Goal: Task Accomplishment & Management: Manage account settings

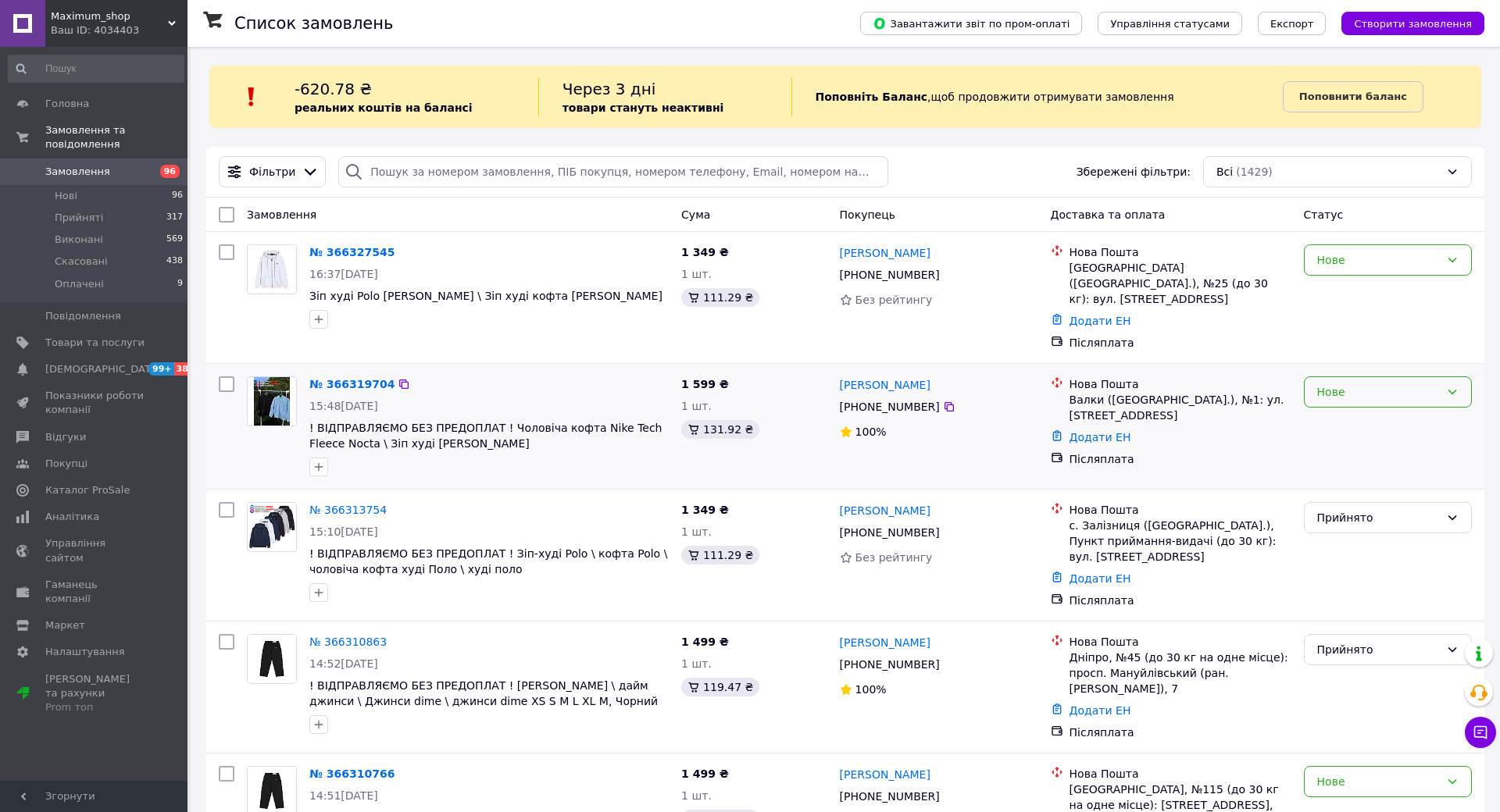
click at [1440, 384] on div "Нове" at bounding box center [1379, 392] width 123 height 17
drag, startPoint x: 1003, startPoint y: 365, endPoint x: 918, endPoint y: 372, distance: 85.3
click at [918, 375] on div "[PERSON_NAME]" at bounding box center [939, 385] width 201 height 20
copy link "[PERSON_NAME]"
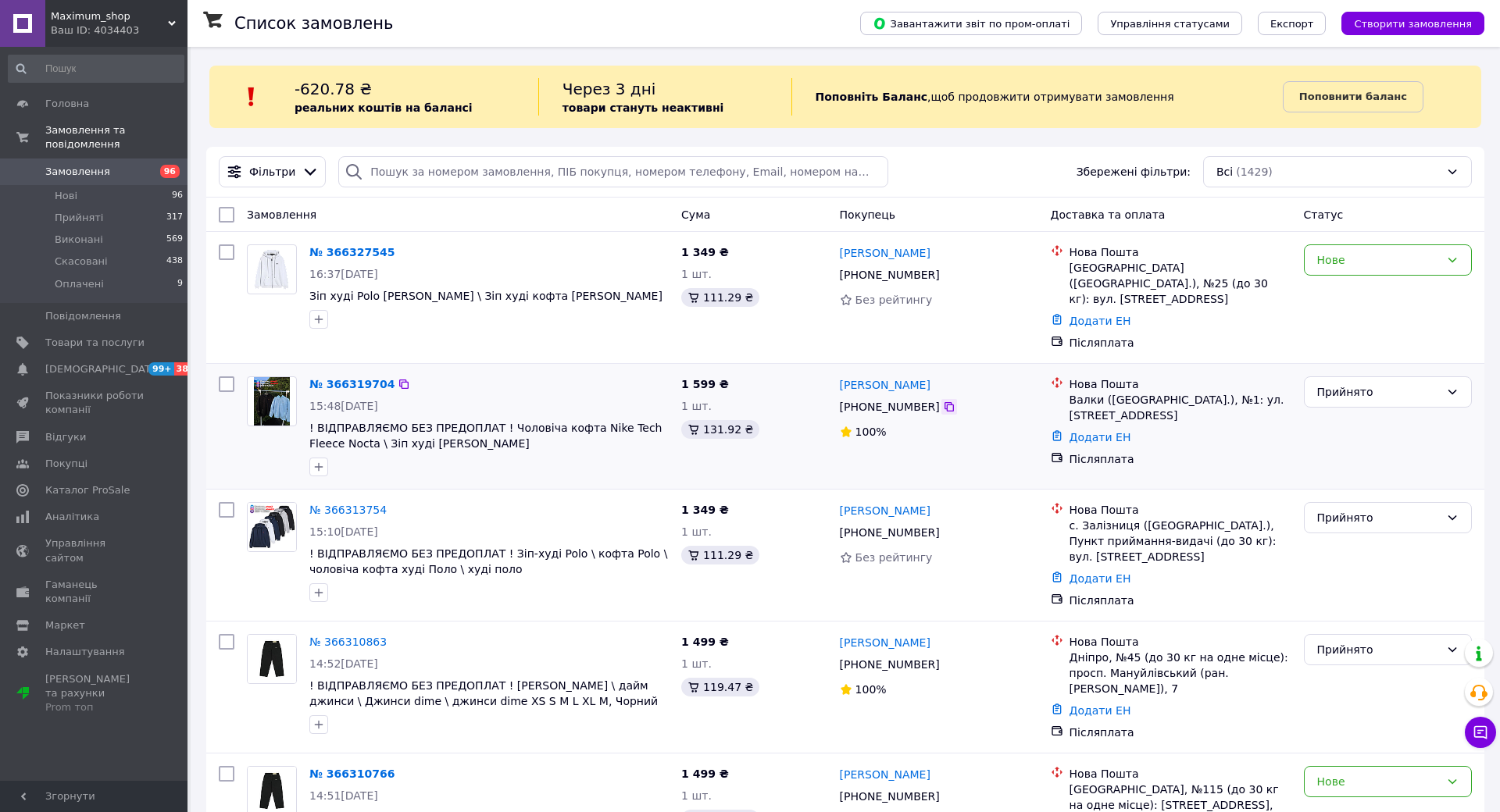
click at [956, 400] on icon at bounding box center [948, 406] width 12 height 12
click at [1131, 431] on link "Додати ЕН" at bounding box center [1100, 437] width 61 height 12
click at [1211, 486] on input "Додати ЕН" at bounding box center [1106, 486] width 210 height 32
paste input "20451269154461"
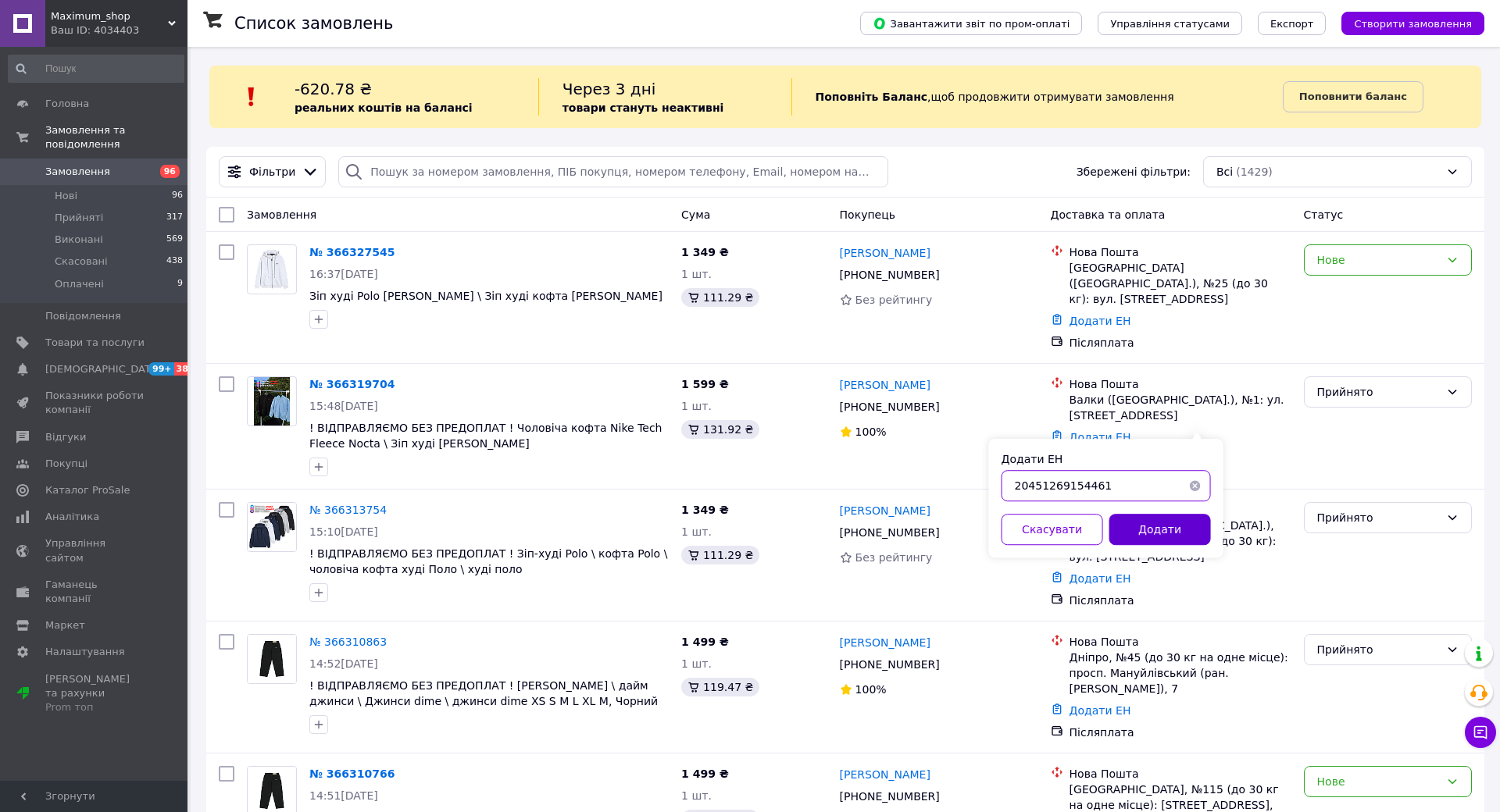
type input "20451269154461"
click at [1211, 527] on button "Додати" at bounding box center [1160, 530] width 102 height 32
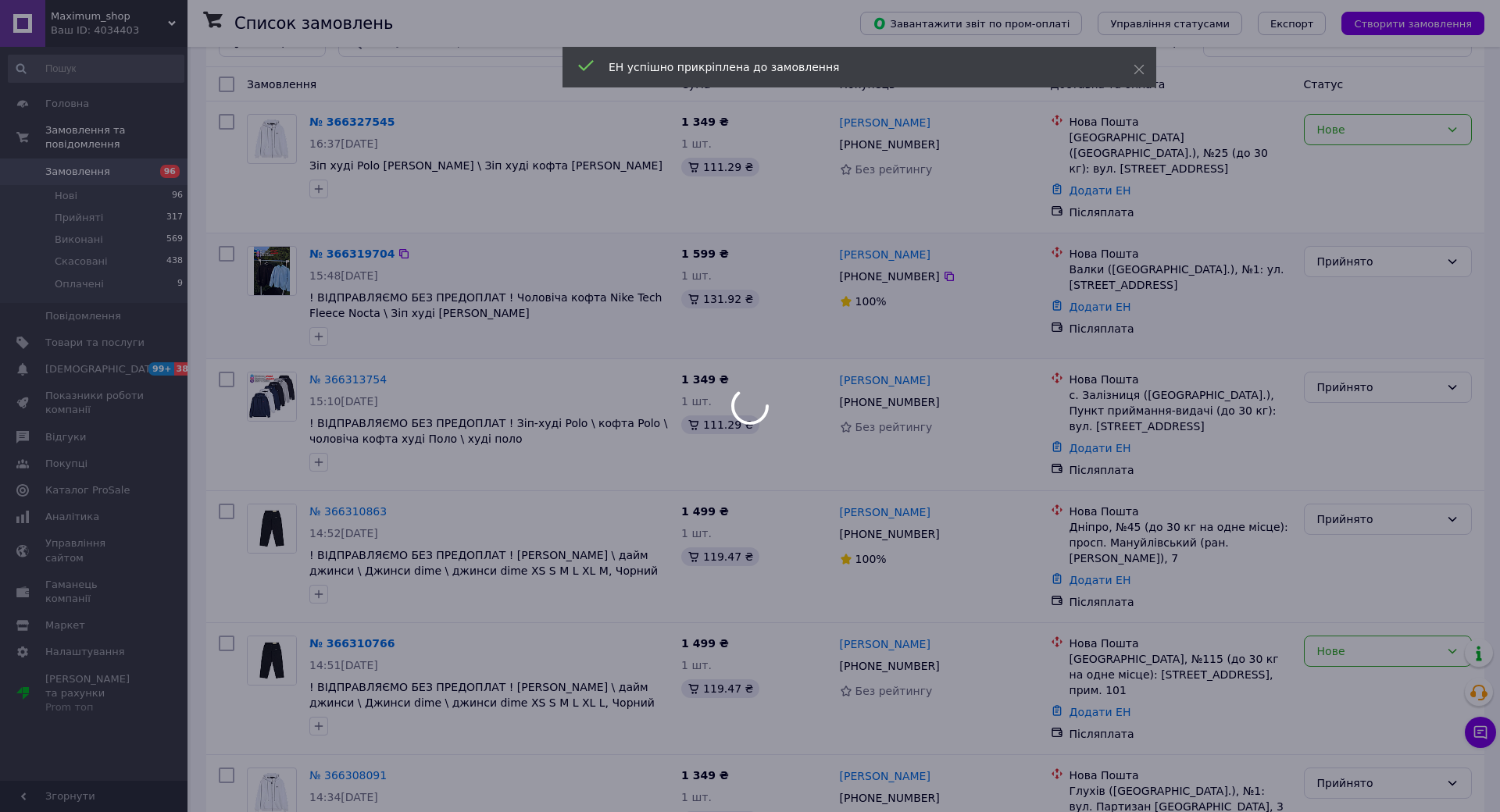
scroll to position [173, 0]
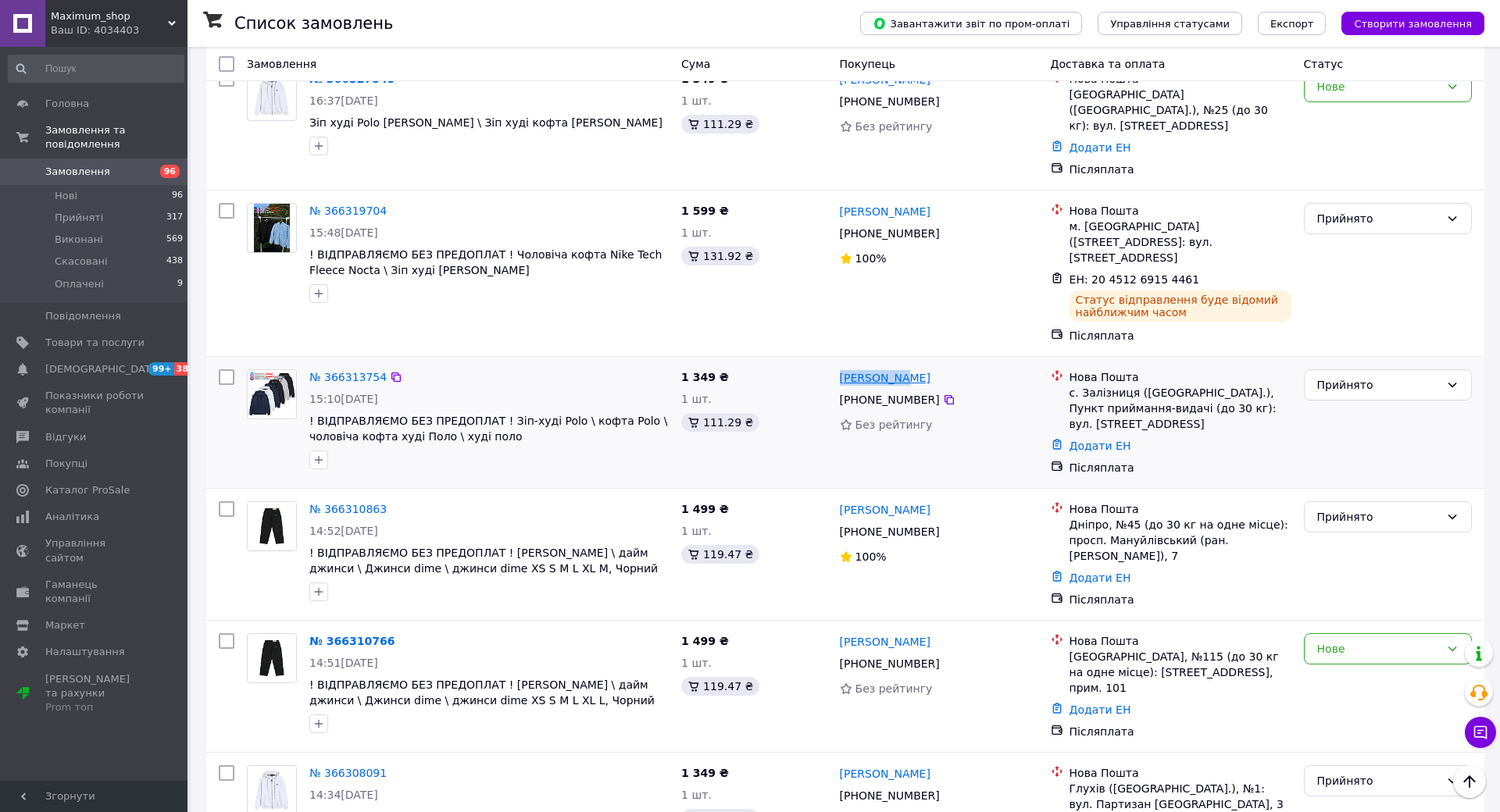
drag, startPoint x: 973, startPoint y: 349, endPoint x: 916, endPoint y: 353, distance: 57.1
click at [916, 368] on div "[PERSON_NAME]" at bounding box center [939, 377] width 201 height 20
copy link "[PERSON_NAME]"
drag, startPoint x: 1189, startPoint y: 399, endPoint x: 1199, endPoint y: 413, distance: 17.2
click at [1131, 440] on link "Додати ЕН" at bounding box center [1100, 445] width 61 height 12
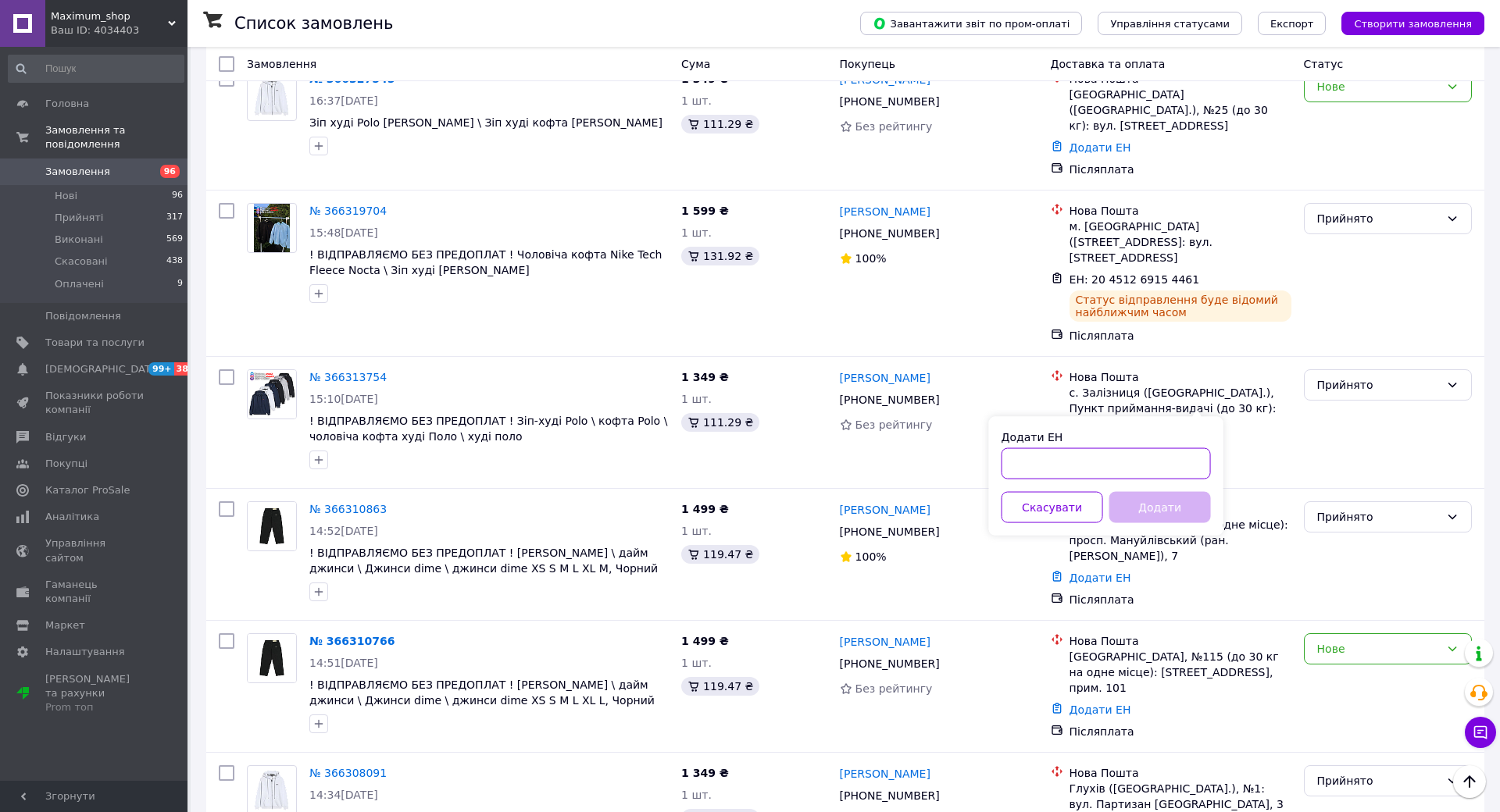
click at [1211, 466] on input "Додати ЕН" at bounding box center [1106, 464] width 210 height 32
paste input "20451269138425"
type input "20451269138425"
click at [1211, 516] on button "Додати" at bounding box center [1160, 508] width 102 height 32
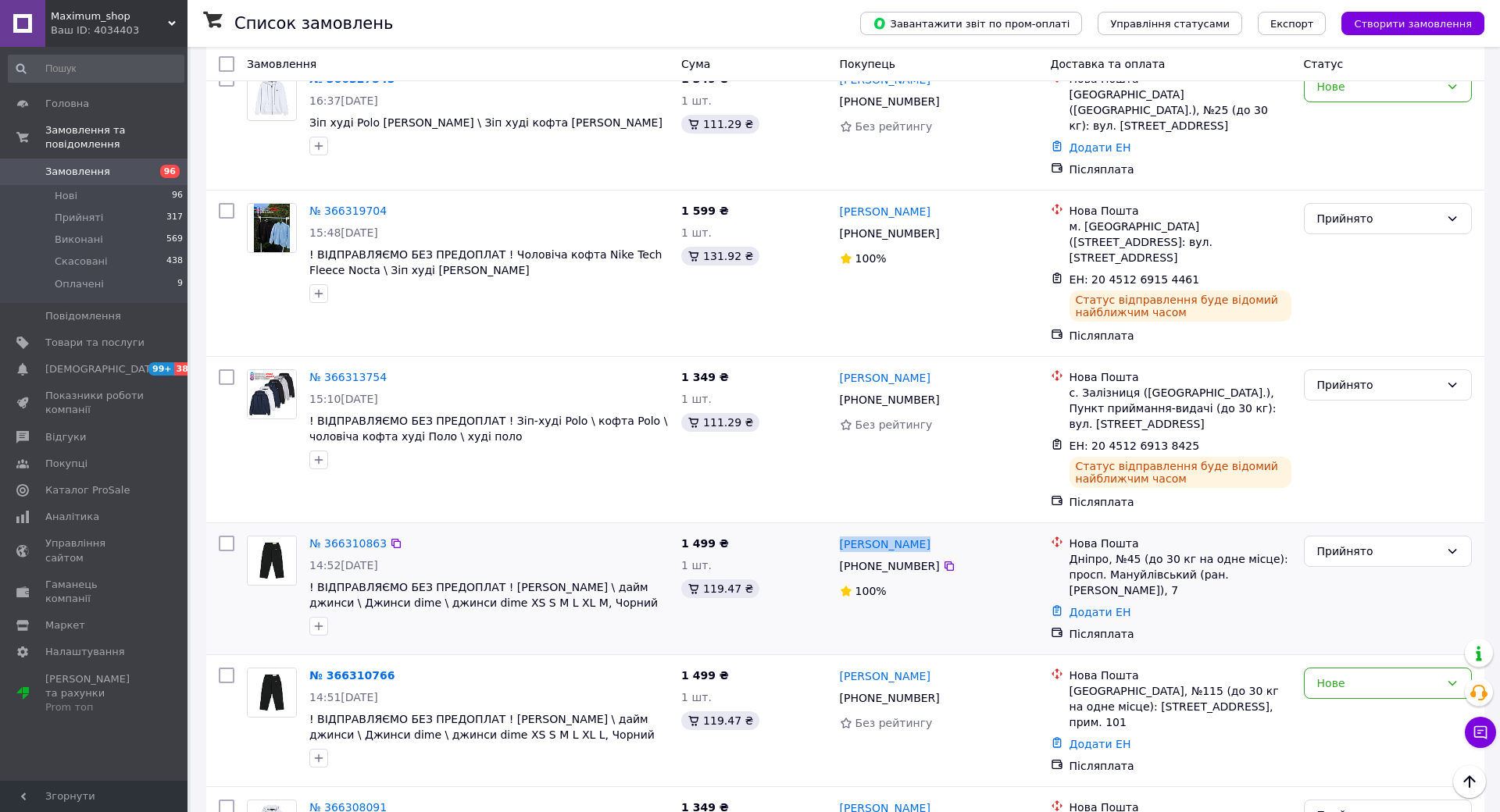
drag, startPoint x: 1009, startPoint y: 501, endPoint x: 911, endPoint y: 498, distance: 98.0
click at [911, 530] on div "[PERSON_NAME] [PHONE_NUMBER]%" at bounding box center [939, 589] width 211 height 118
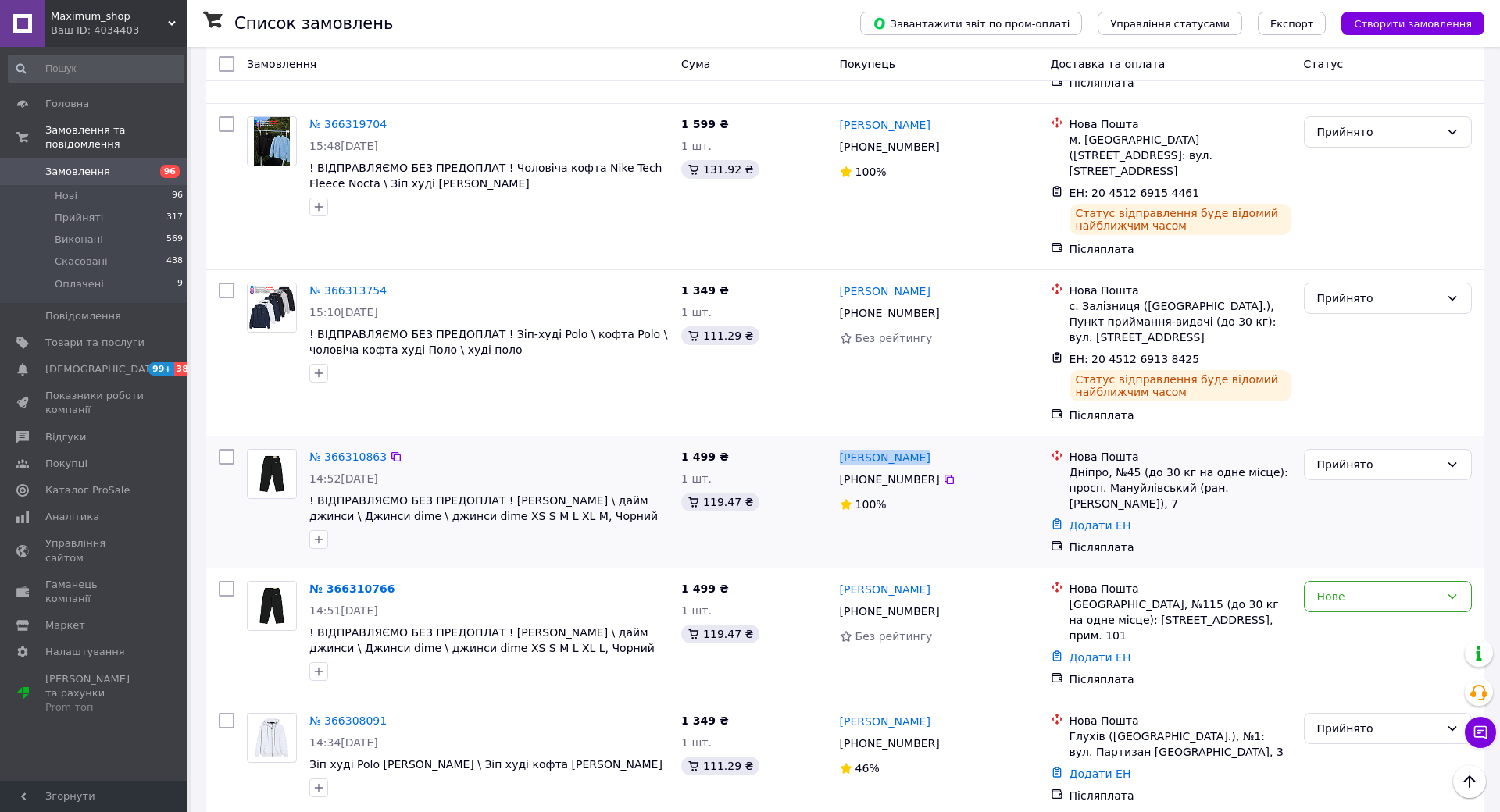
copy link "[PERSON_NAME]"
click at [1131, 520] on link "Додати ЕН" at bounding box center [1100, 525] width 61 height 12
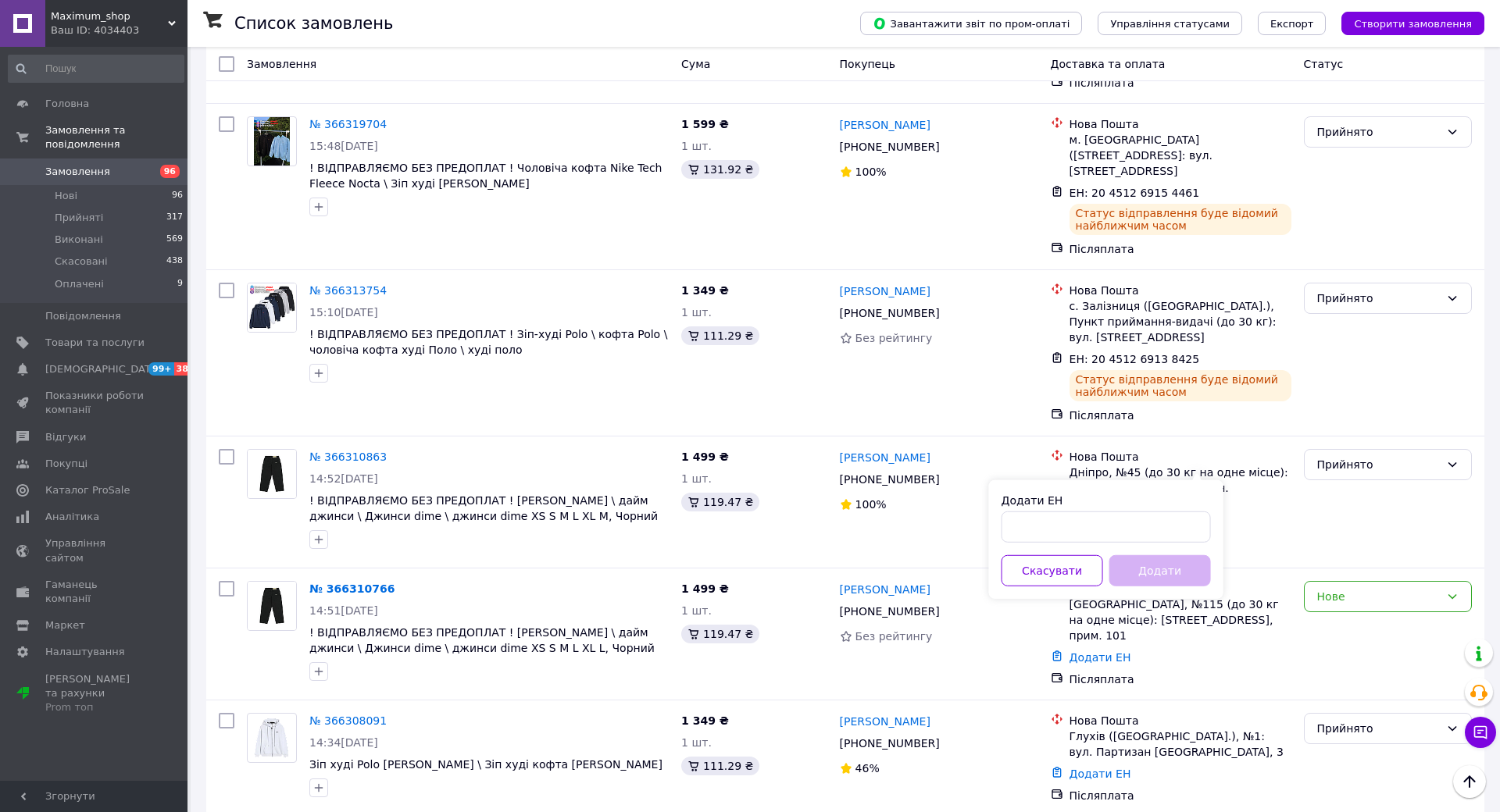
click at [1208, 509] on div "Додати ЕН" at bounding box center [1106, 518] width 210 height 50
click at [1223, 545] on div "Додати ЕН Скасувати Додати" at bounding box center [1107, 539] width 235 height 118
drag, startPoint x: 1275, startPoint y: 533, endPoint x: 1285, endPoint y: 542, distance: 13.5
click at [1211, 534] on input "Додати ЕН" at bounding box center [1106, 527] width 210 height 32
paste input "20451269137855"
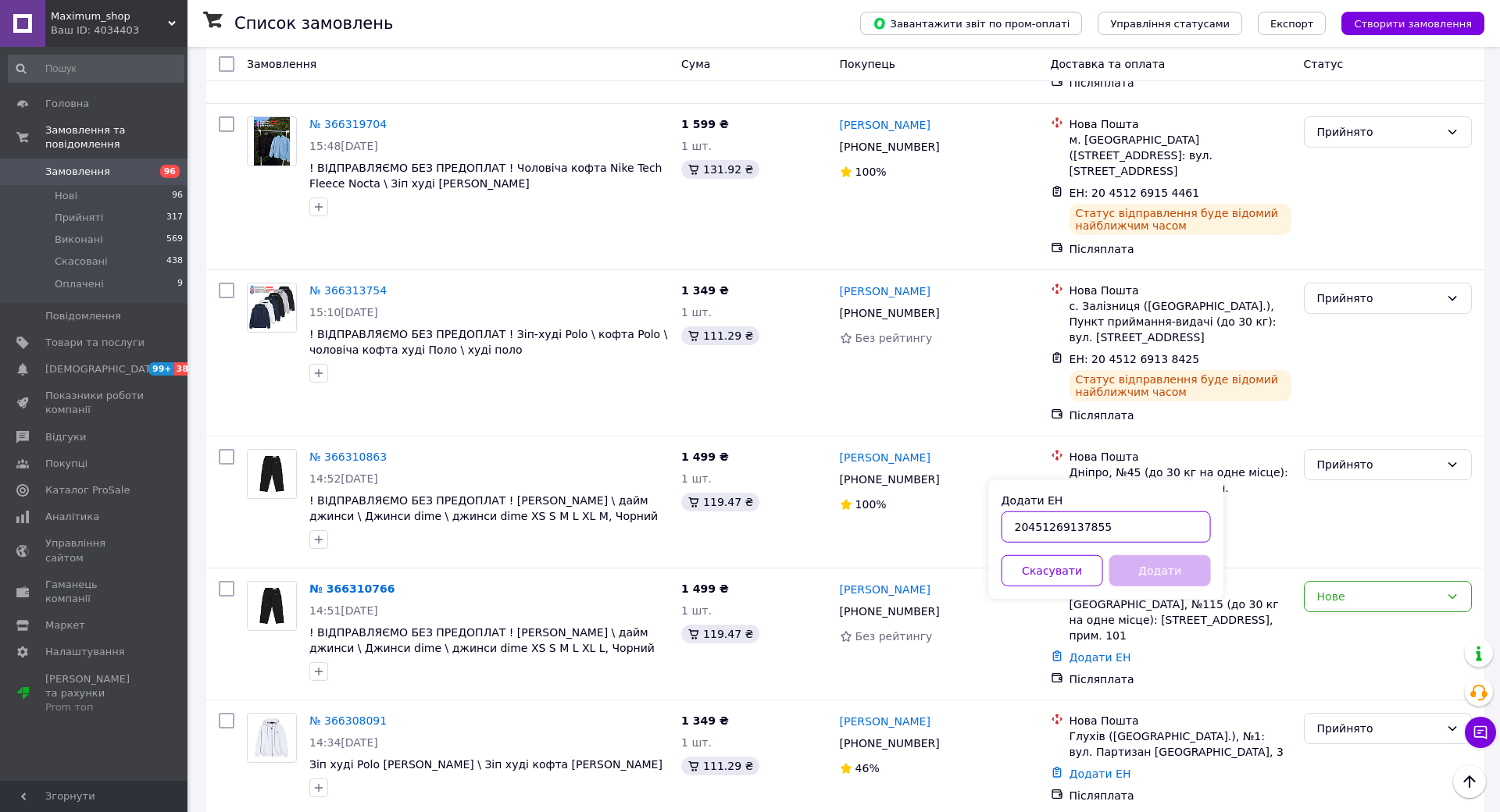
type input "20451269137855"
drag, startPoint x: 1307, startPoint y: 579, endPoint x: 1129, endPoint y: 544, distance: 181.4
click at [1211, 578] on button "Додати" at bounding box center [1160, 571] width 102 height 32
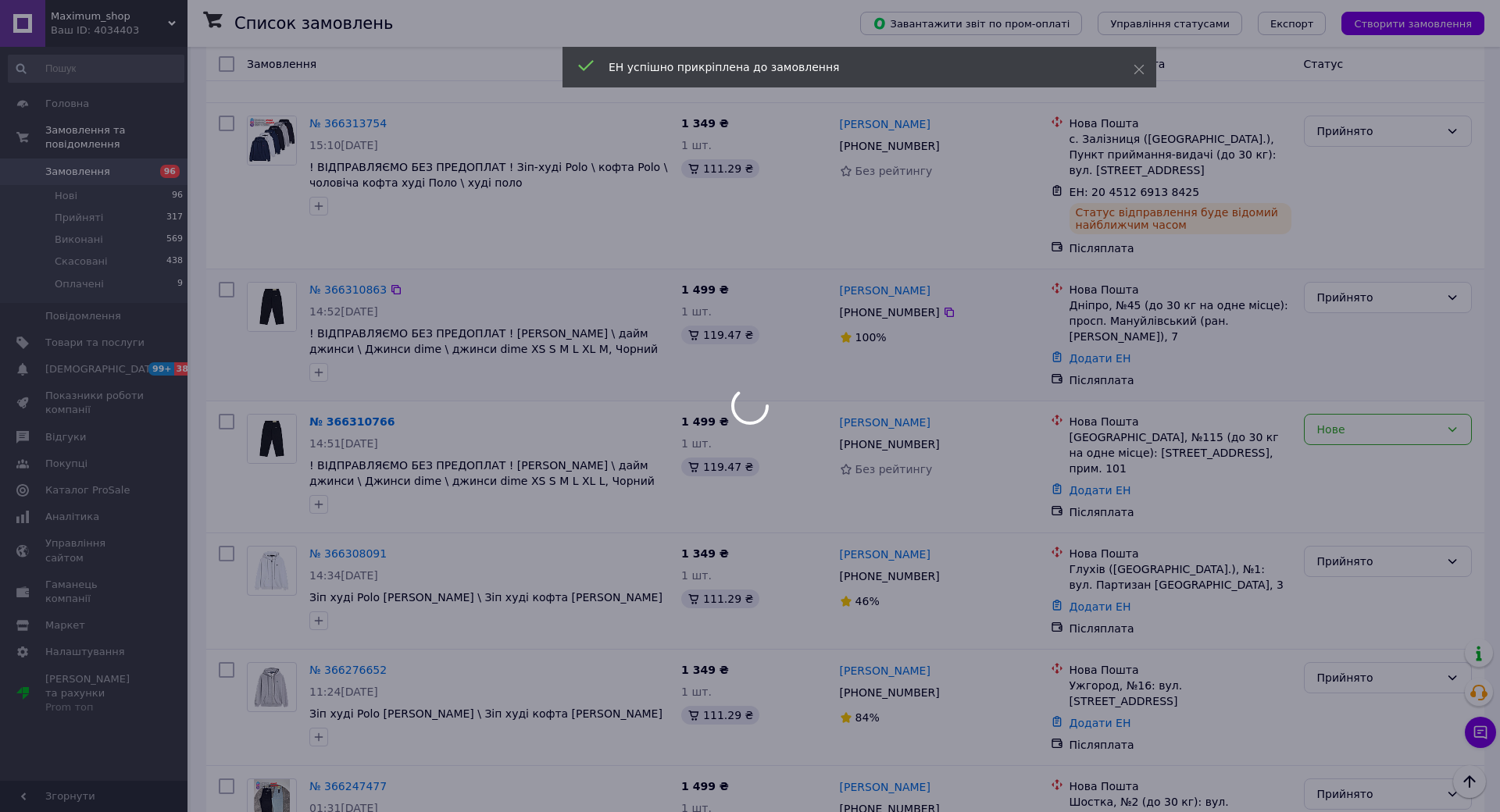
scroll to position [433, 0]
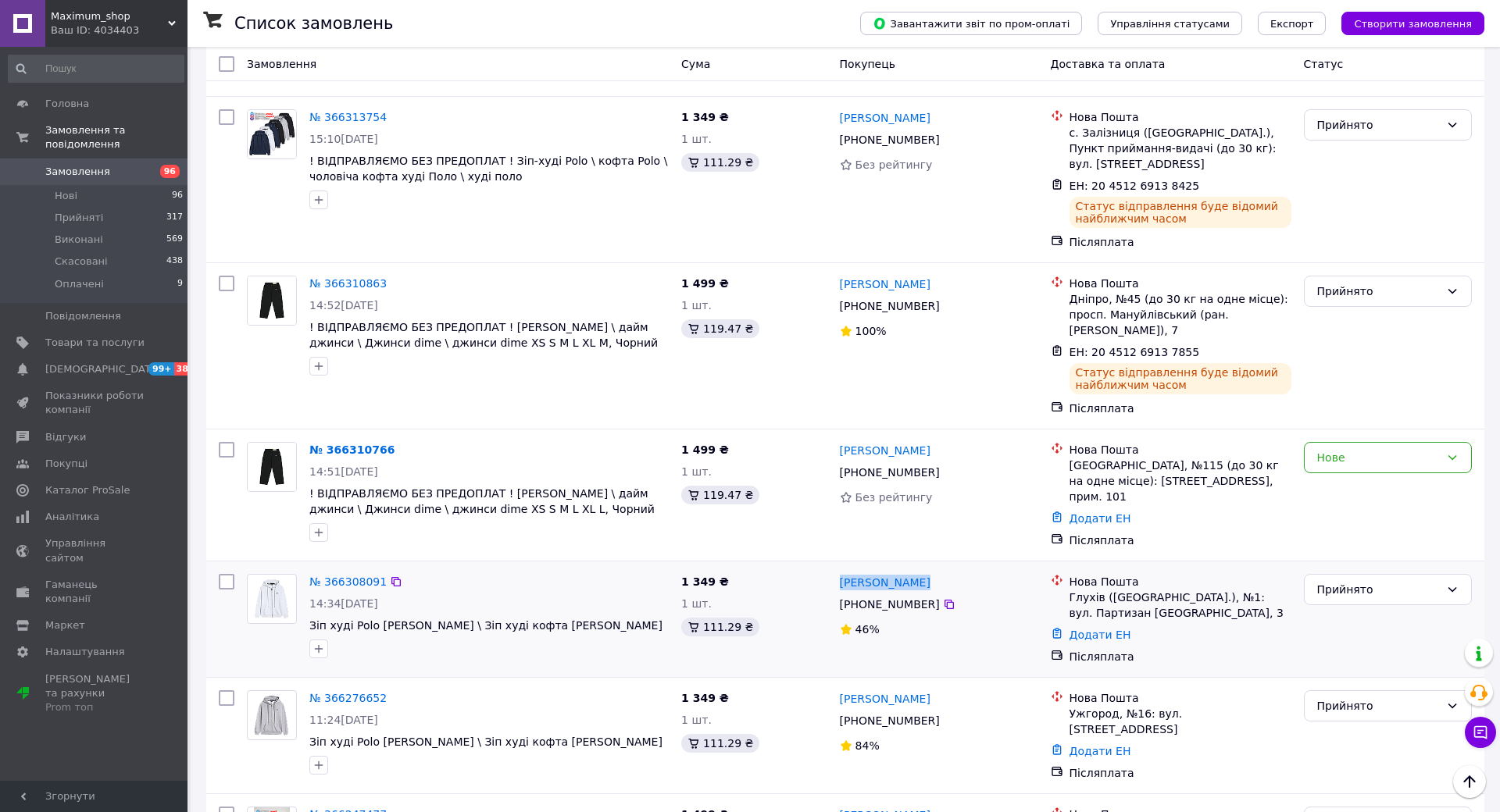
drag, startPoint x: 998, startPoint y: 508, endPoint x: 912, endPoint y: 514, distance: 86.2
click at [912, 568] on div "[PERSON_NAME] [PHONE_NUMBER]%" at bounding box center [939, 619] width 211 height 103
copy link "[PERSON_NAME]"
click at [1131, 629] on link "Додати ЕН" at bounding box center [1100, 634] width 61 height 12
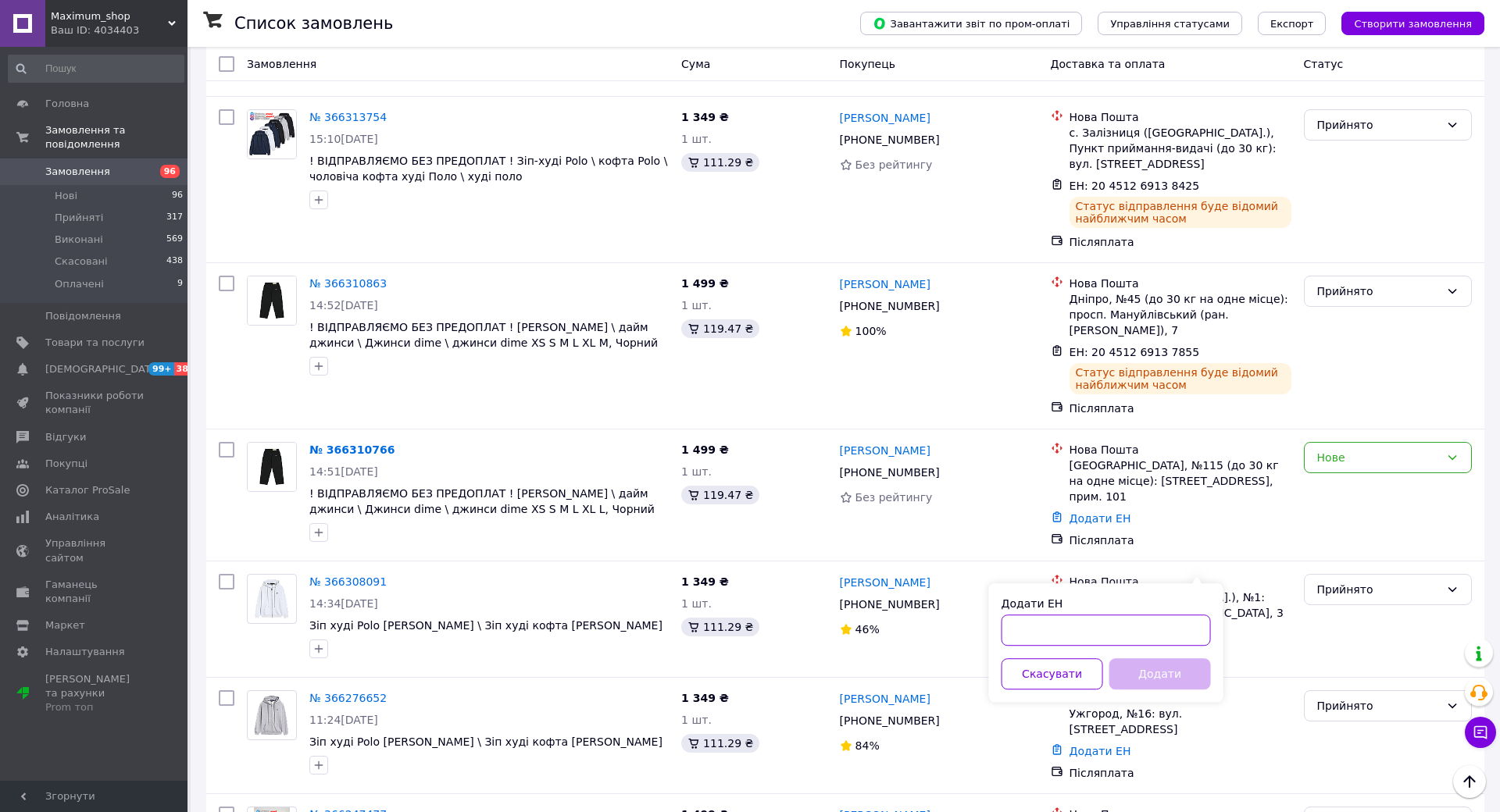
click at [1211, 623] on input "Додати ЕН" at bounding box center [1106, 630] width 210 height 32
paste input "20451269137066"
type input "20451269137066"
click at [1211, 669] on button "Додати" at bounding box center [1160, 674] width 102 height 32
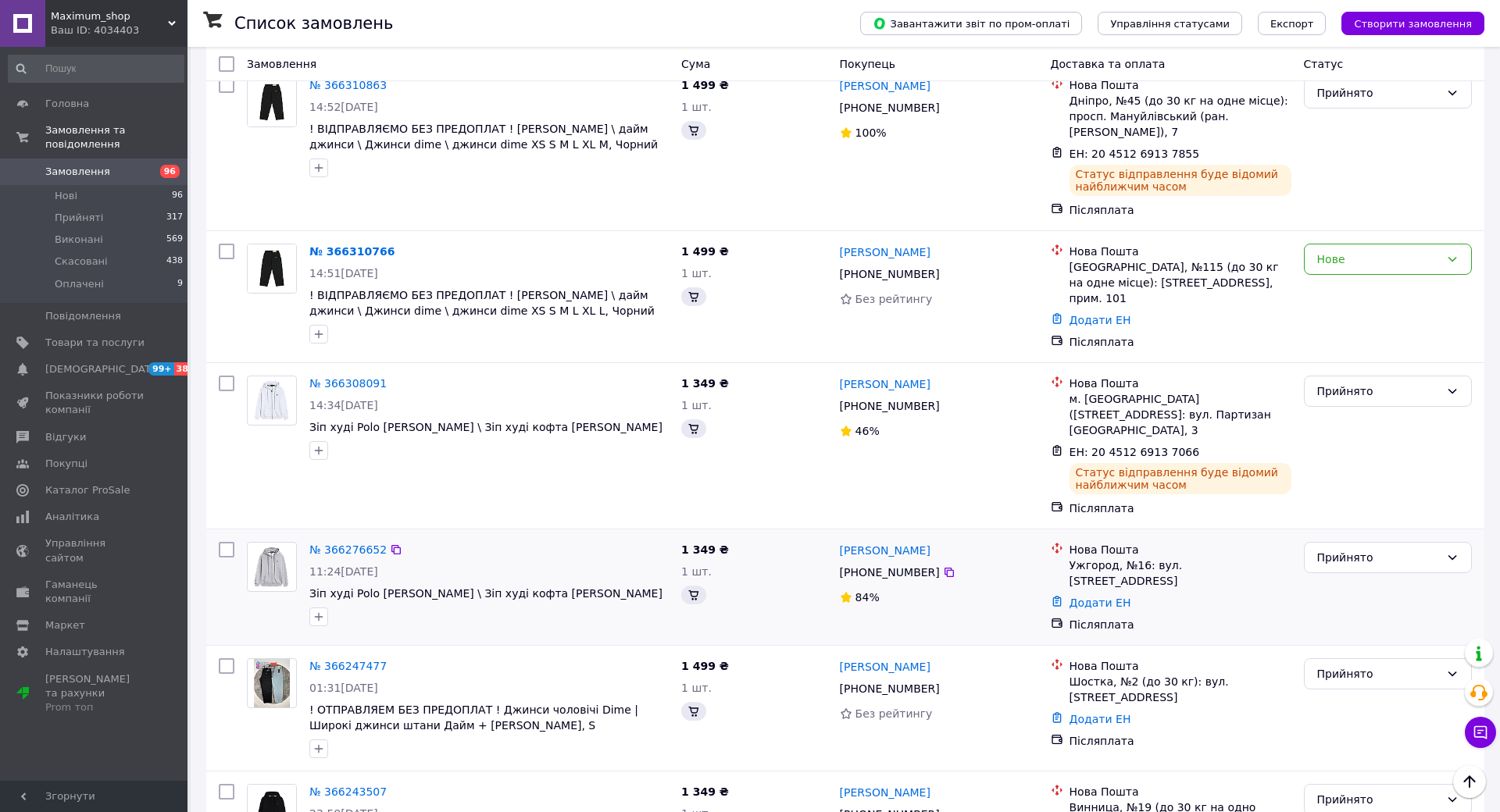
scroll to position [594, 0]
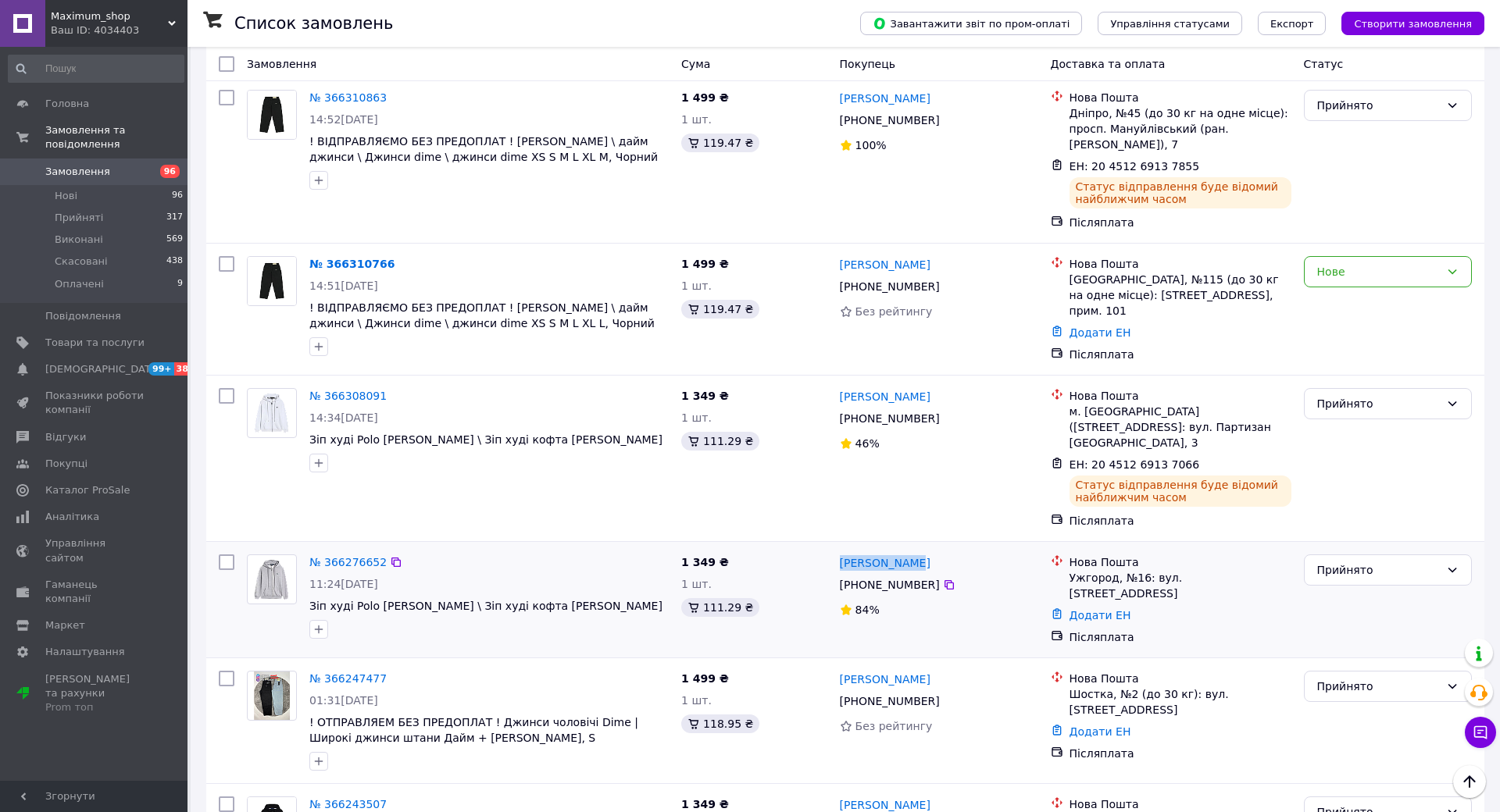
drag, startPoint x: 999, startPoint y: 475, endPoint x: 913, endPoint y: 479, distance: 86.1
click at [913, 553] on div "[PERSON_NAME]" at bounding box center [939, 562] width 201 height 20
copy link "[PERSON_NAME]"
click at [1131, 609] on link "Додати ЕН" at bounding box center [1100, 615] width 61 height 12
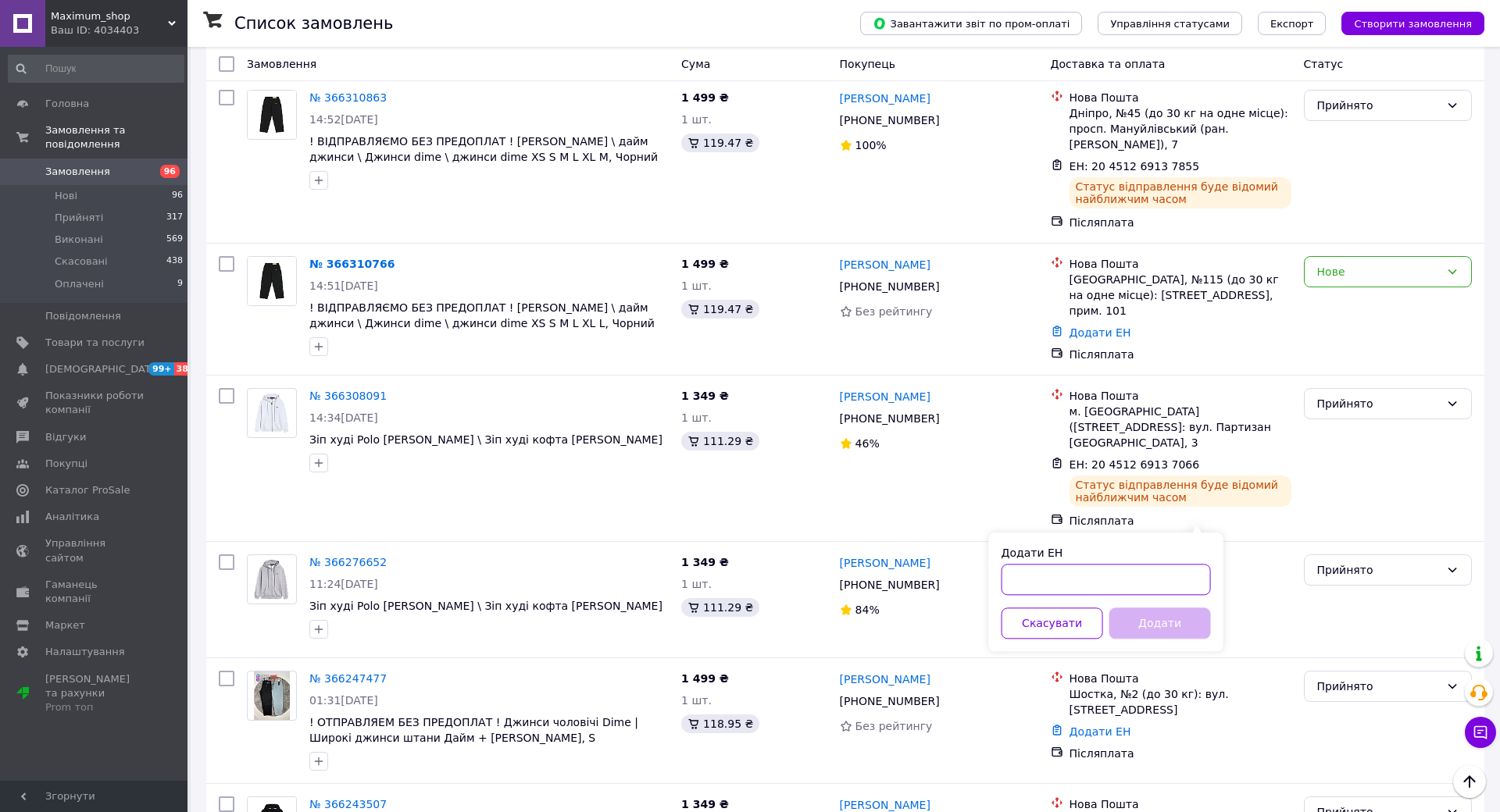
click at [1211, 569] on input "Додати ЕН" at bounding box center [1106, 580] width 210 height 32
paste input "20451269121721"
type input "20451269121721"
click at [1211, 627] on button "Додати" at bounding box center [1160, 623] width 102 height 32
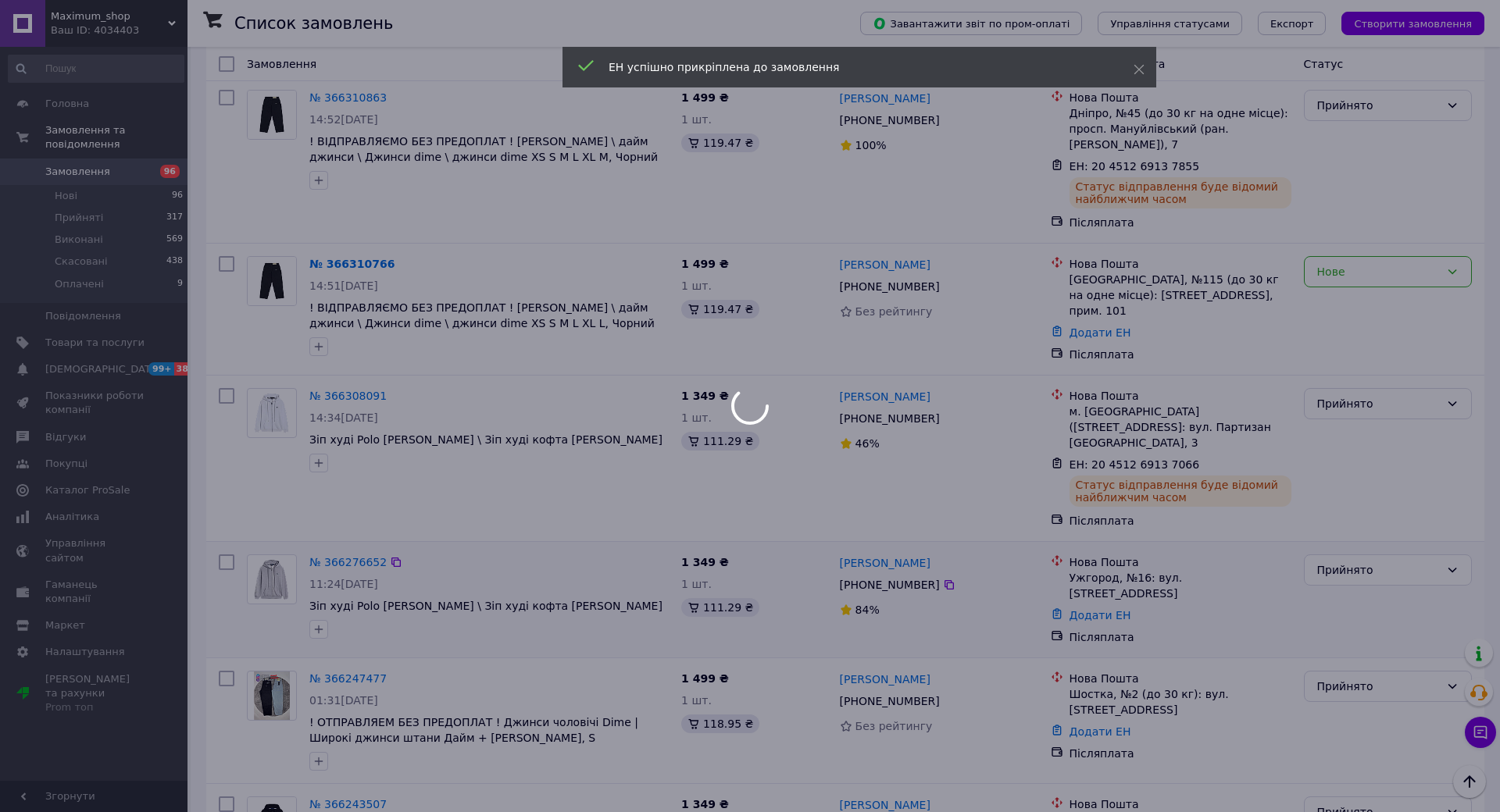
scroll to position [681, 0]
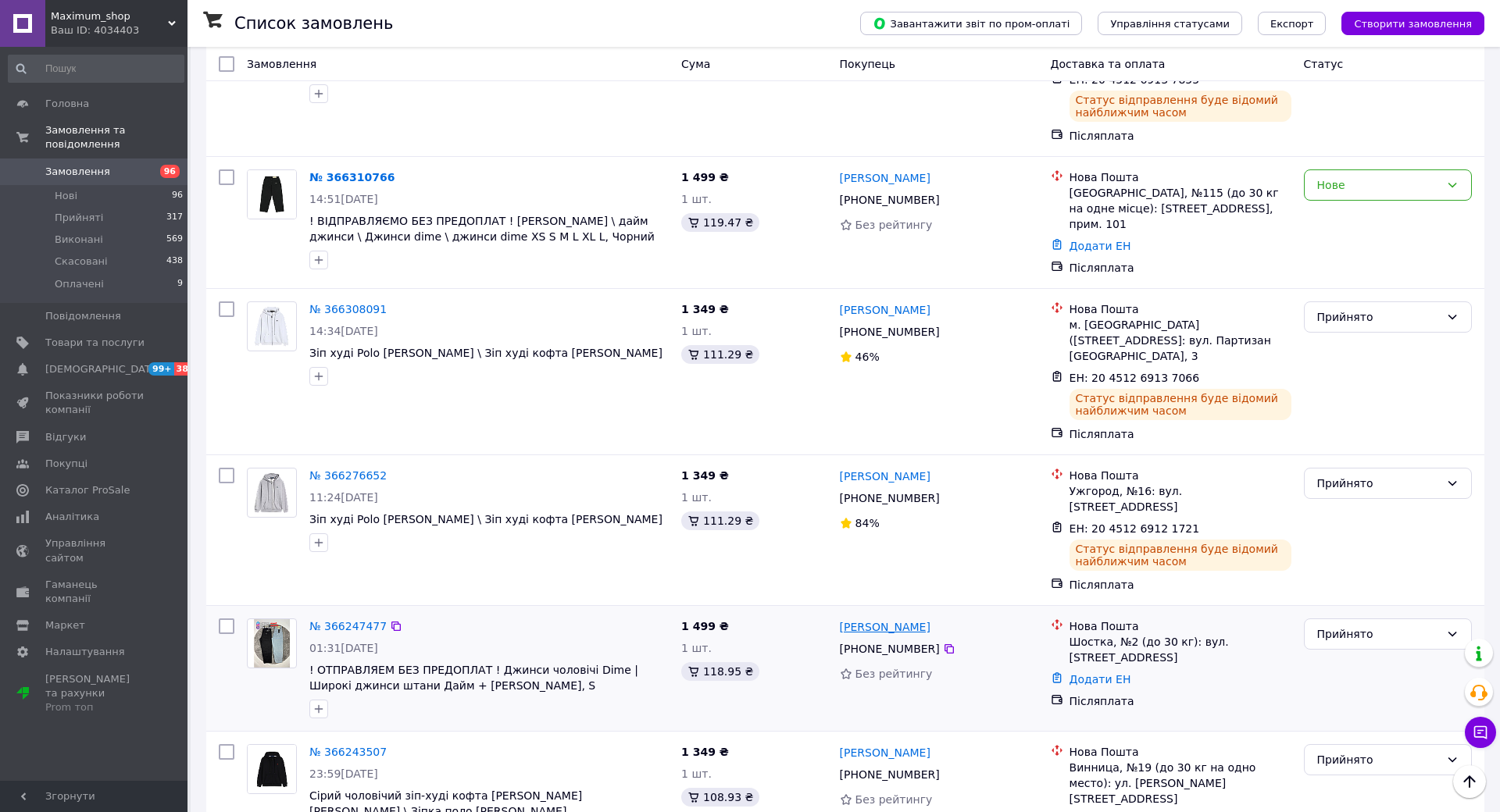
drag, startPoint x: 1014, startPoint y: 534, endPoint x: 918, endPoint y: 525, distance: 96.4
click at [918, 617] on div "[PERSON_NAME]" at bounding box center [939, 627] width 201 height 20
copy link "[PERSON_NAME]"
click at [1207, 690] on div "Післяплата" at bounding box center [1180, 700] width 228 height 21
click at [1131, 673] on link "Додати ЕН" at bounding box center [1100, 679] width 61 height 12
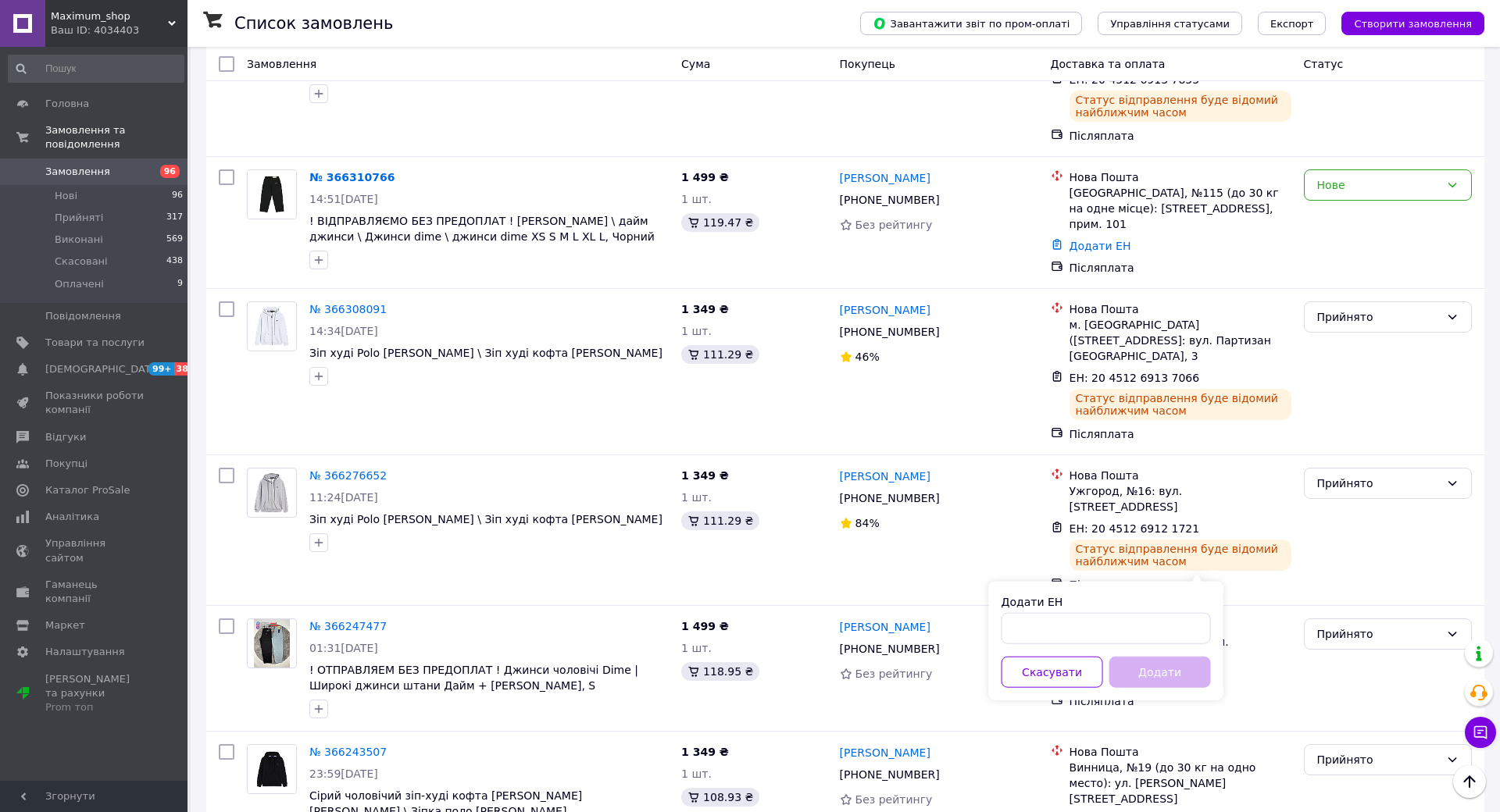
click at [1211, 613] on div "Додати ЕН" at bounding box center [1106, 619] width 210 height 50
click at [1211, 629] on input "Додати ЕН" at bounding box center [1106, 629] width 210 height 32
paste input "20451269130458"
type input "20451269130458"
click at [1211, 670] on button "Додати" at bounding box center [1160, 672] width 102 height 32
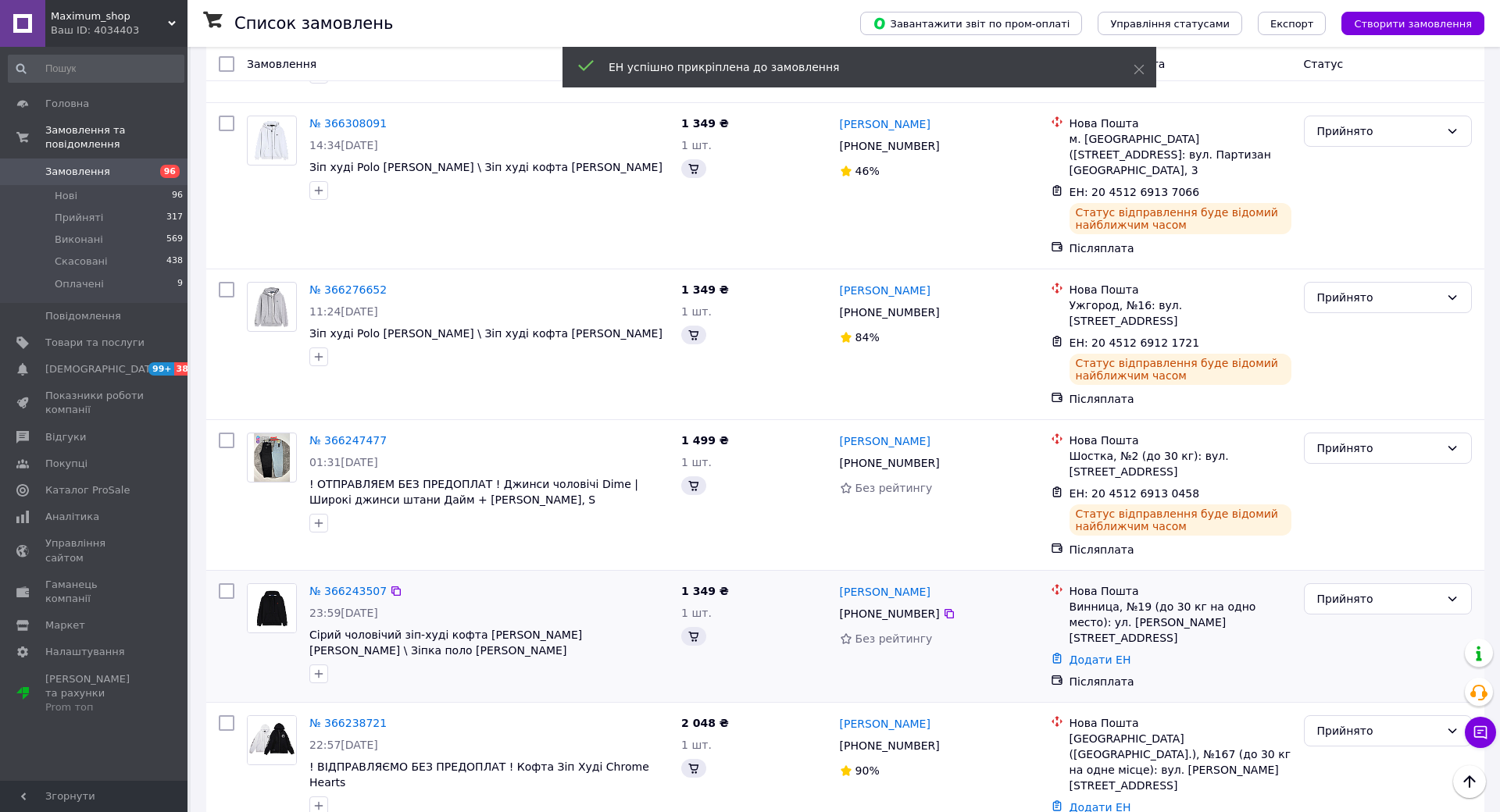
scroll to position [842, 0]
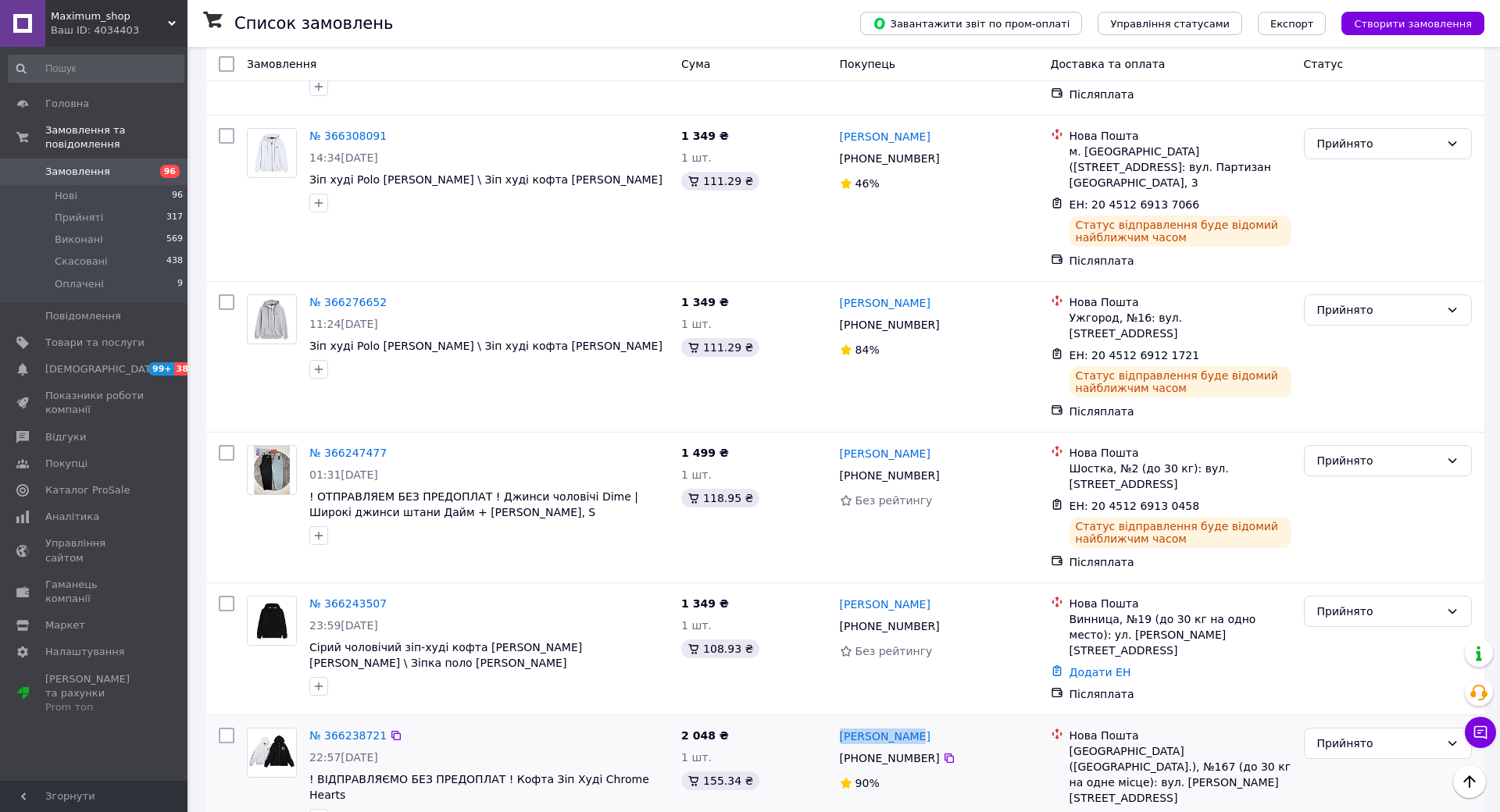
drag, startPoint x: 959, startPoint y: 612, endPoint x: 912, endPoint y: 611, distance: 47.0
click at [912, 722] on div "[PERSON_NAME] [PHONE_NUMBER]%" at bounding box center [939, 789] width 211 height 134
copy link "[PERSON_NAME]"
click at [1131, 811] on link "Додати ЕН" at bounding box center [1100, 819] width 61 height 12
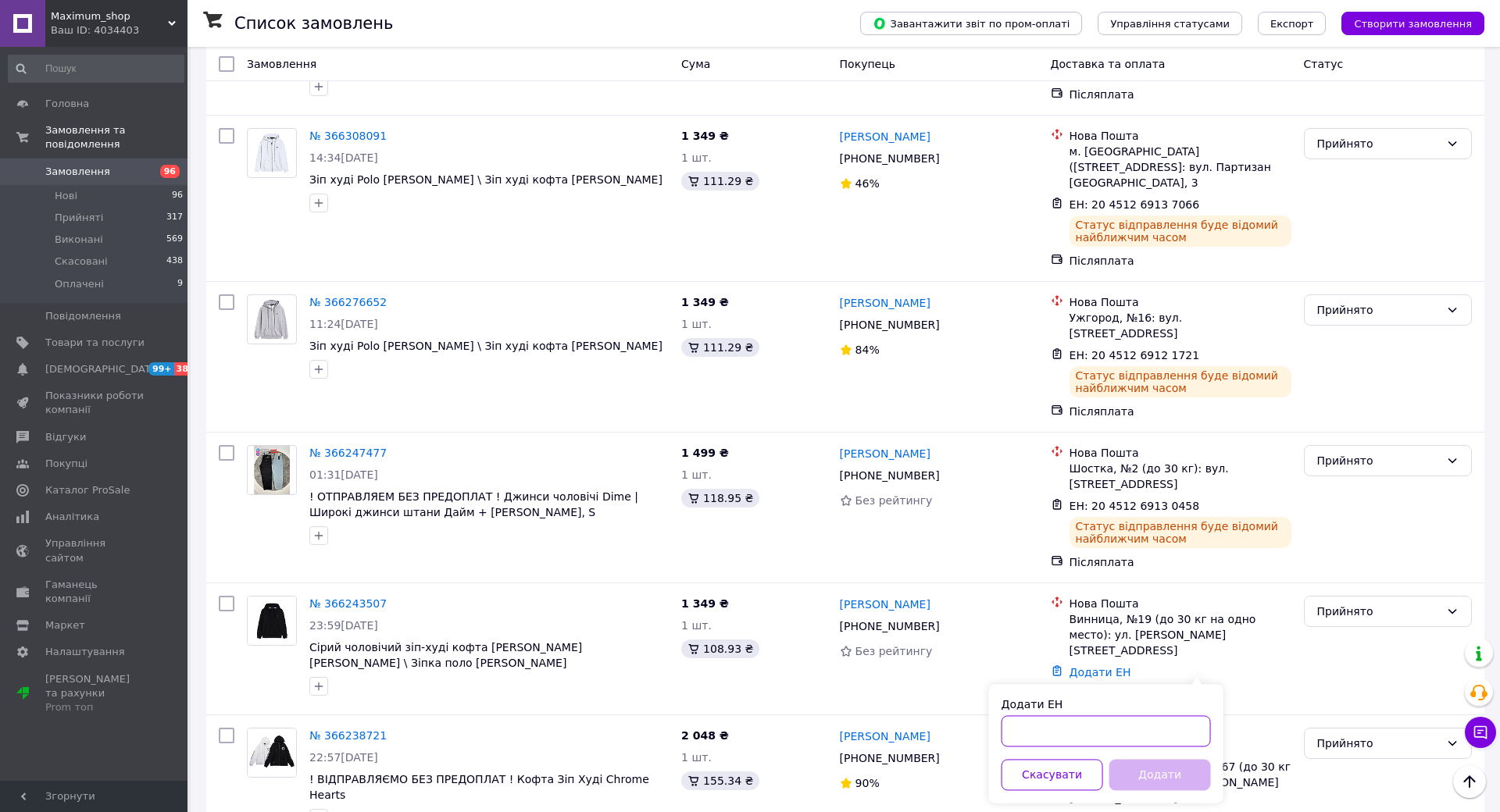
click at [1211, 721] on input "Додати ЕН" at bounding box center [1106, 731] width 210 height 32
paste input "20451269129364"
type input "20451269129364"
click at [1211, 777] on button "Додати" at bounding box center [1160, 775] width 102 height 32
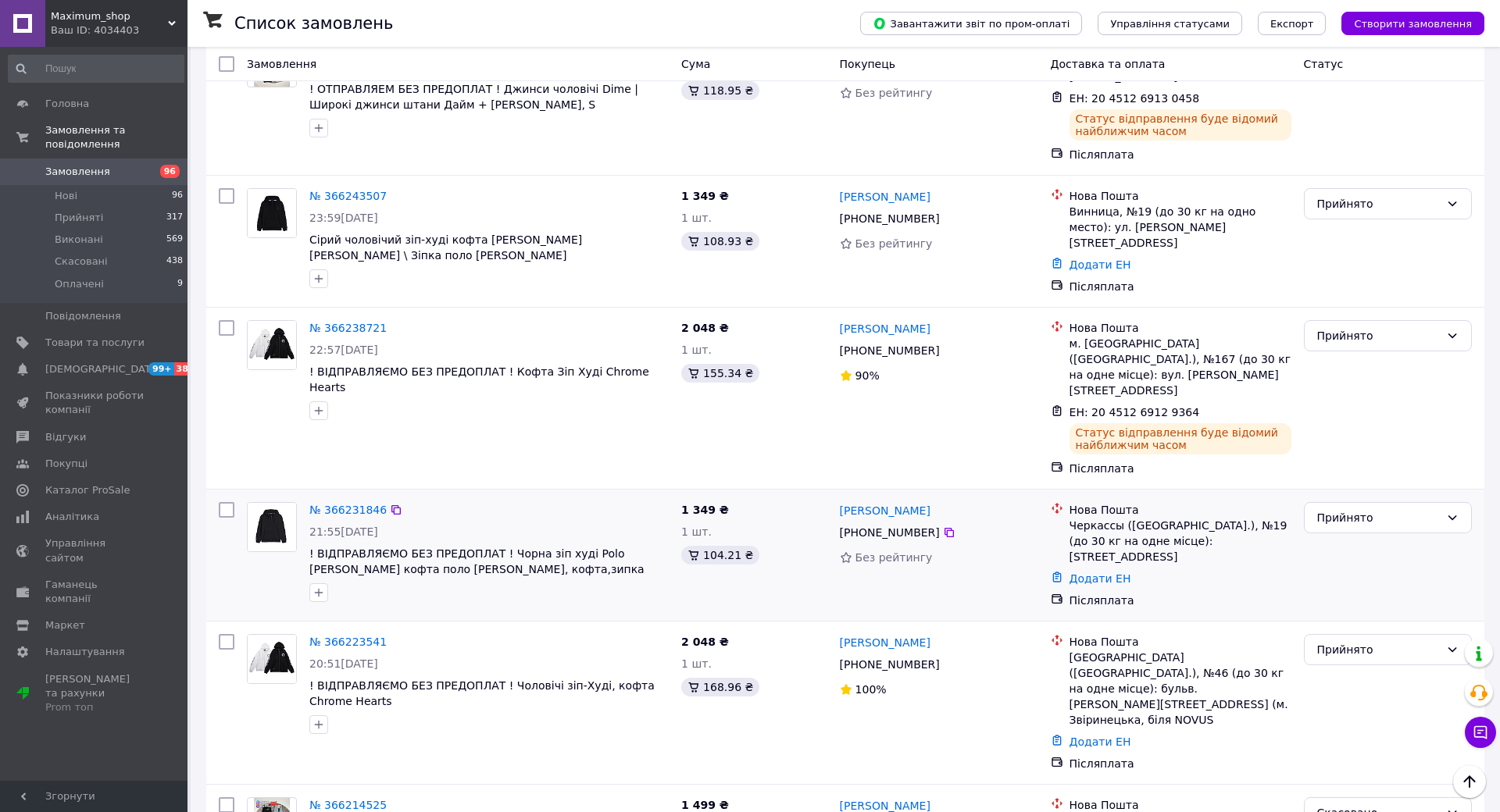
scroll to position [1276, 0]
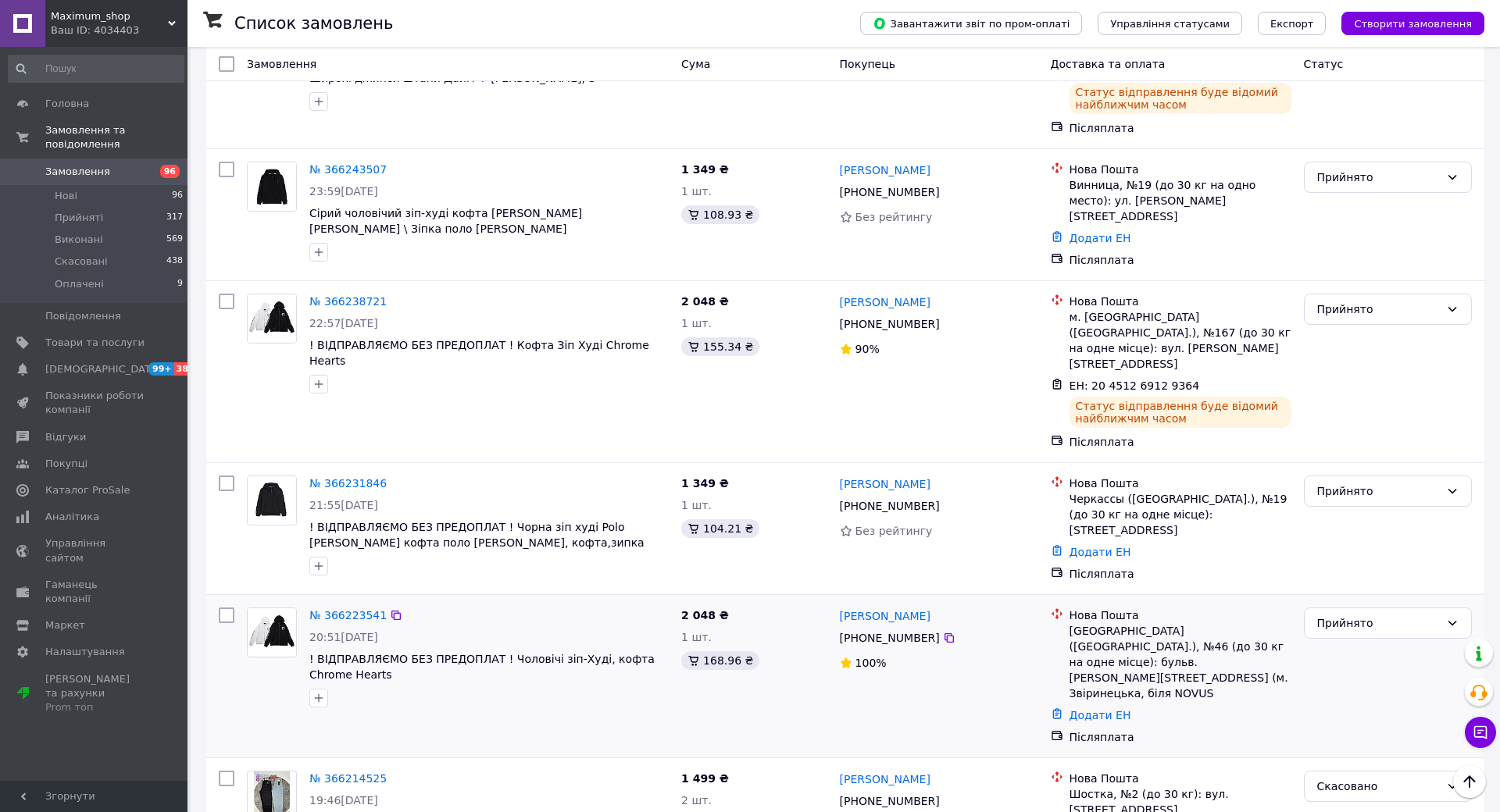
click at [1032, 606] on div "[PERSON_NAME]" at bounding box center [939, 616] width 201 height 20
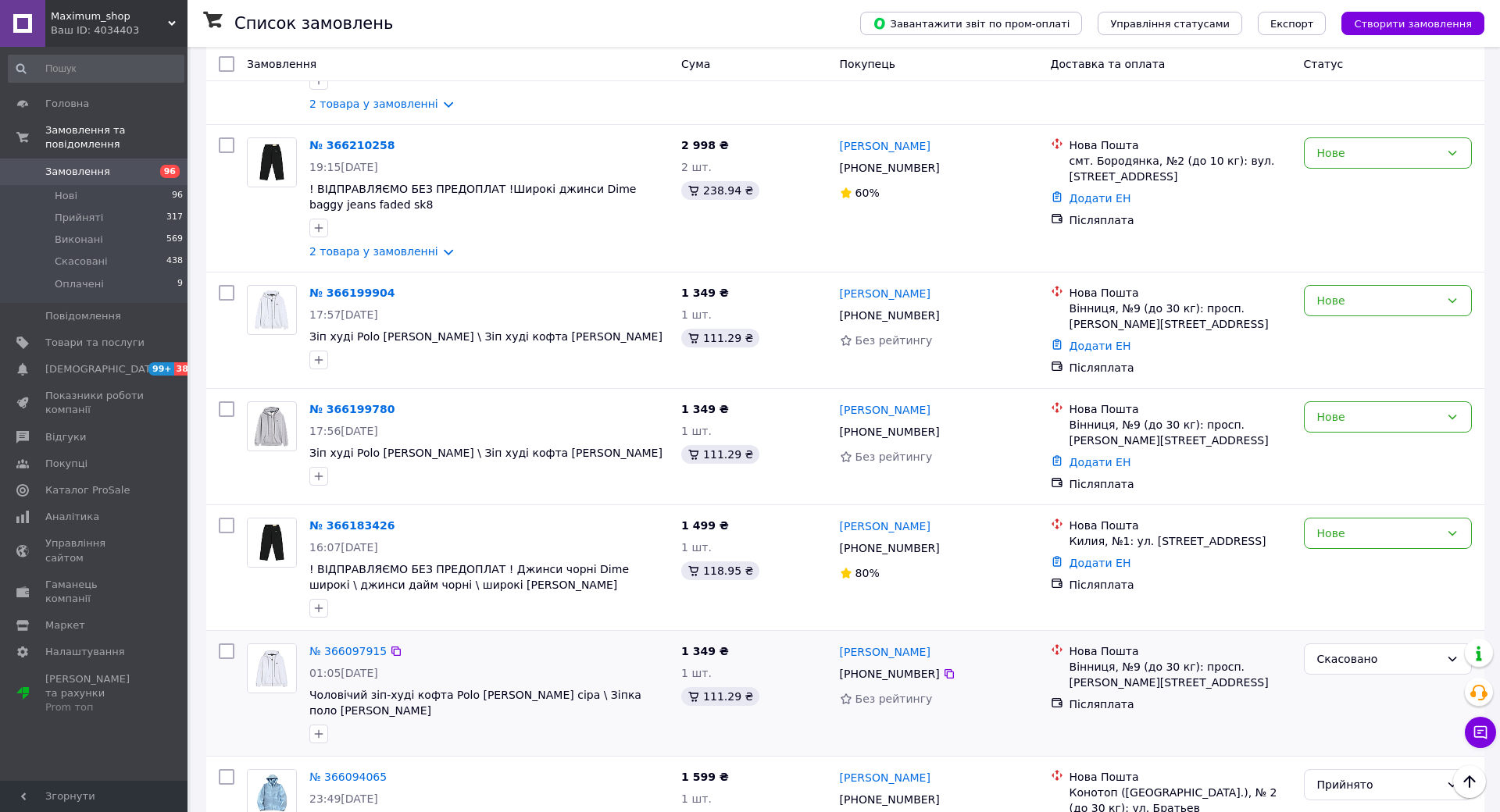
scroll to position [2144, 0]
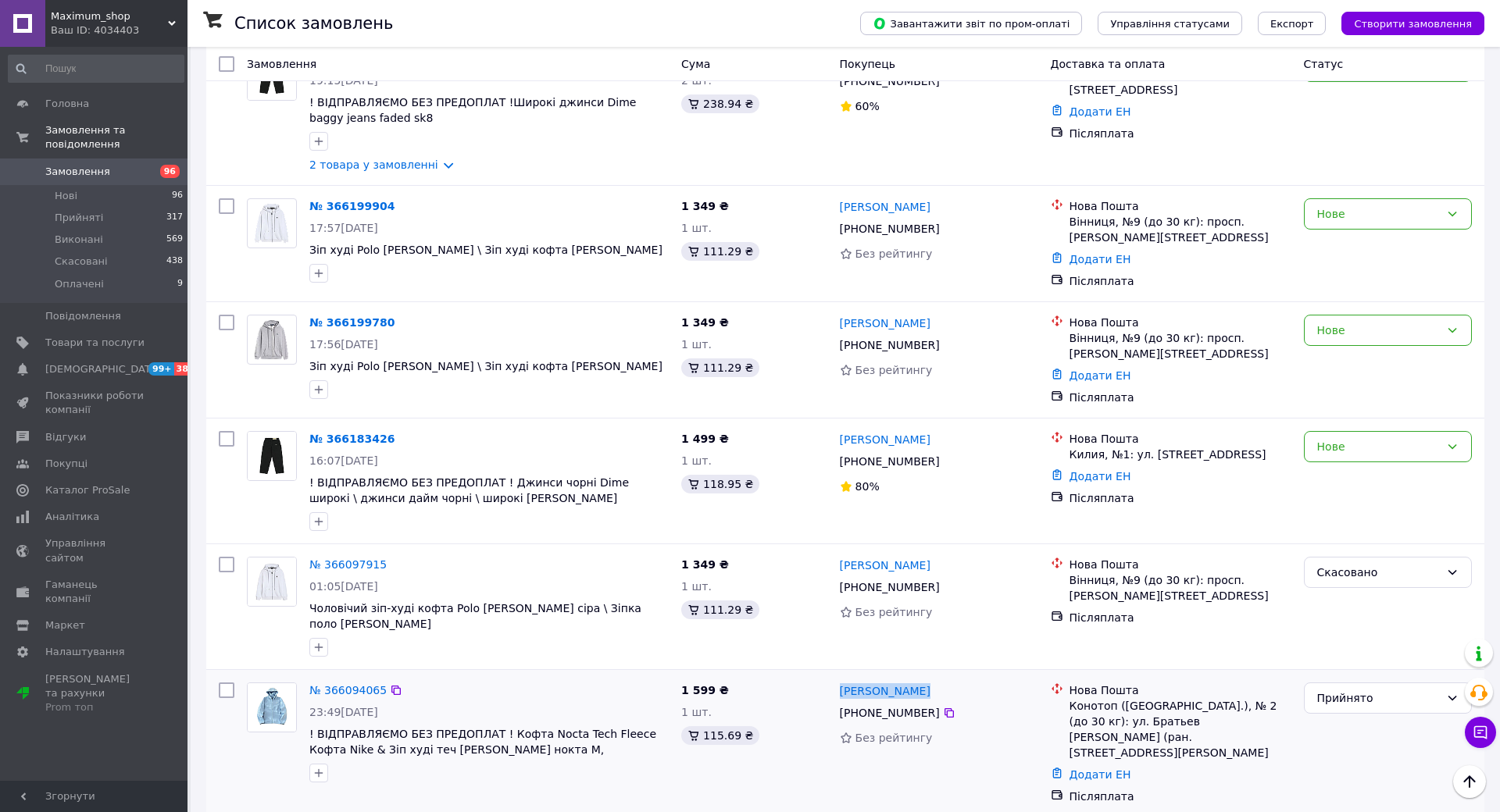
drag, startPoint x: 999, startPoint y: 454, endPoint x: 910, endPoint y: 454, distance: 89.0
click at [910, 676] on div "[PERSON_NAME] [PHONE_NUMBER] Без рейтингу" at bounding box center [939, 743] width 211 height 134
copy link "[PERSON_NAME]"
click at [1131, 768] on link "Додати ЕН" at bounding box center [1100, 774] width 61 height 12
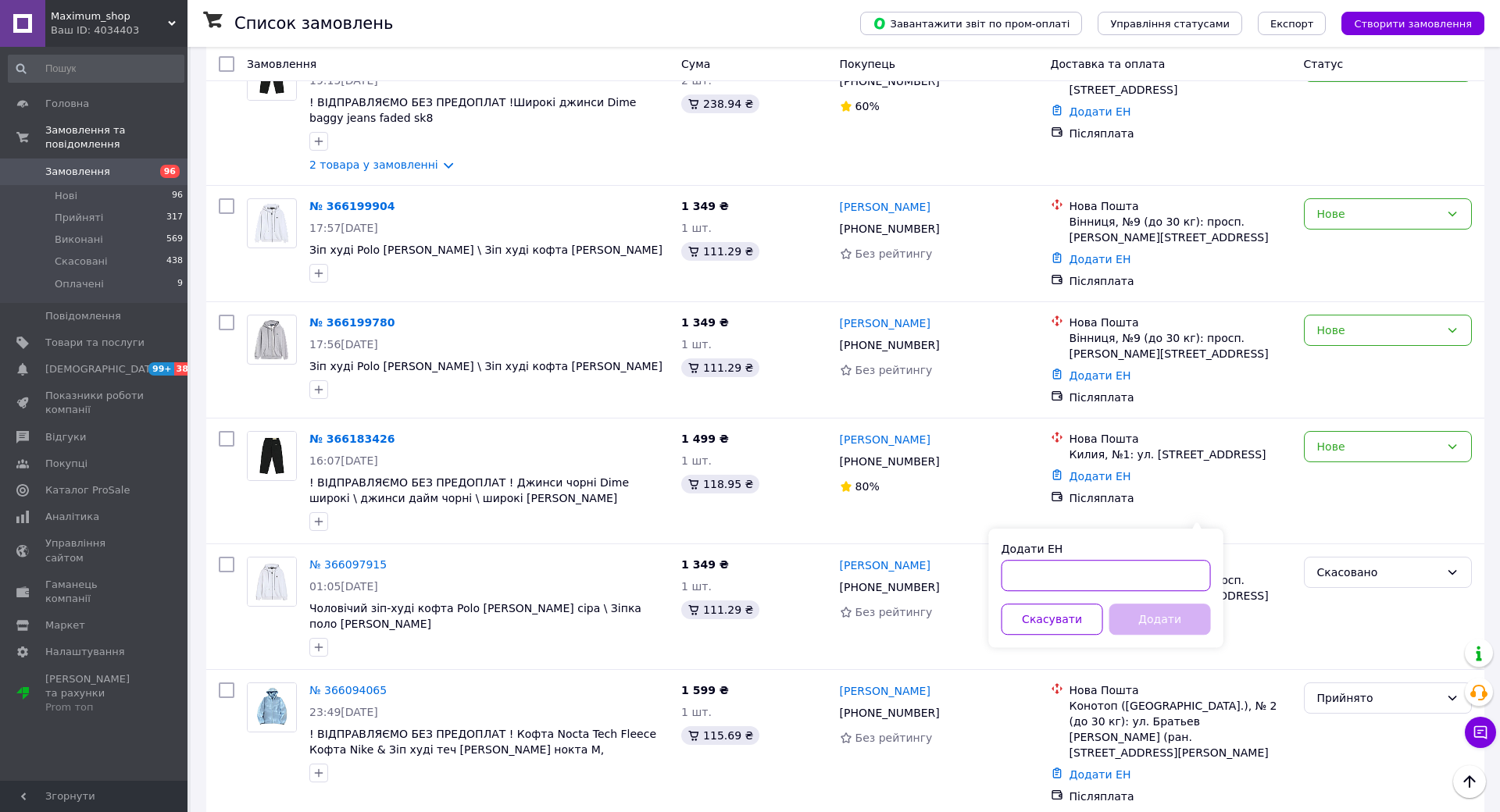
click at [1211, 582] on input "Додати ЕН" at bounding box center [1106, 575] width 210 height 32
paste input "20451268772494"
type input "20451268772494"
click at [1211, 609] on button "Додати" at bounding box center [1160, 619] width 102 height 32
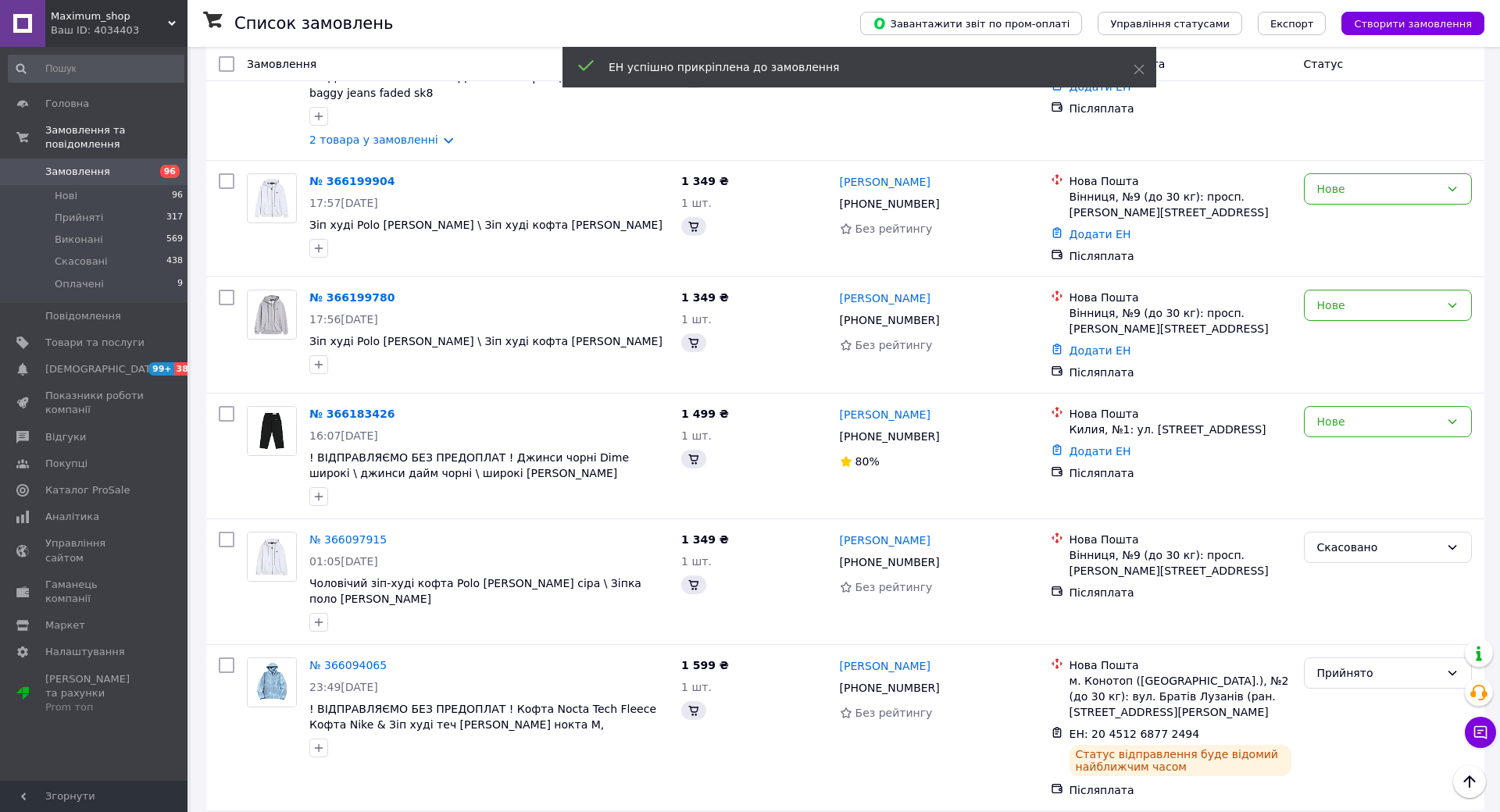
scroll to position [2119, 0]
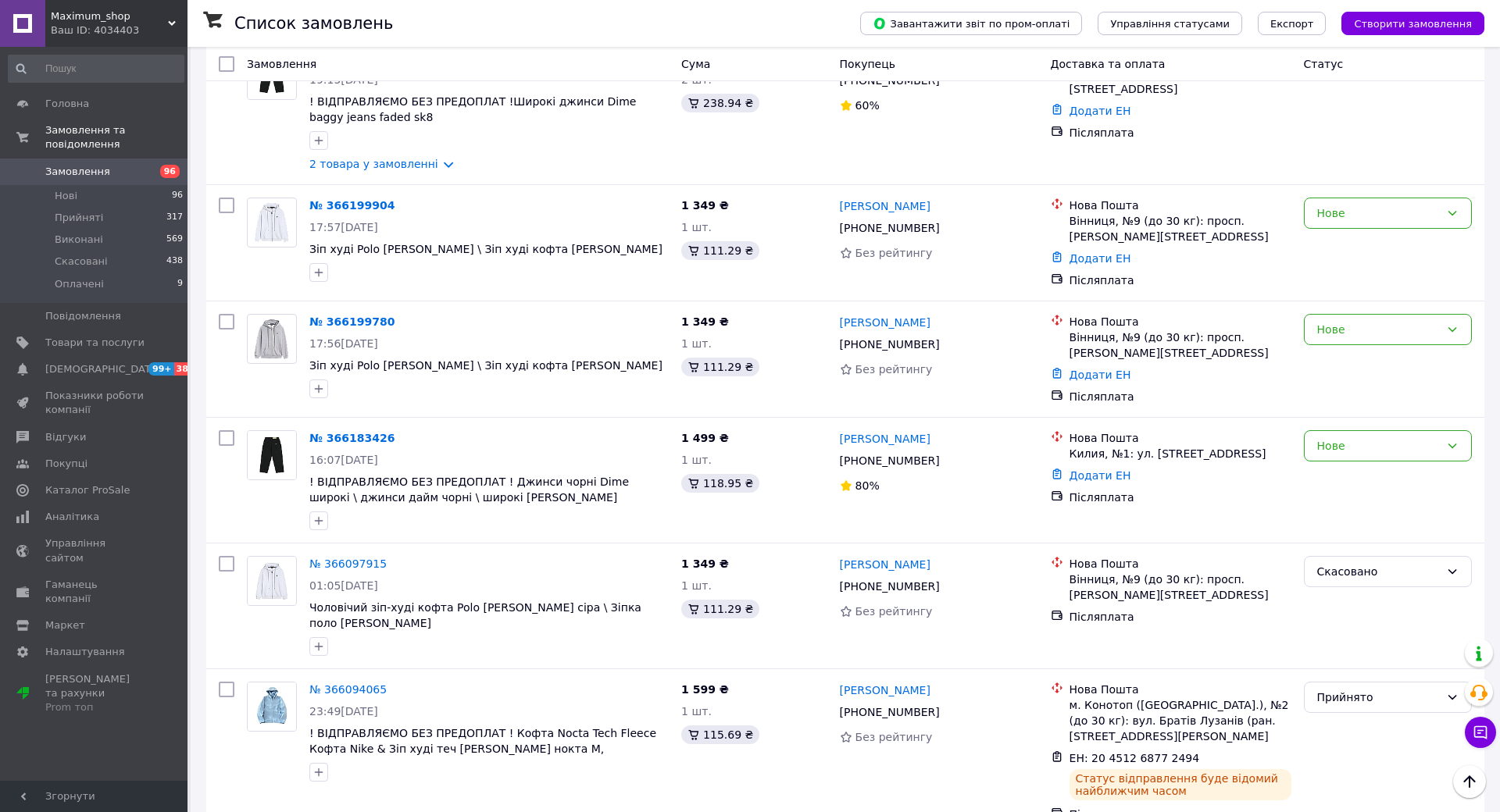
drag, startPoint x: 995, startPoint y: 614, endPoint x: 916, endPoint y: 614, distance: 79.0
copy link "[PERSON_NAME]"
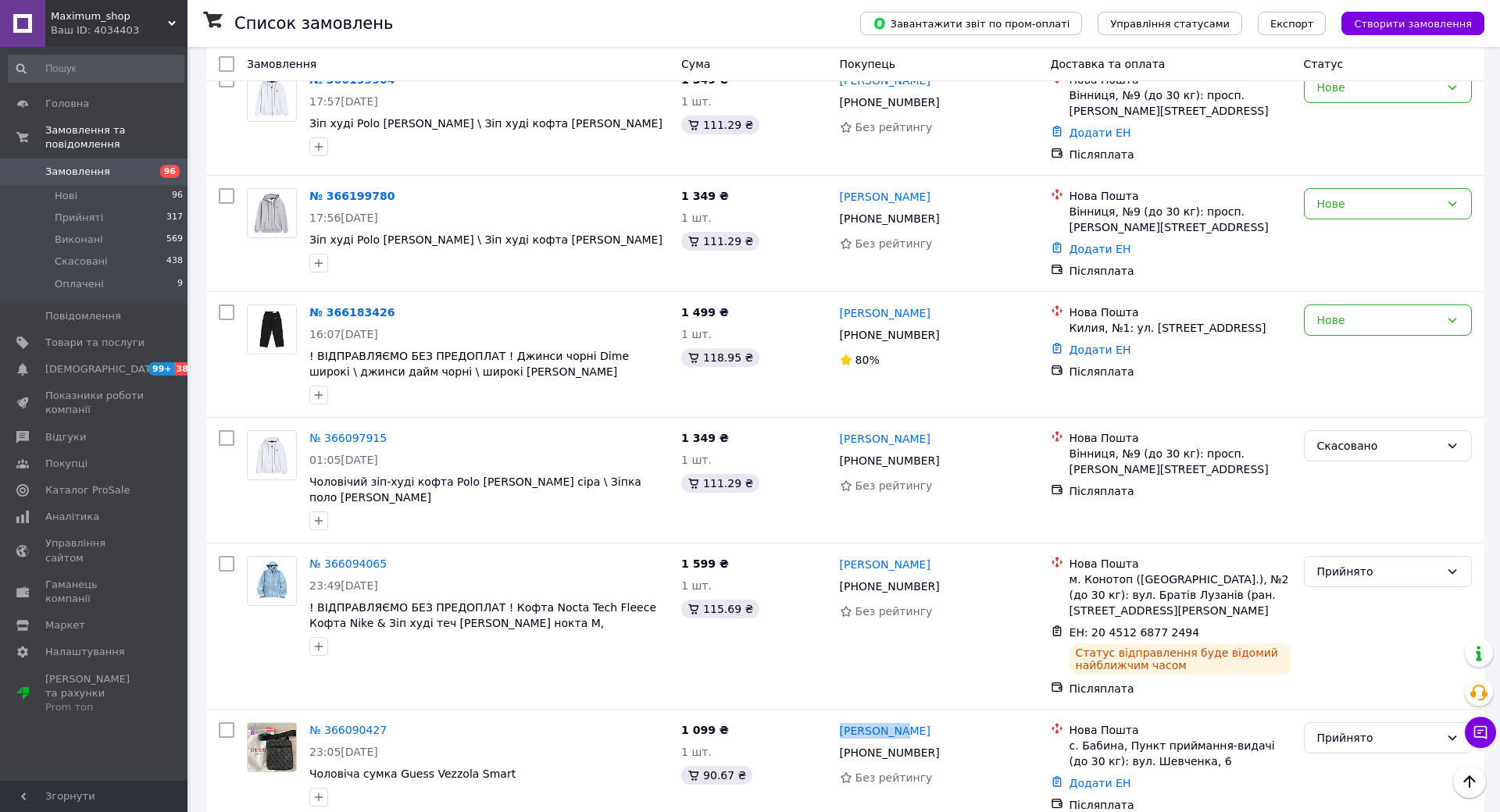
scroll to position [2467, 0]
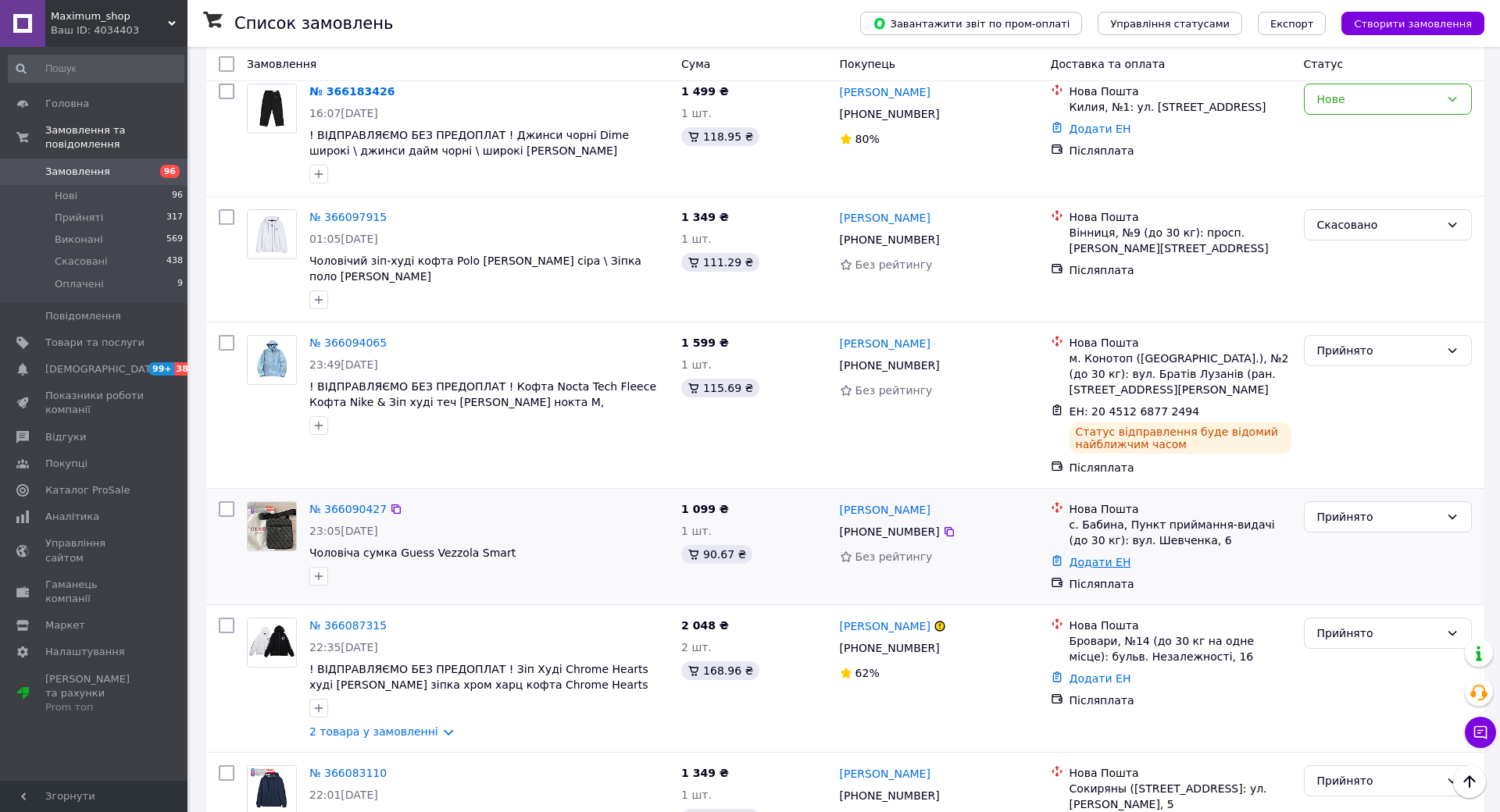
click at [1131, 556] on link "Додати ЕН" at bounding box center [1100, 562] width 61 height 12
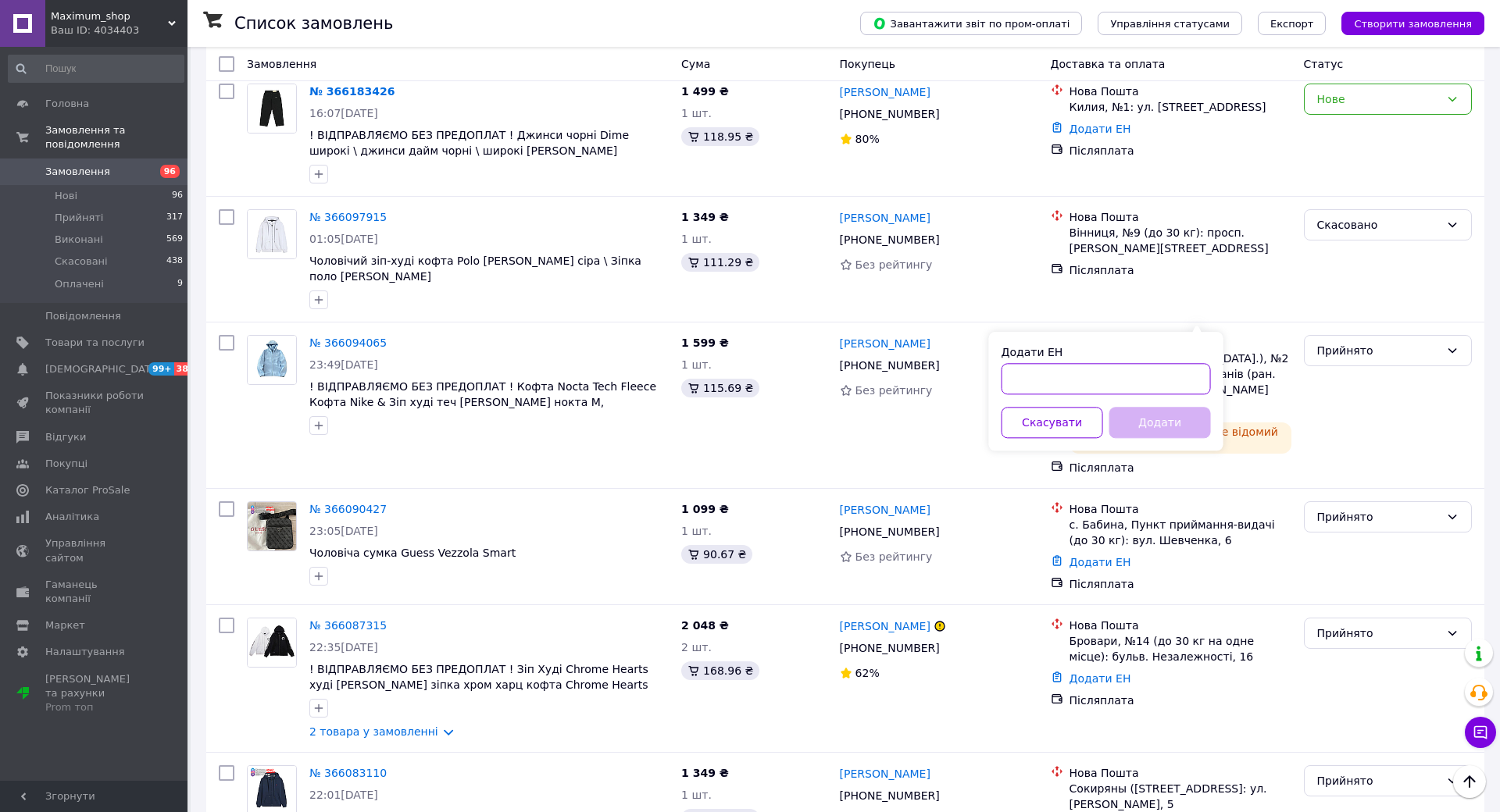
click at [1211, 388] on input "Додати ЕН" at bounding box center [1106, 379] width 210 height 32
paste input "20451268771994"
type input "20451268771994"
click at [1214, 407] on div "Додати" at bounding box center [1161, 423] width 108 height 32
click at [1211, 427] on button "Додати" at bounding box center [1160, 423] width 102 height 32
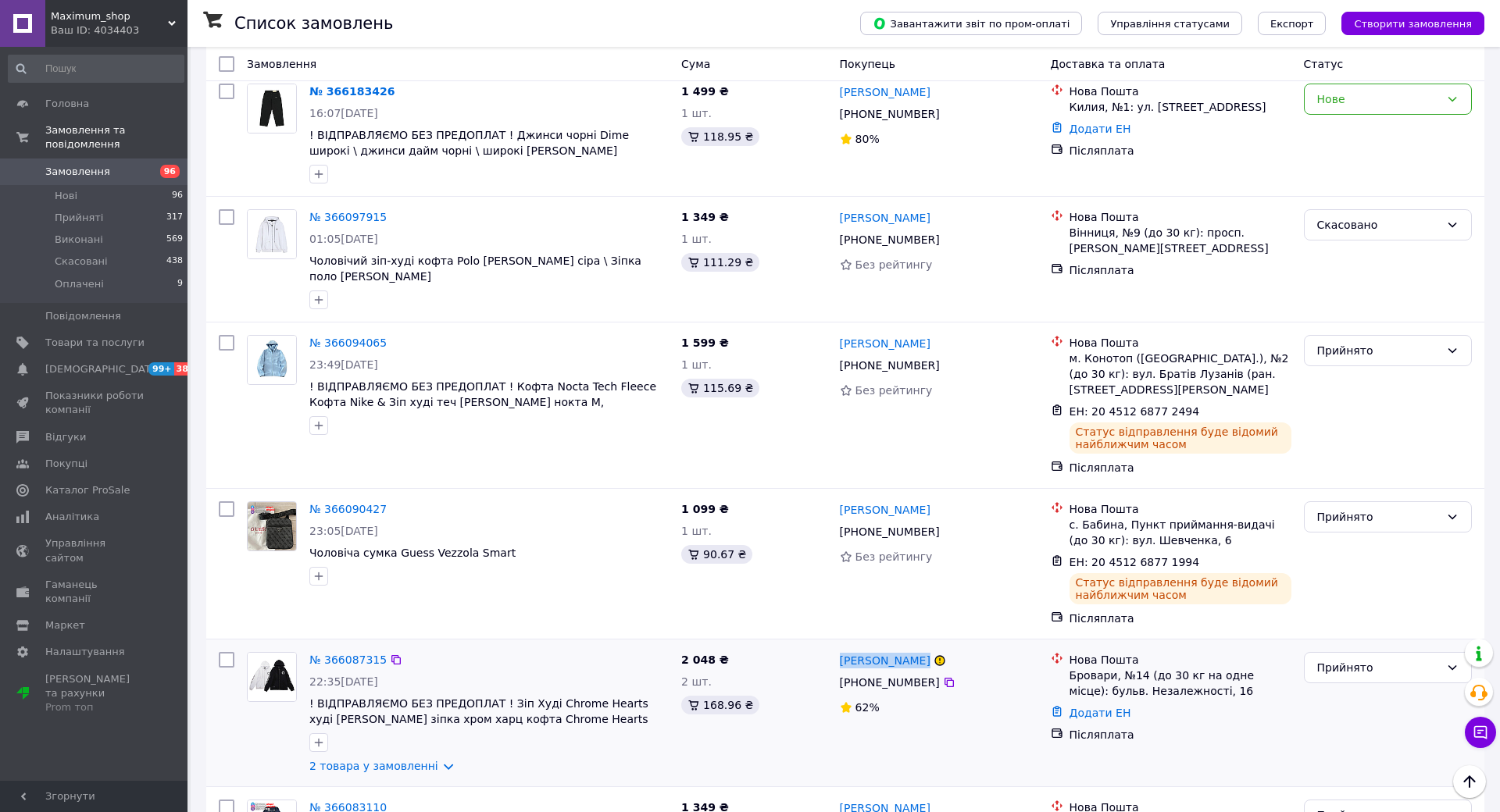
drag, startPoint x: 910, startPoint y: 408, endPoint x: 994, endPoint y: 413, distance: 84.1
click at [994, 646] on div "[PERSON_NAME] [PHONE_NUMBER]%" at bounding box center [939, 713] width 211 height 134
copy link "[PERSON_NAME]"
click at [1131, 707] on link "Додати ЕН" at bounding box center [1100, 712] width 61 height 12
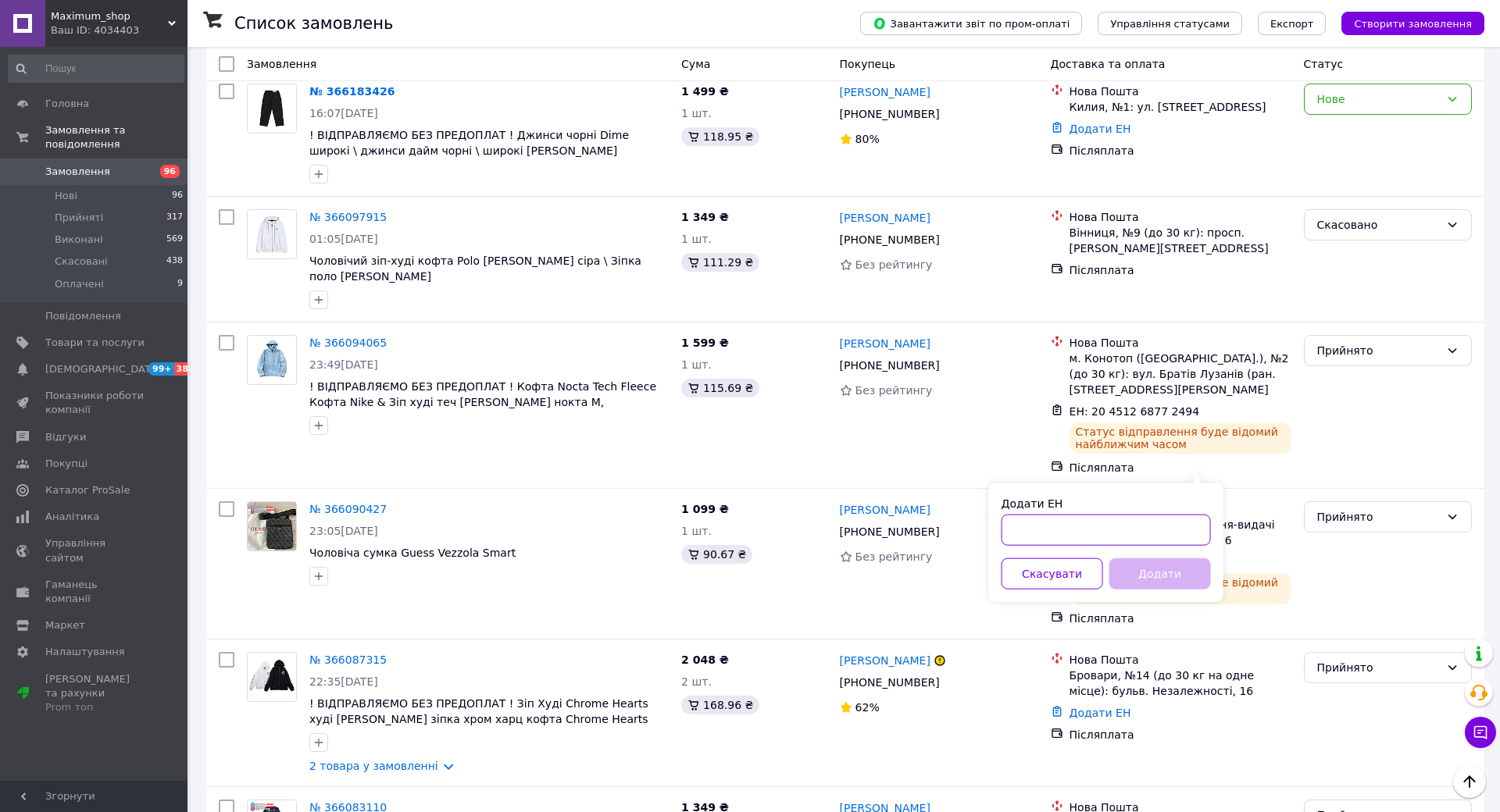
click at [1211, 539] on input "Додати ЕН" at bounding box center [1106, 531] width 210 height 32
paste input "20451268771295"
type input "20451268771295"
click at [1211, 571] on button "Додати" at bounding box center [1160, 575] width 102 height 32
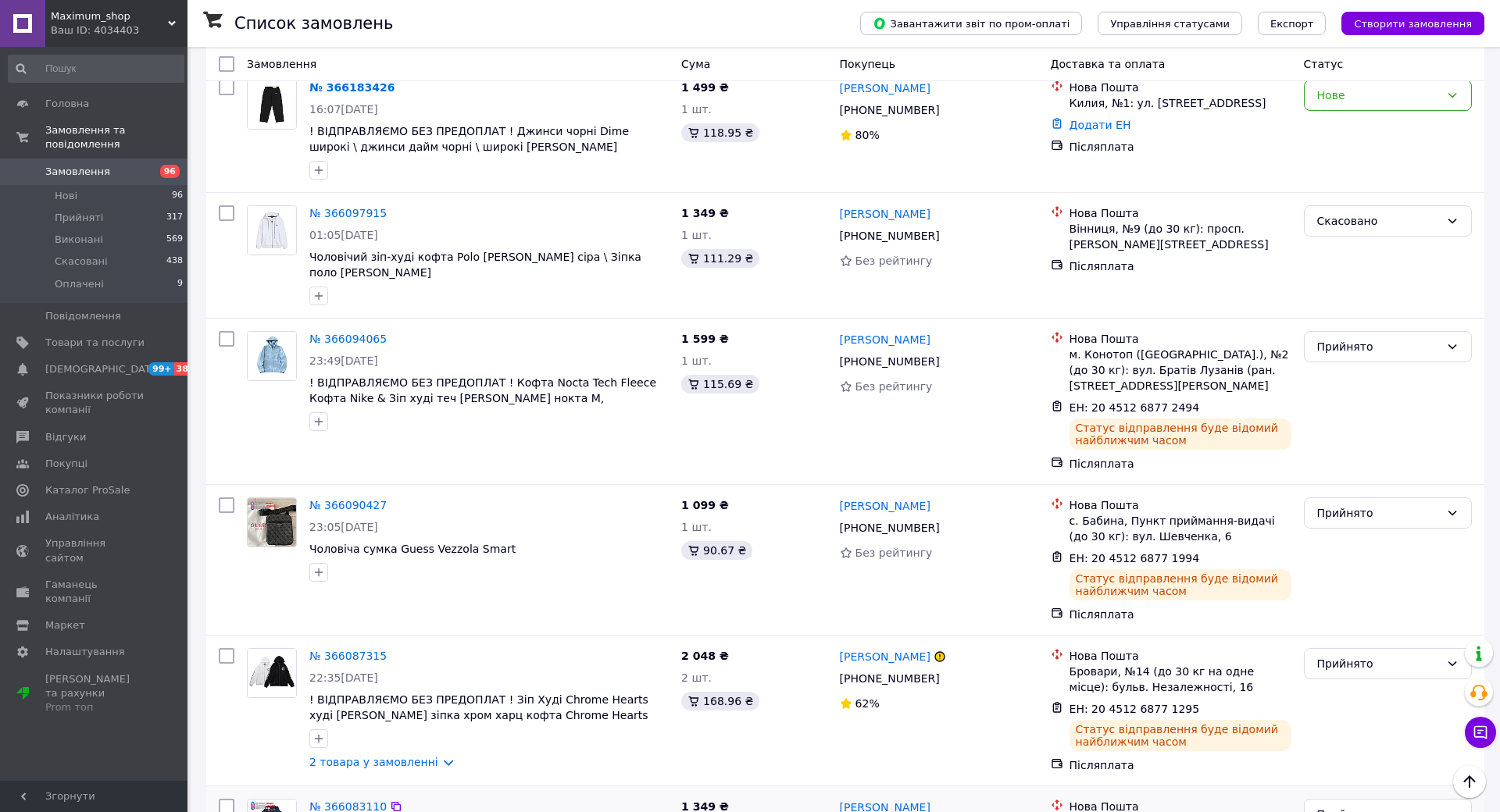
scroll to position [2532, 0]
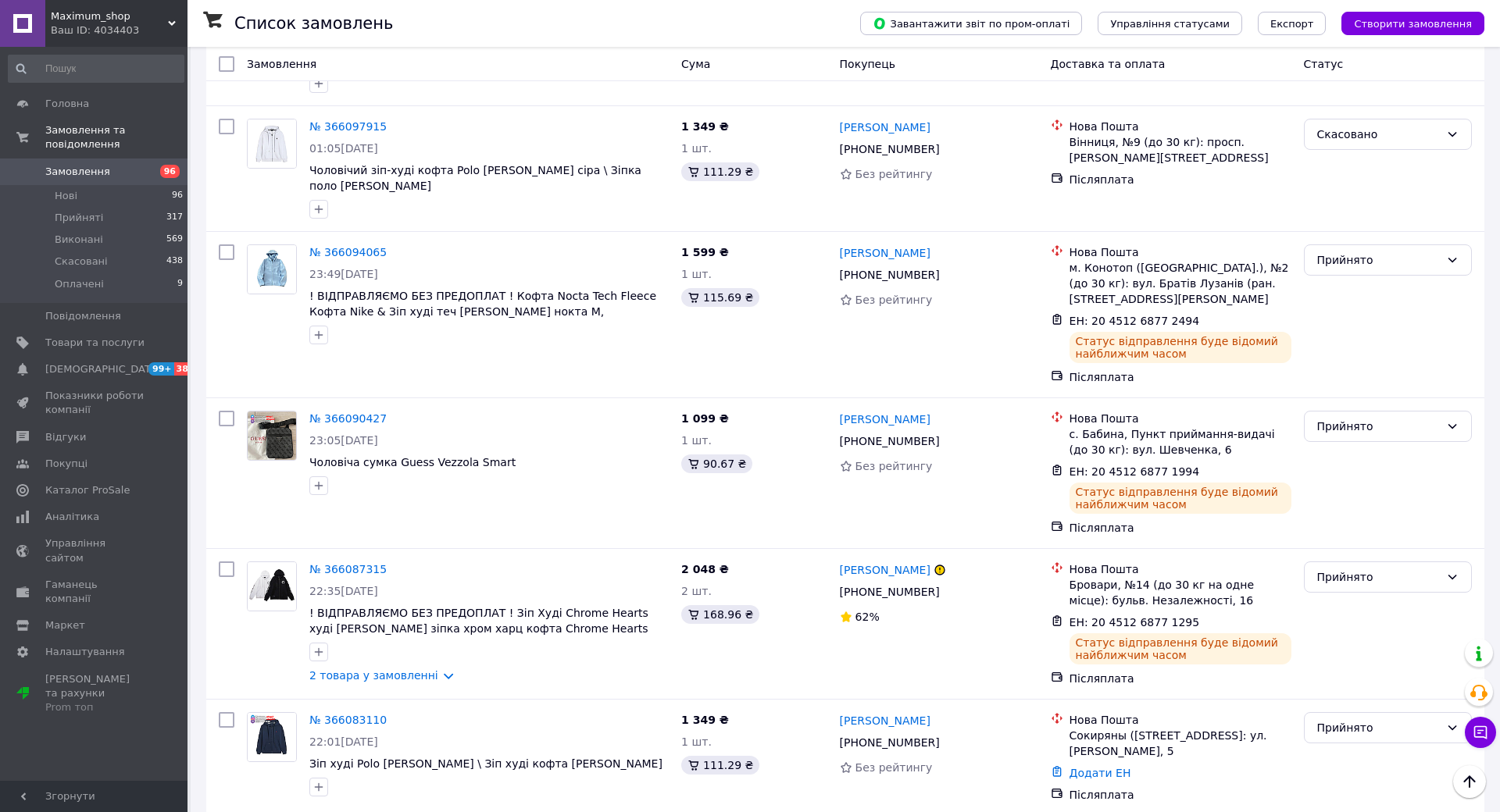
drag, startPoint x: 946, startPoint y: 589, endPoint x: 915, endPoint y: 589, distance: 31.0
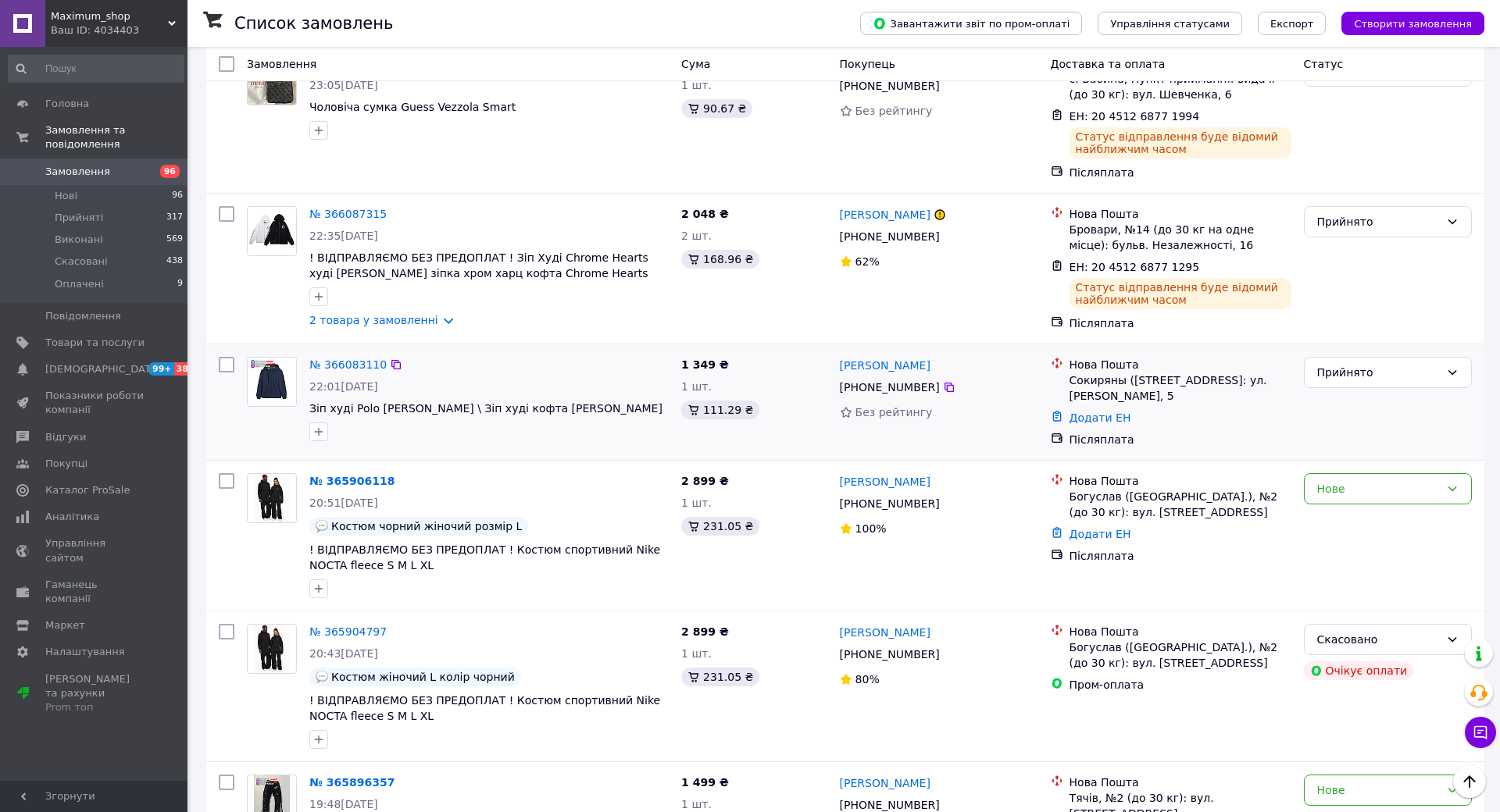
scroll to position [2965, 0]
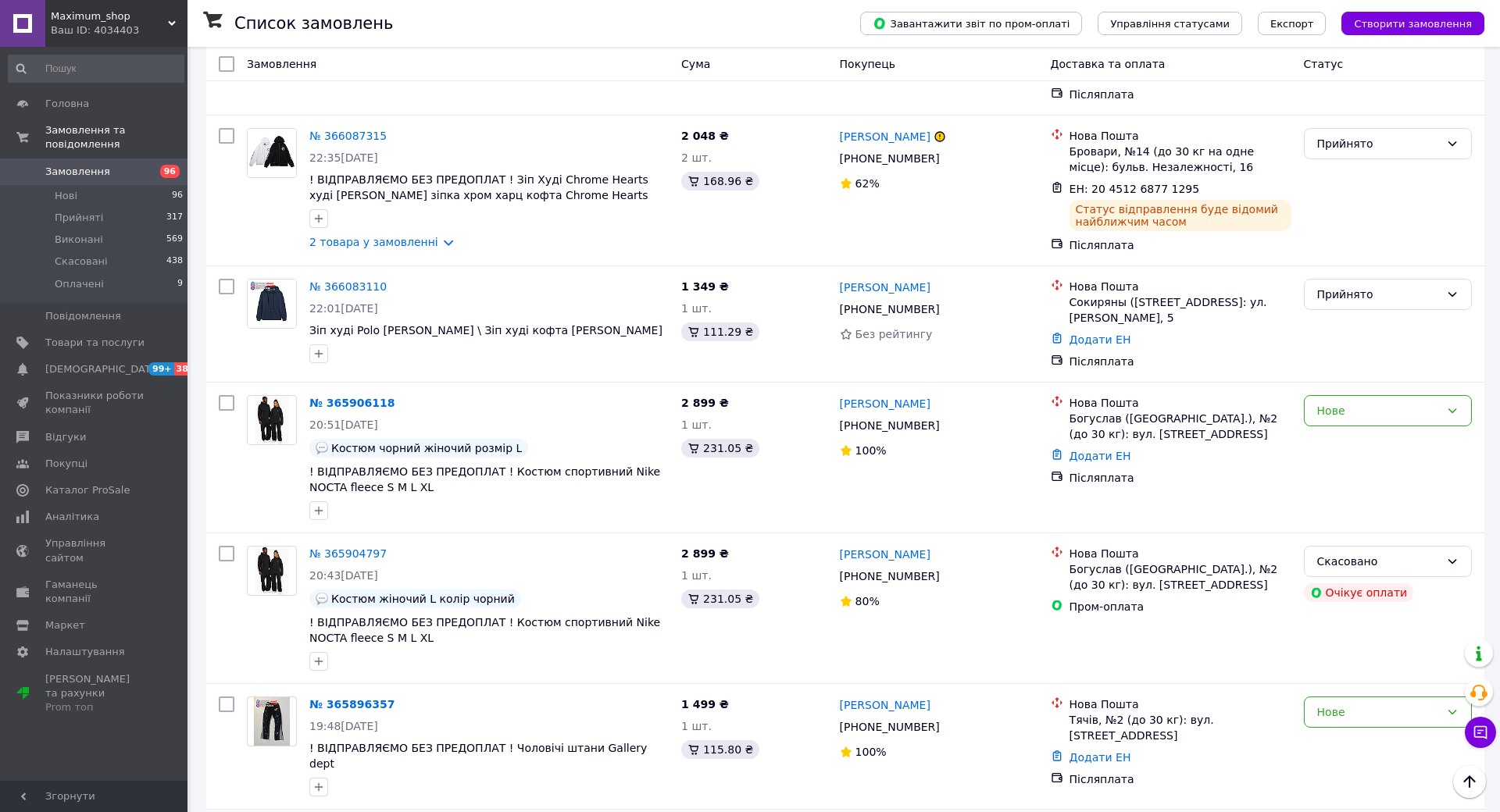
drag, startPoint x: 1015, startPoint y: 573, endPoint x: 916, endPoint y: 573, distance: 99.0
click at [1211, 685] on input "Додати ЕН" at bounding box center [1106, 689] width 210 height 32
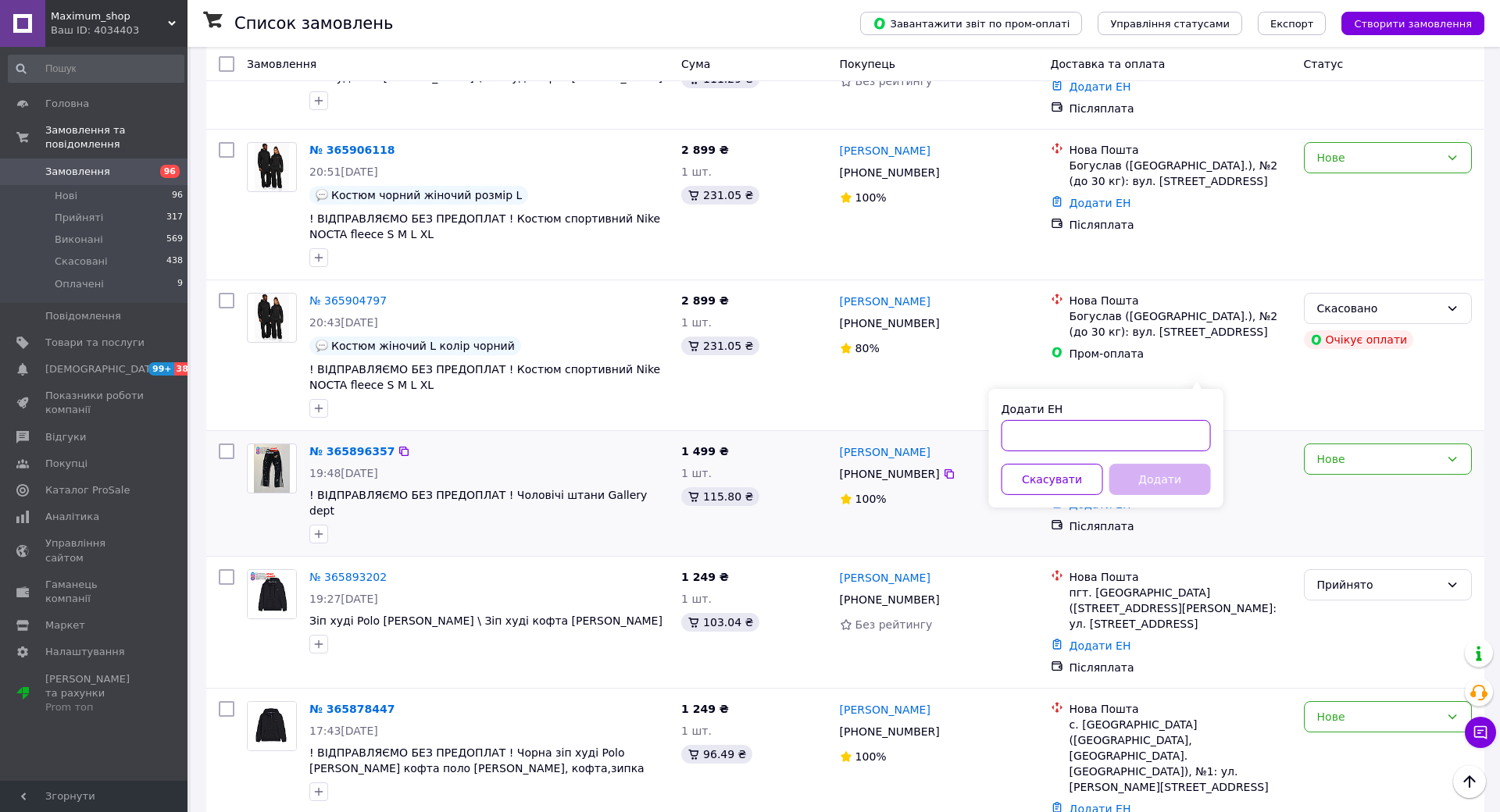
scroll to position [3227, 0]
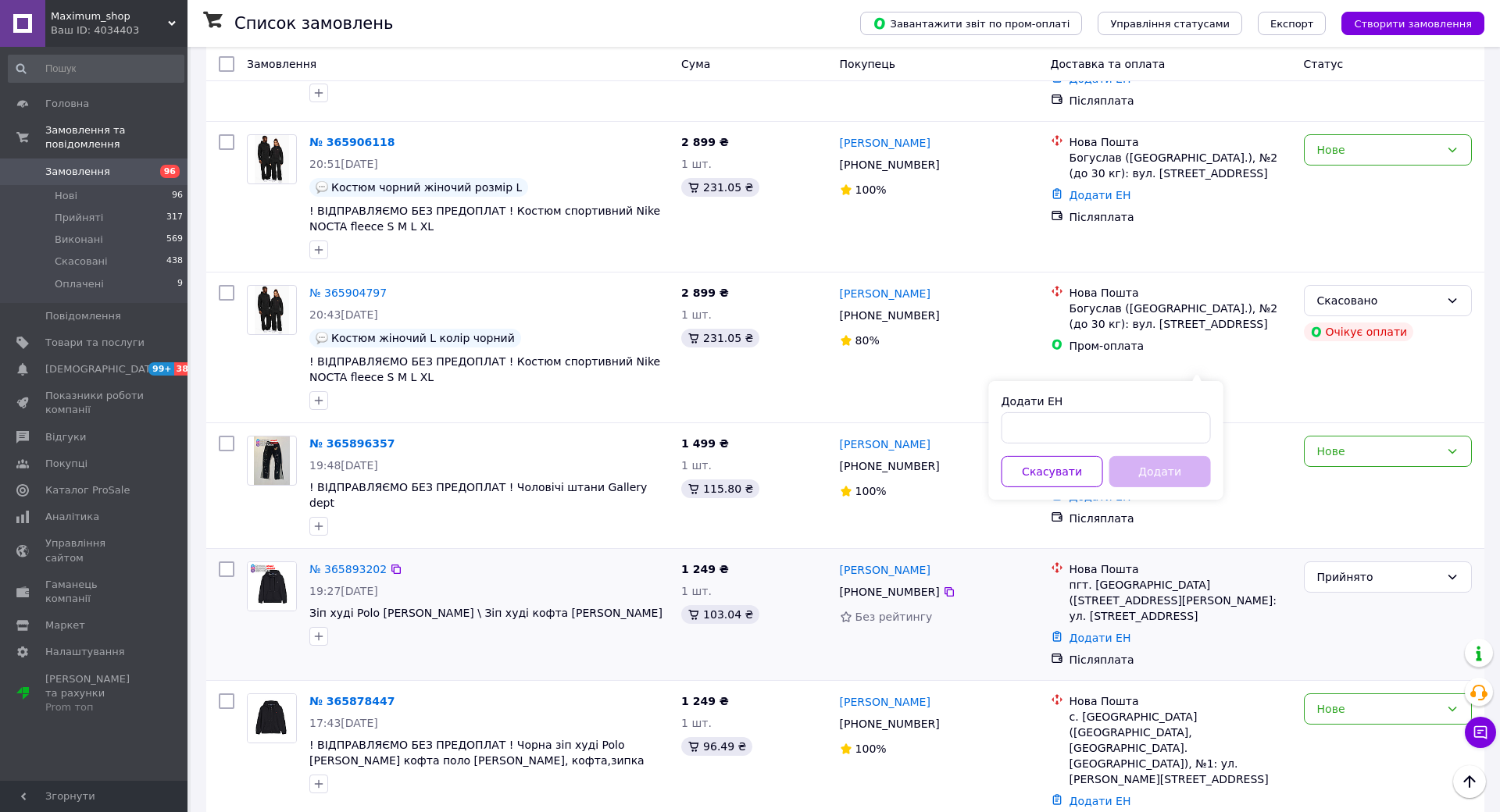
click at [1039, 606] on div "Без рейтингу" at bounding box center [939, 616] width 198 height 21
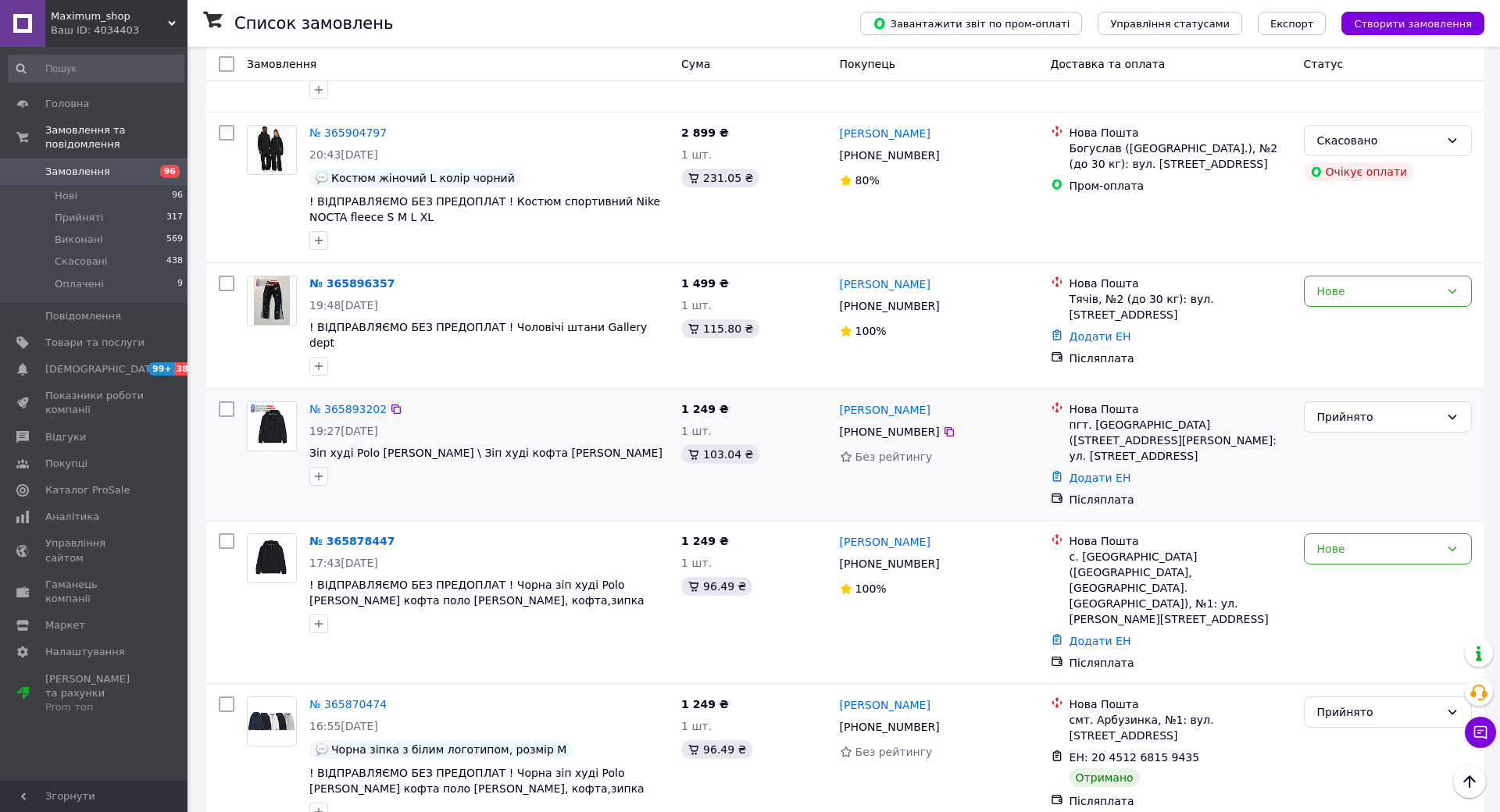
scroll to position [3400, 0]
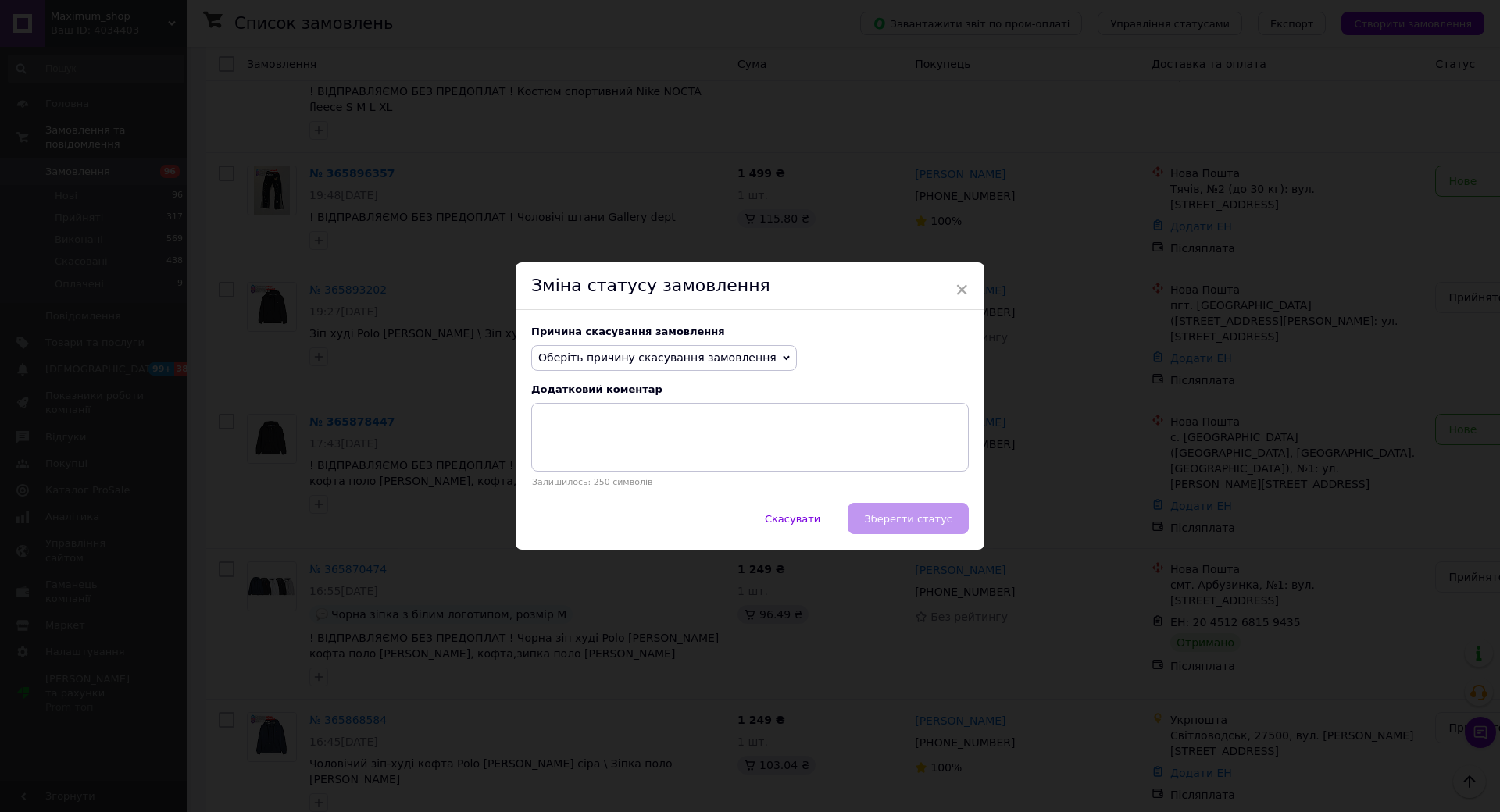
click at [759, 360] on span "Оберіть причину скасування замовлення" at bounding box center [658, 357] width 239 height 12
click at [734, 466] on li "На прохання покупця" at bounding box center [663, 453] width 264 height 21
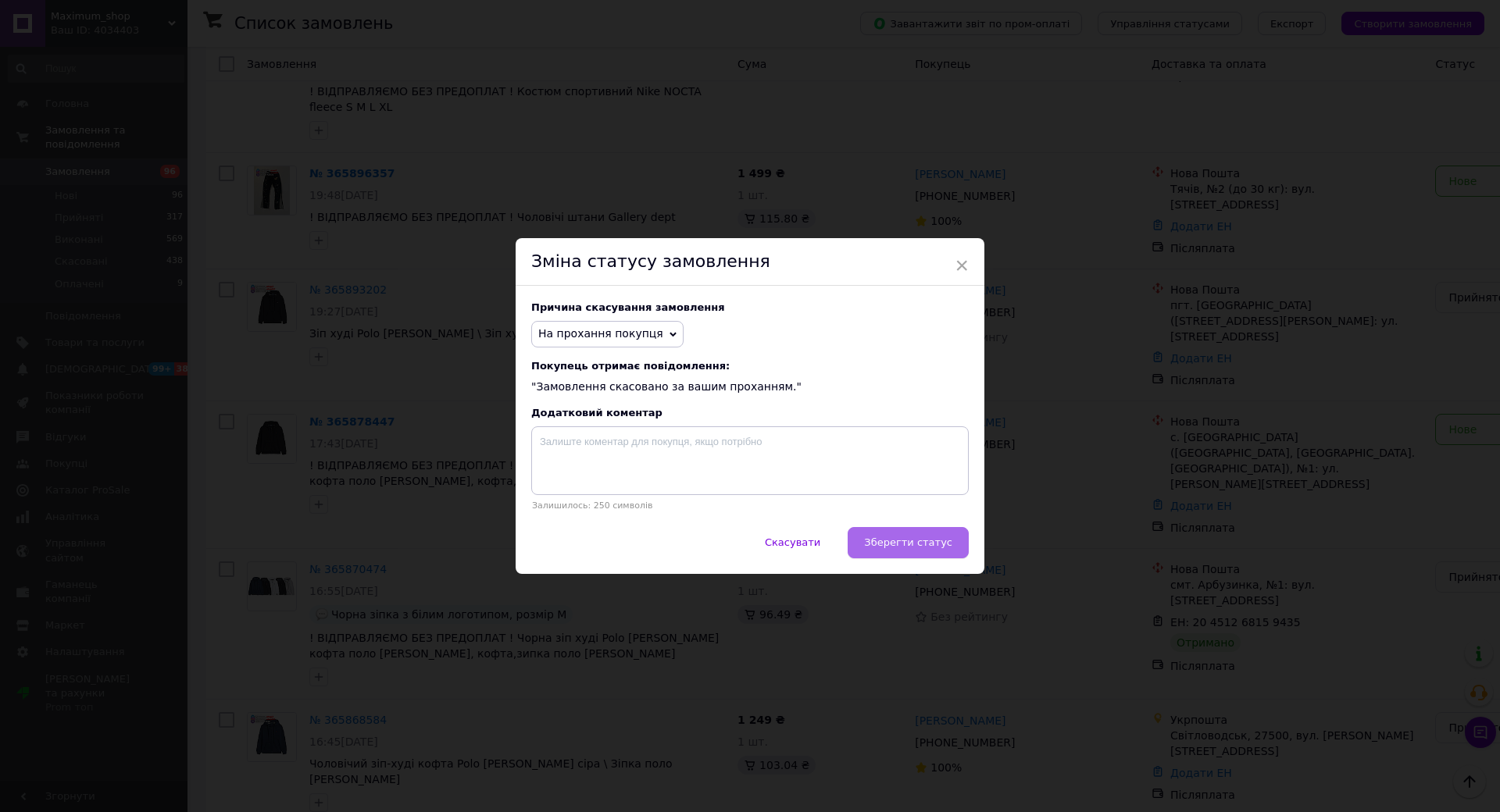
click at [950, 549] on button "Зберегти статус" at bounding box center [908, 543] width 121 height 32
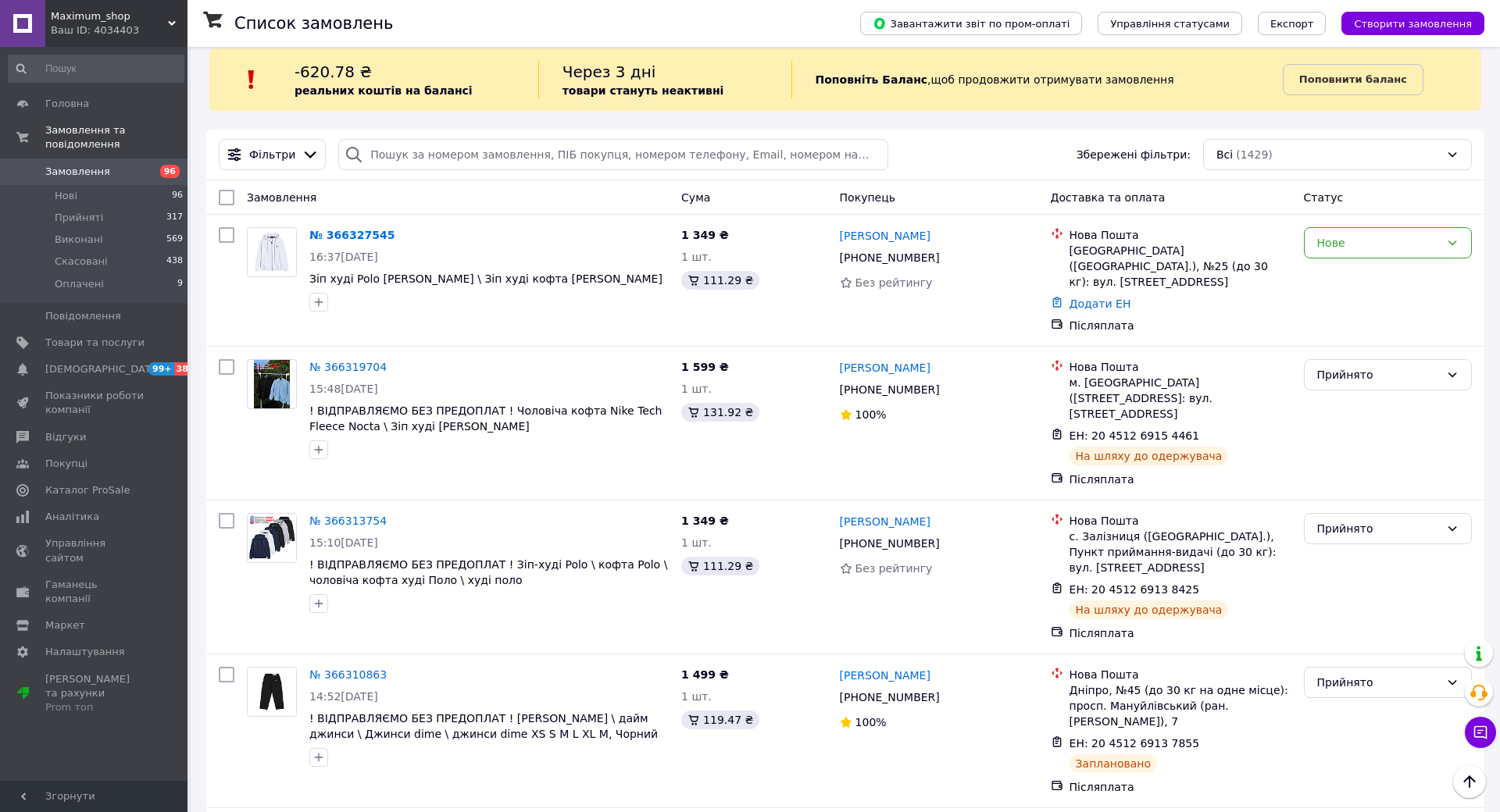
scroll to position [0, 0]
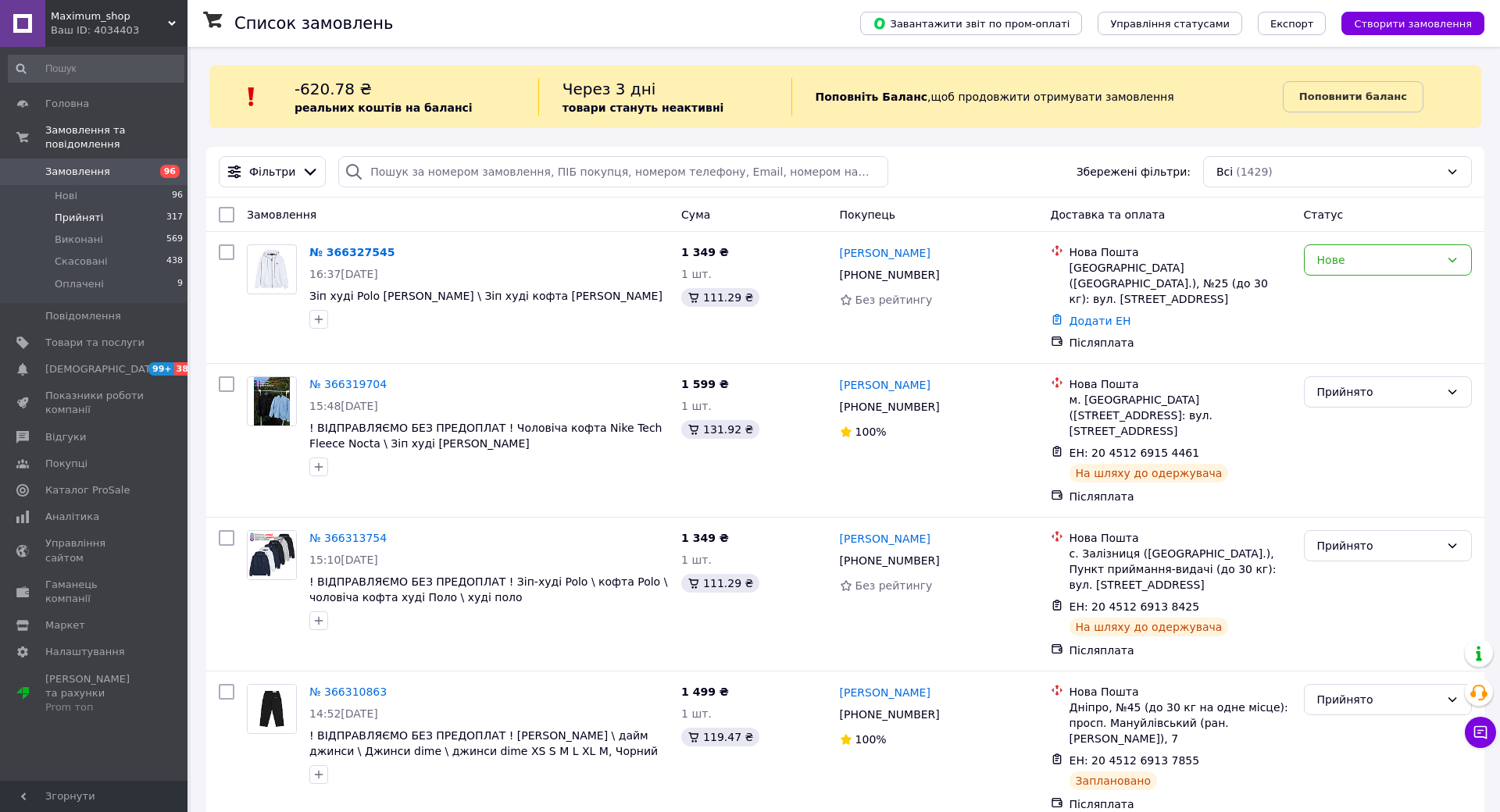
click at [114, 207] on li "Прийняті 317" at bounding box center [96, 217] width 192 height 21
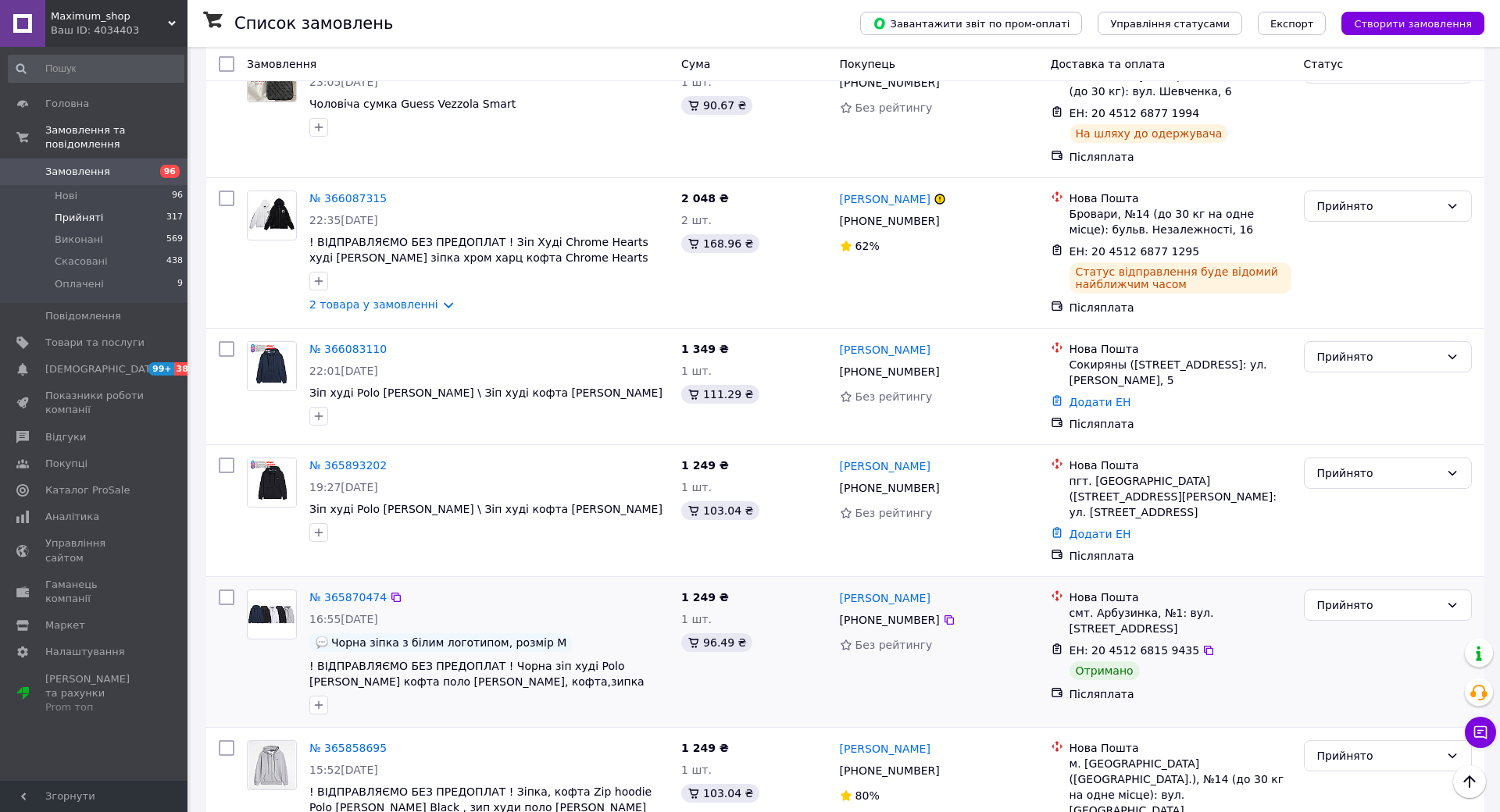
scroll to position [1909, 0]
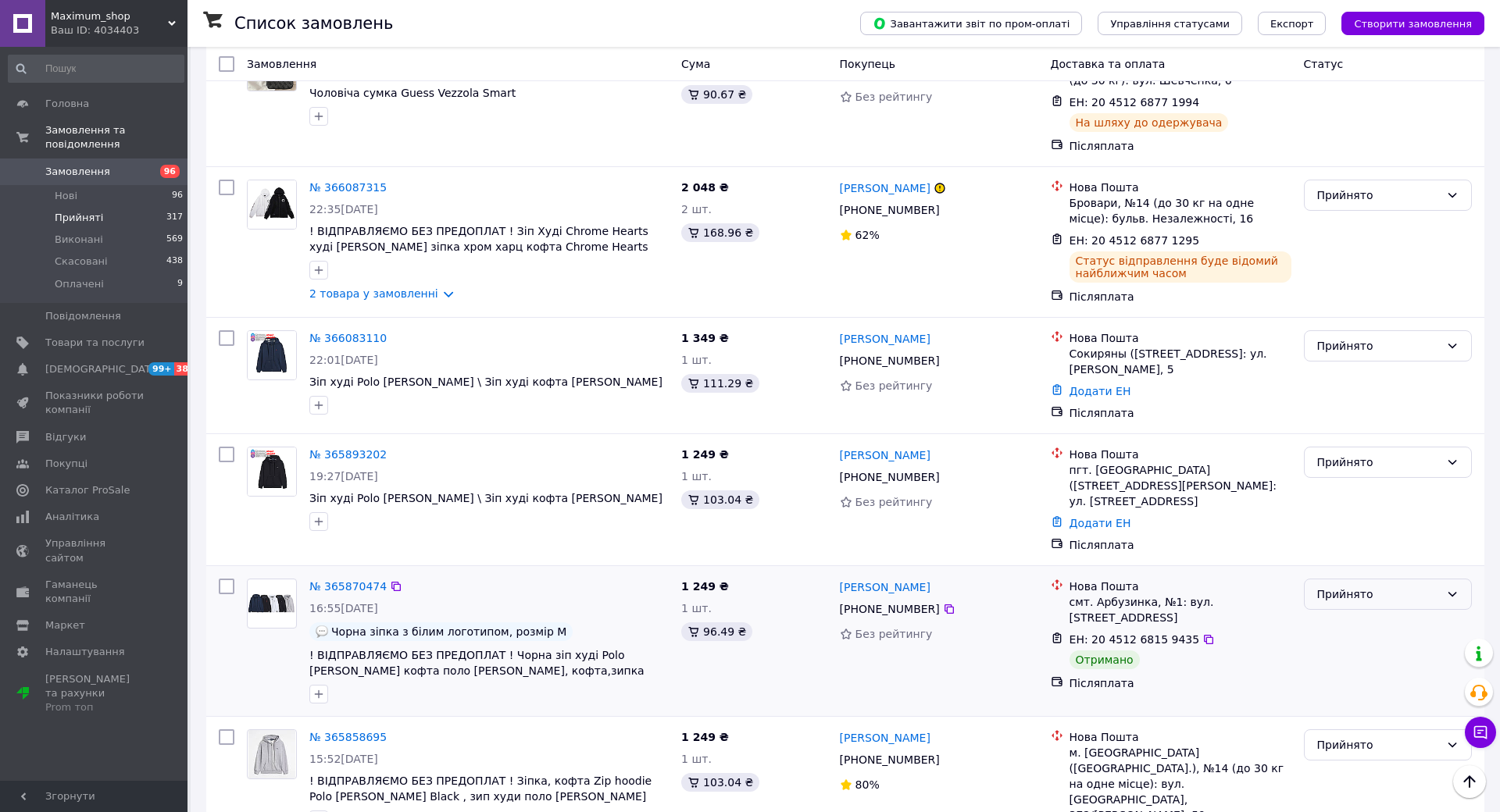
click at [1458, 578] on div "Прийнято" at bounding box center [1388, 594] width 168 height 32
drag, startPoint x: 1479, startPoint y: 436, endPoint x: 933, endPoint y: 439, distance: 546.0
click at [957, 602] on div at bounding box center [949, 609] width 16 height 16
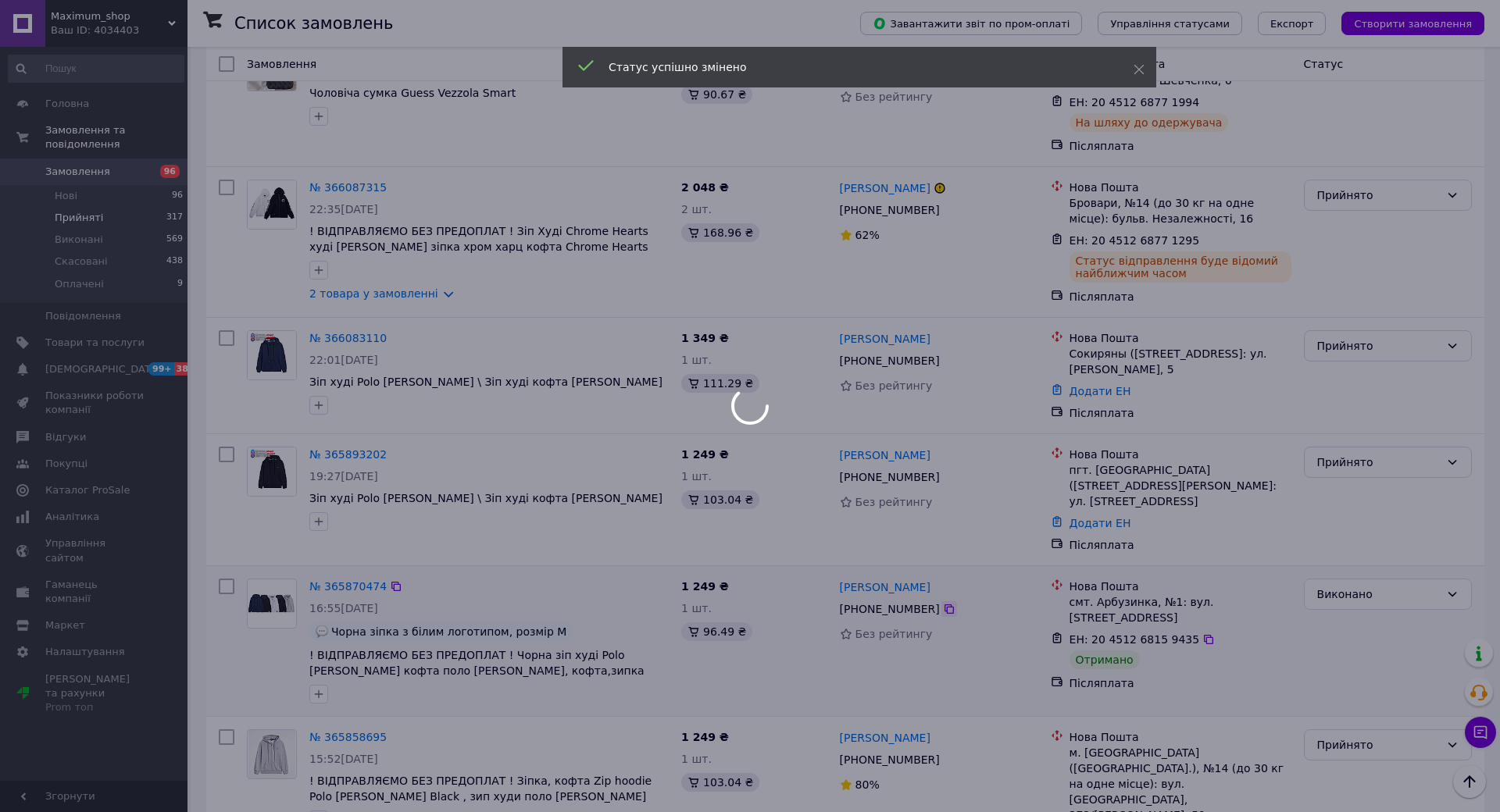
click at [956, 602] on icon at bounding box center [948, 608] width 12 height 12
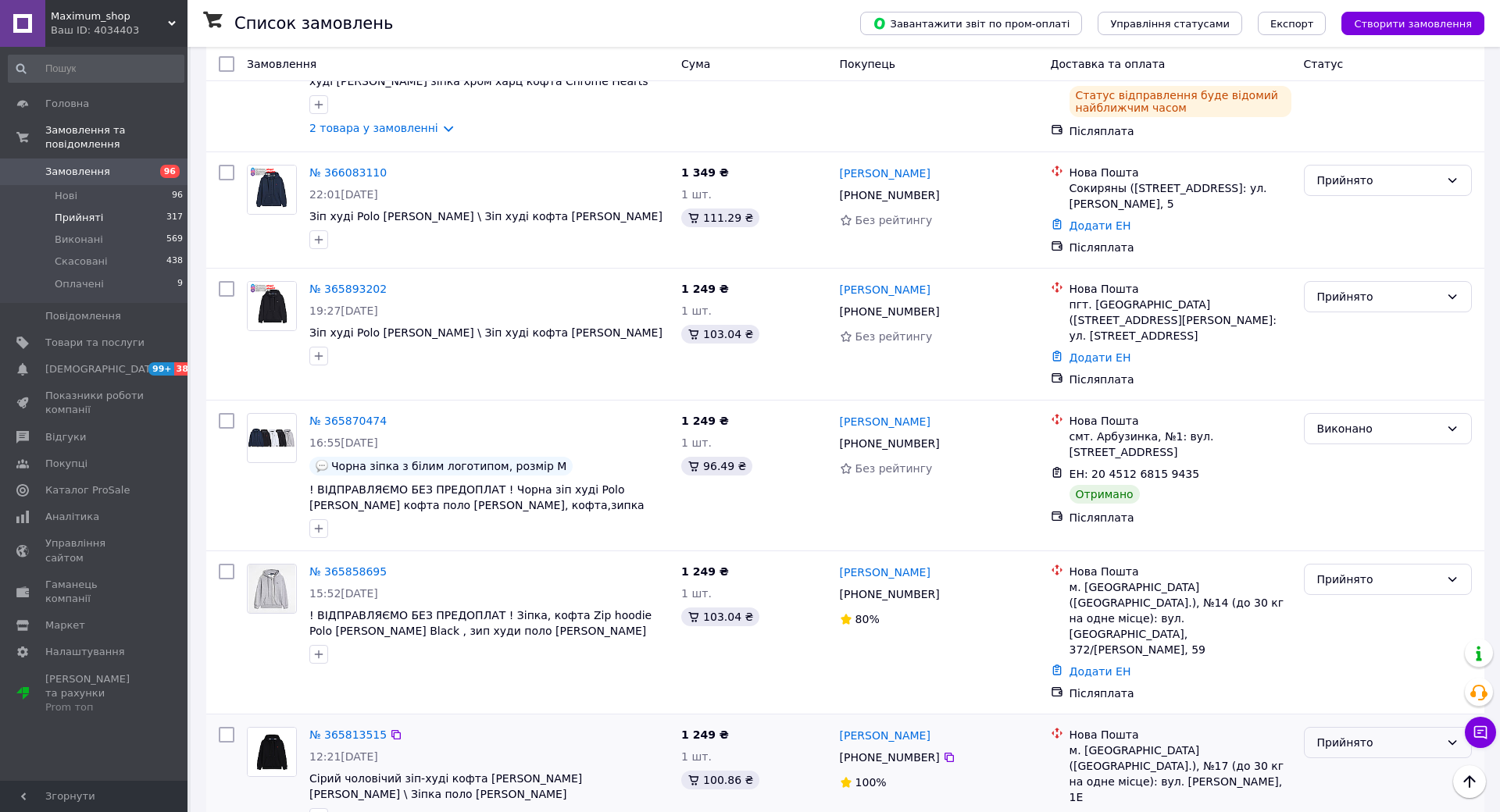
scroll to position [2082, 0]
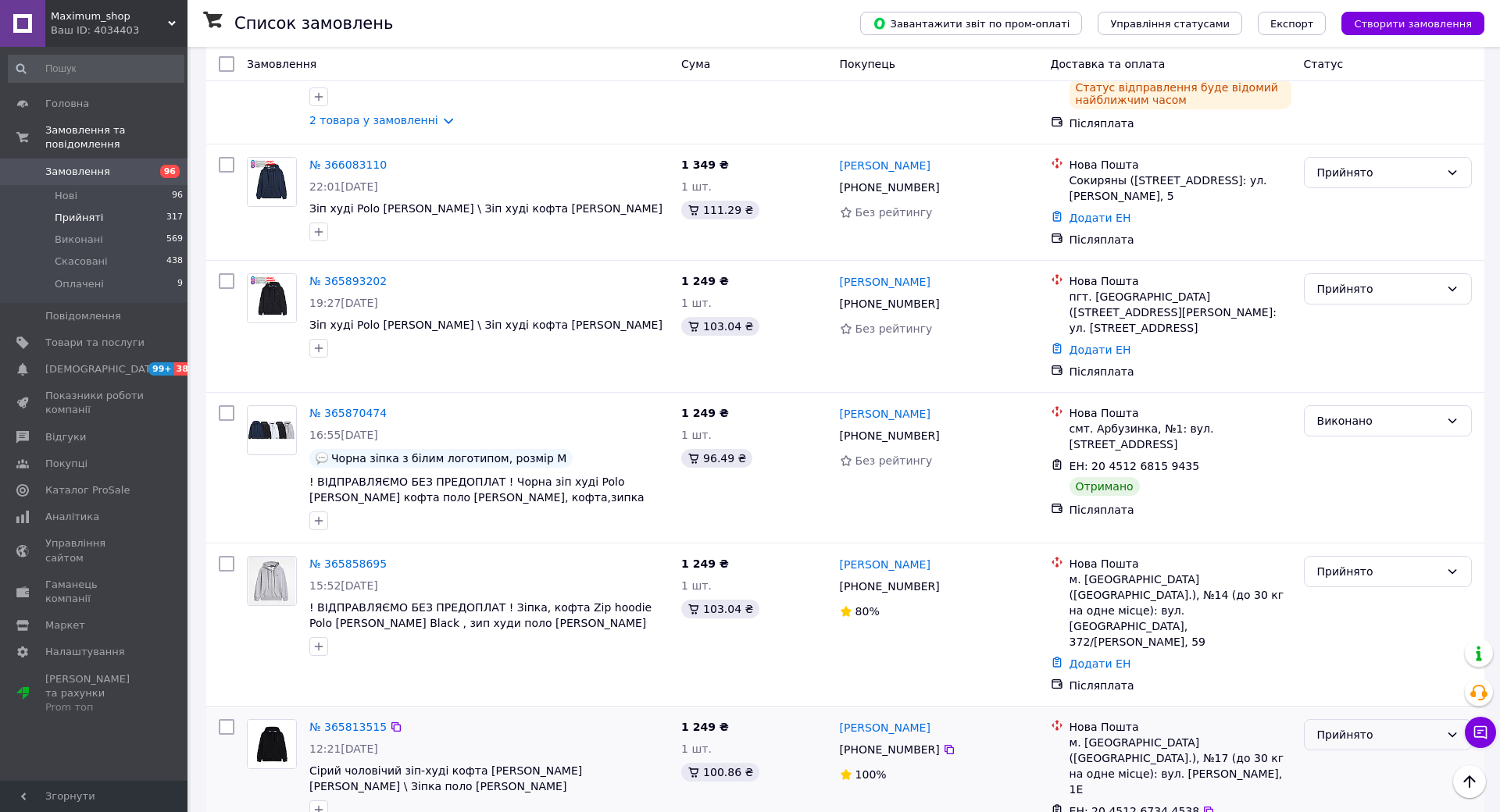
click at [1472, 719] on div "Прийнято" at bounding box center [1388, 735] width 168 height 32
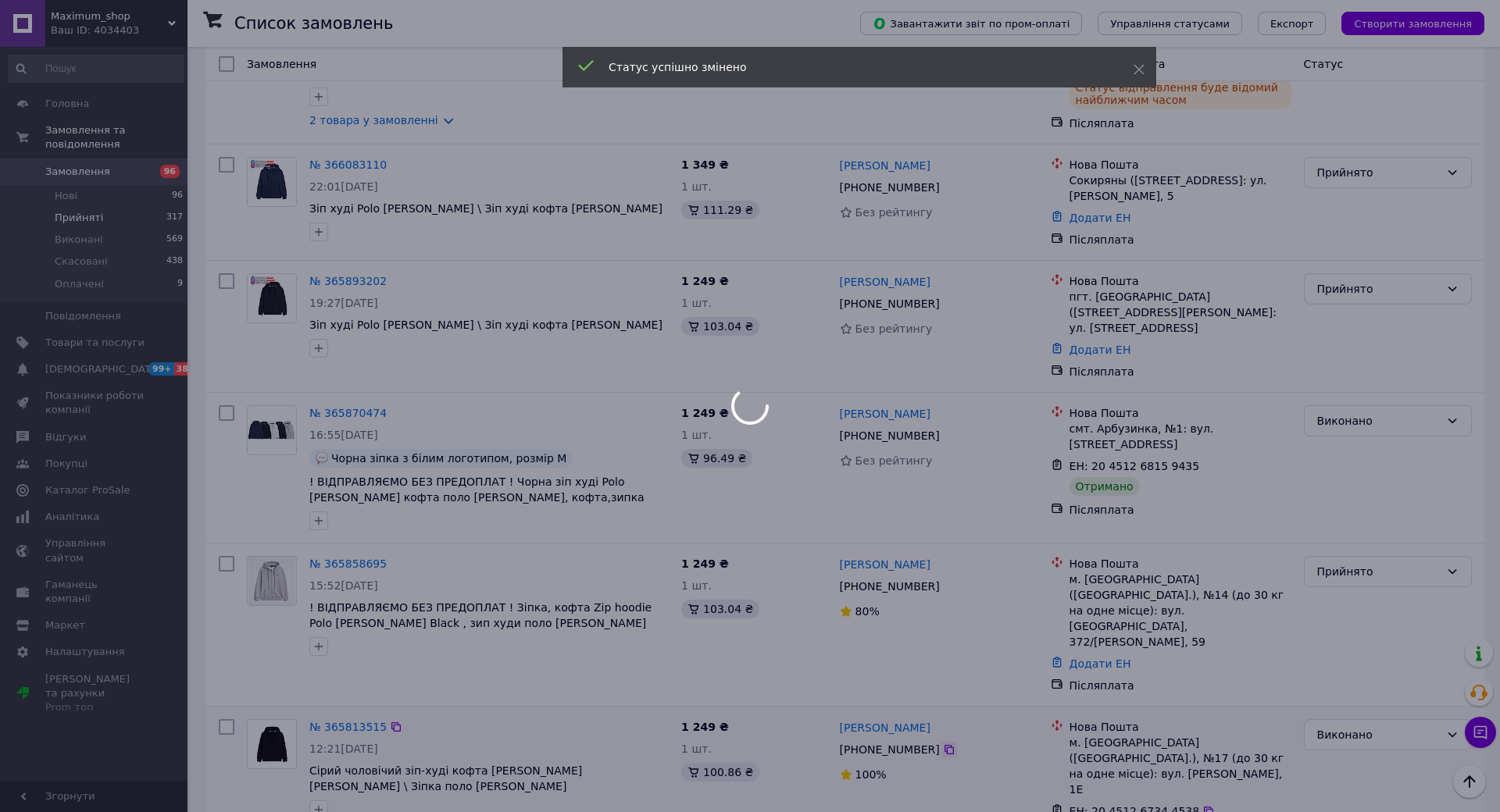
click at [956, 743] on icon at bounding box center [948, 749] width 12 height 12
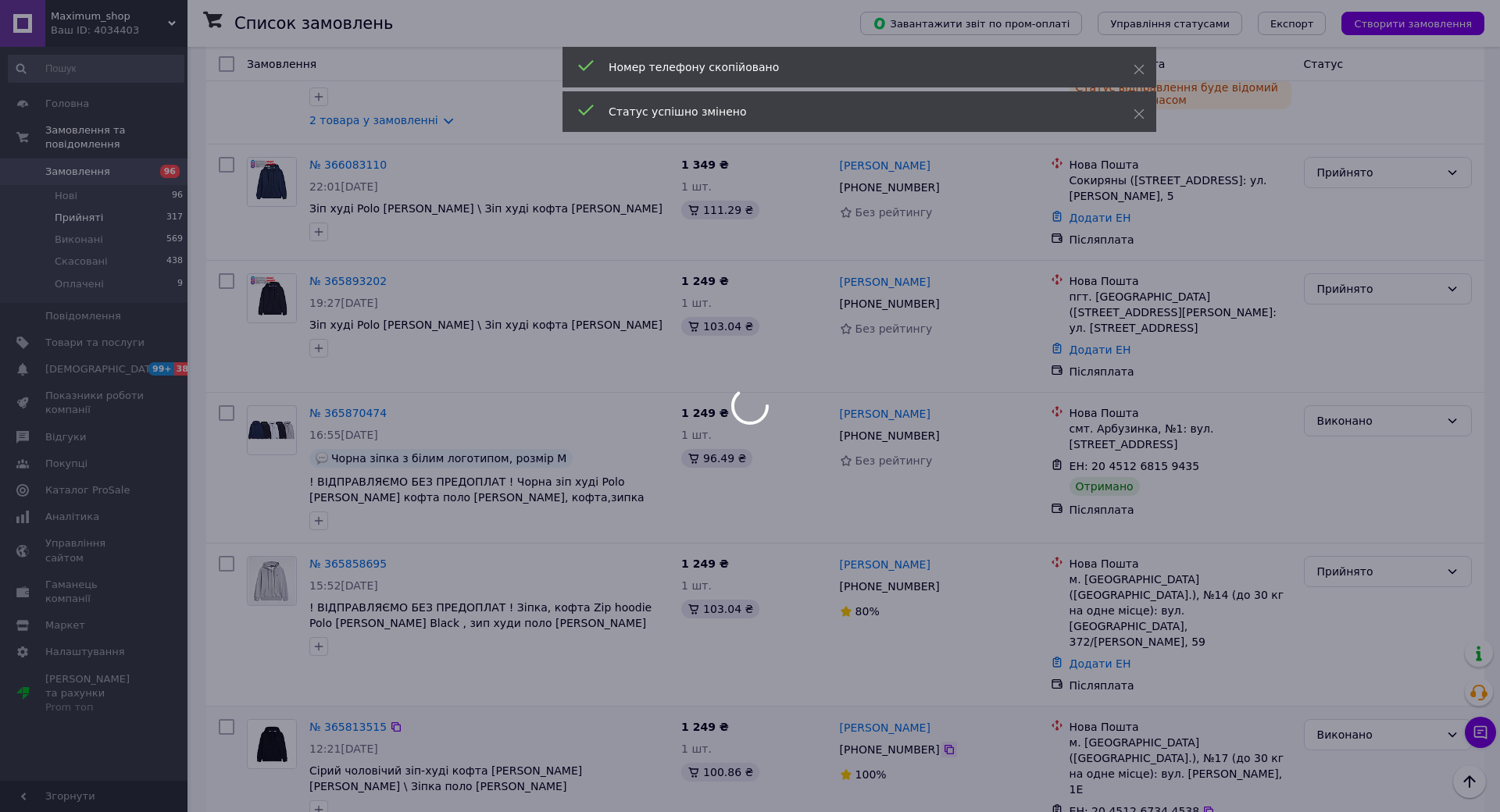
click at [1010, 520] on div at bounding box center [750, 406] width 1500 height 812
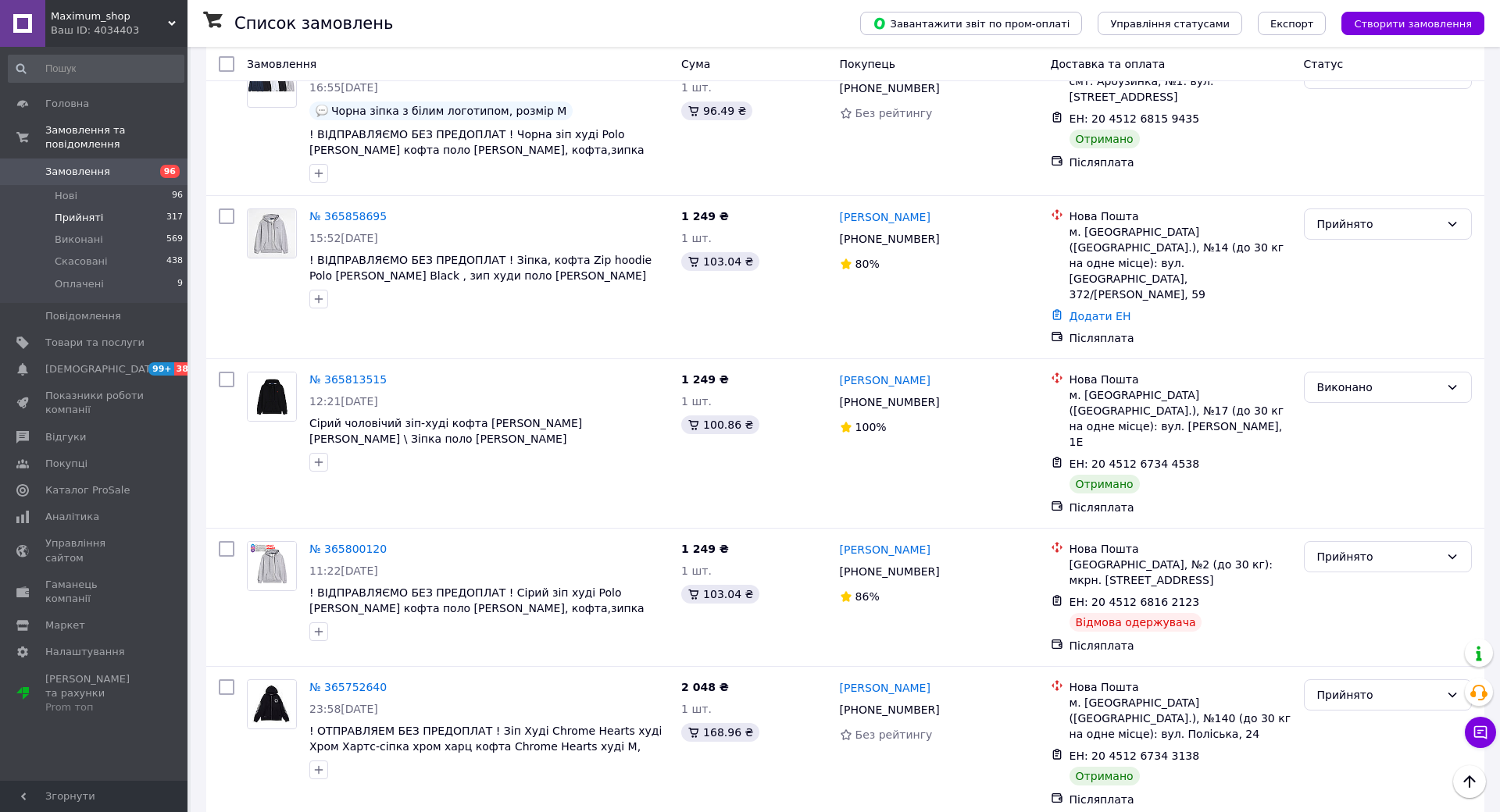
scroll to position [2689, 0]
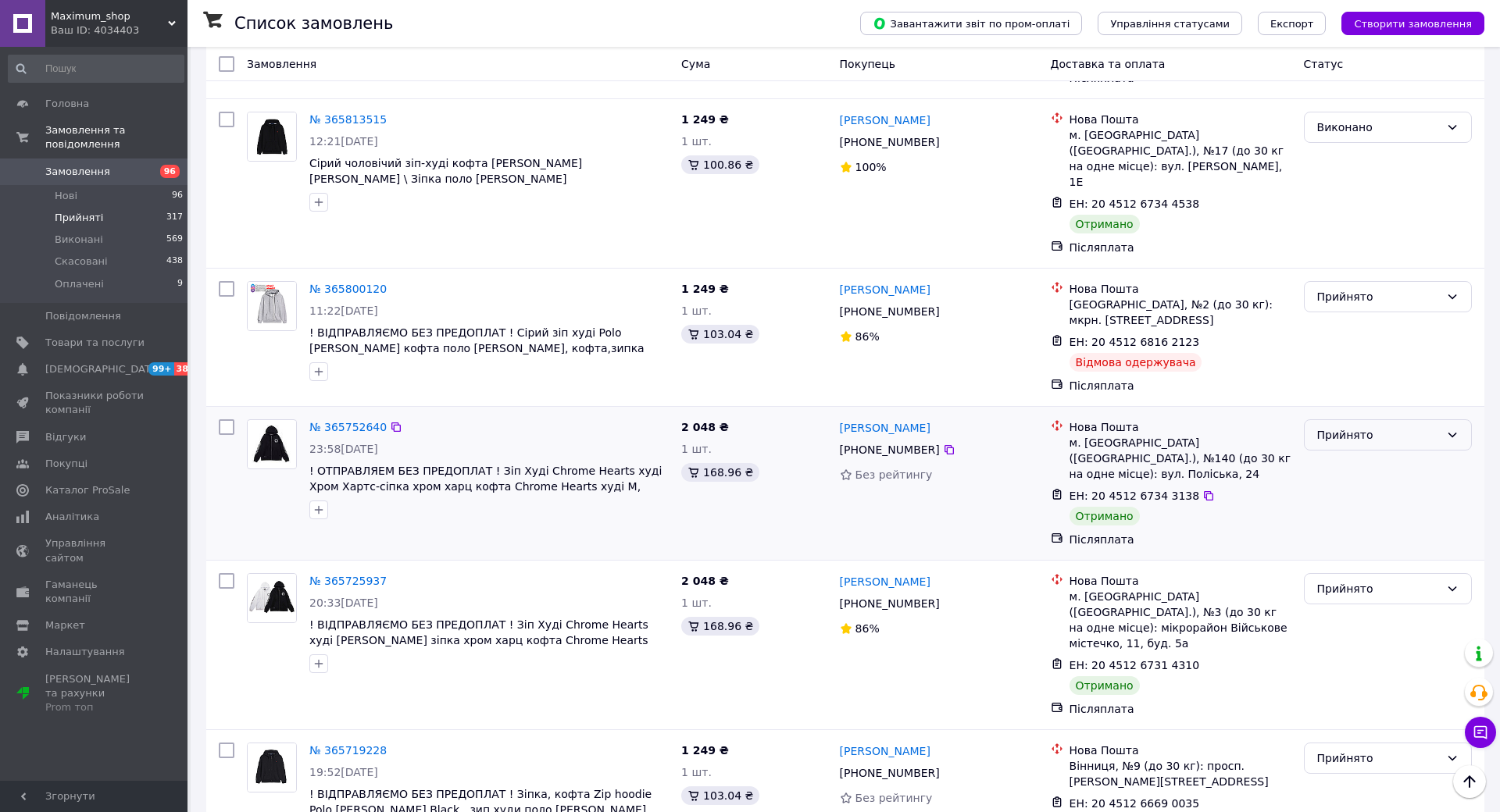
click at [1440, 426] on div "Прийнято" at bounding box center [1379, 435] width 123 height 17
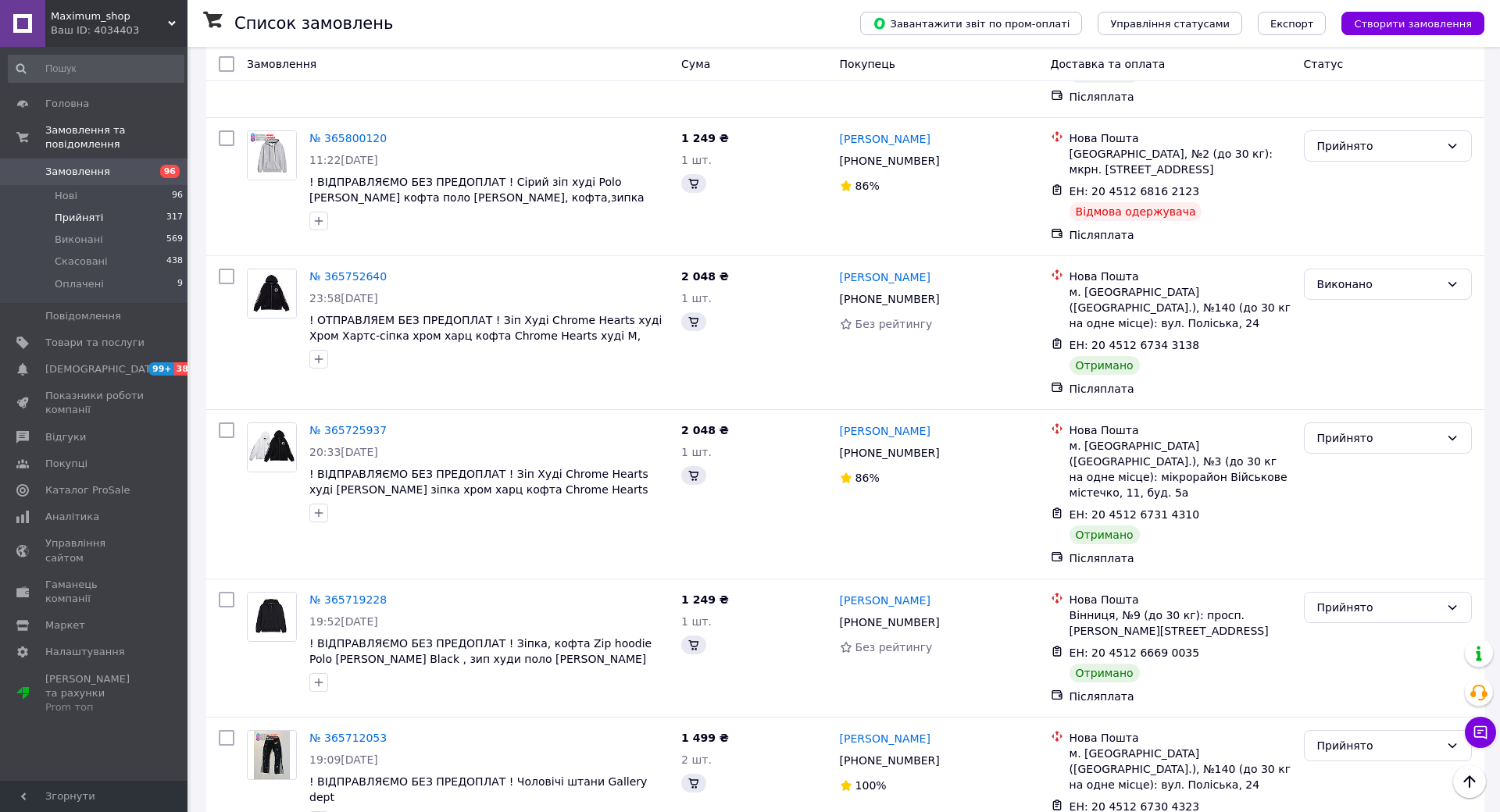
scroll to position [2539, 0]
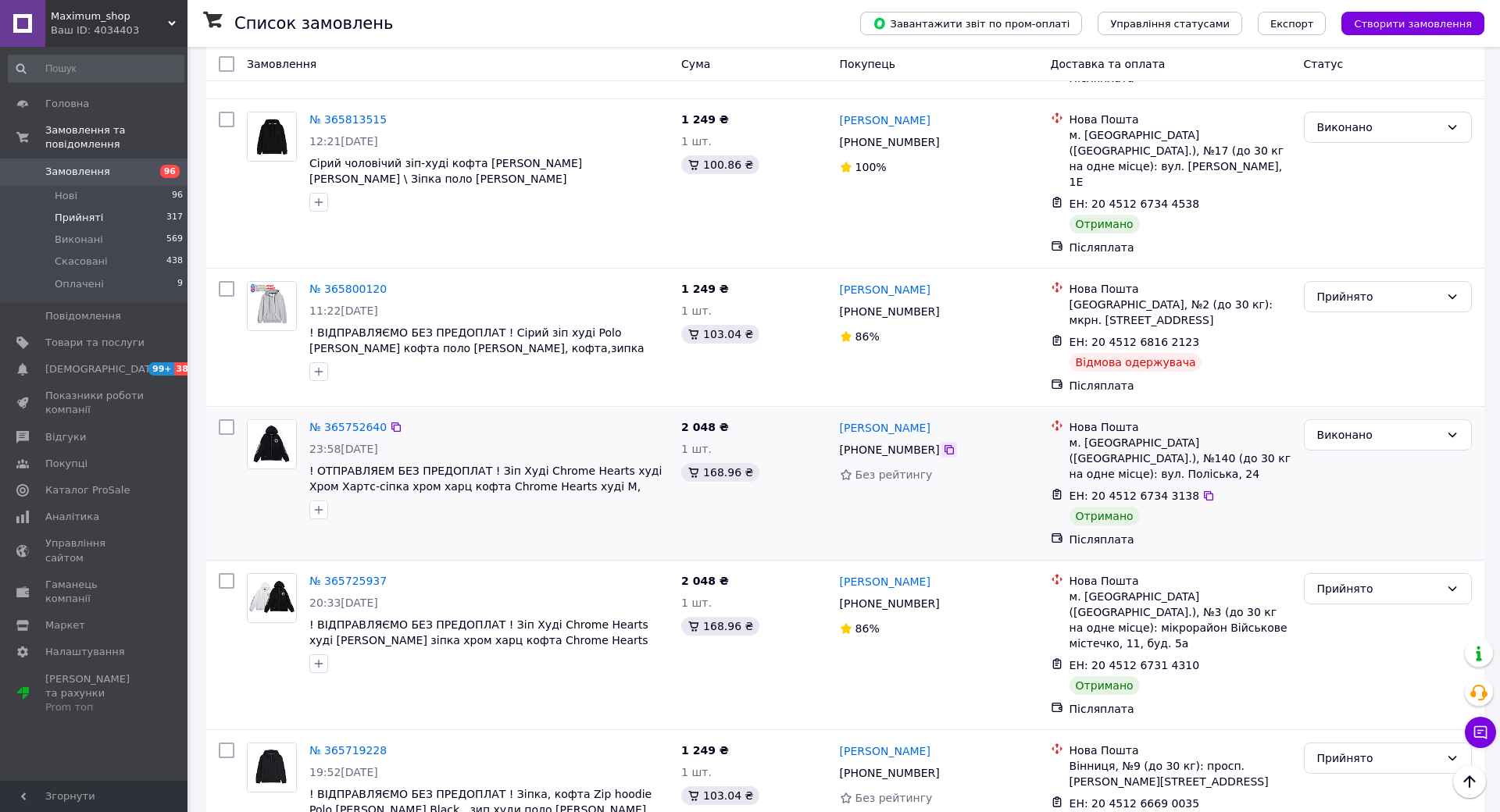
click at [956, 443] on icon at bounding box center [948, 449] width 12 height 12
click at [1440, 750] on div "Прийнято" at bounding box center [1379, 758] width 123 height 17
click at [1440, 580] on div "Прийнято" at bounding box center [1379, 589] width 123 height 17
click at [954, 599] on icon at bounding box center [949, 603] width 9 height 9
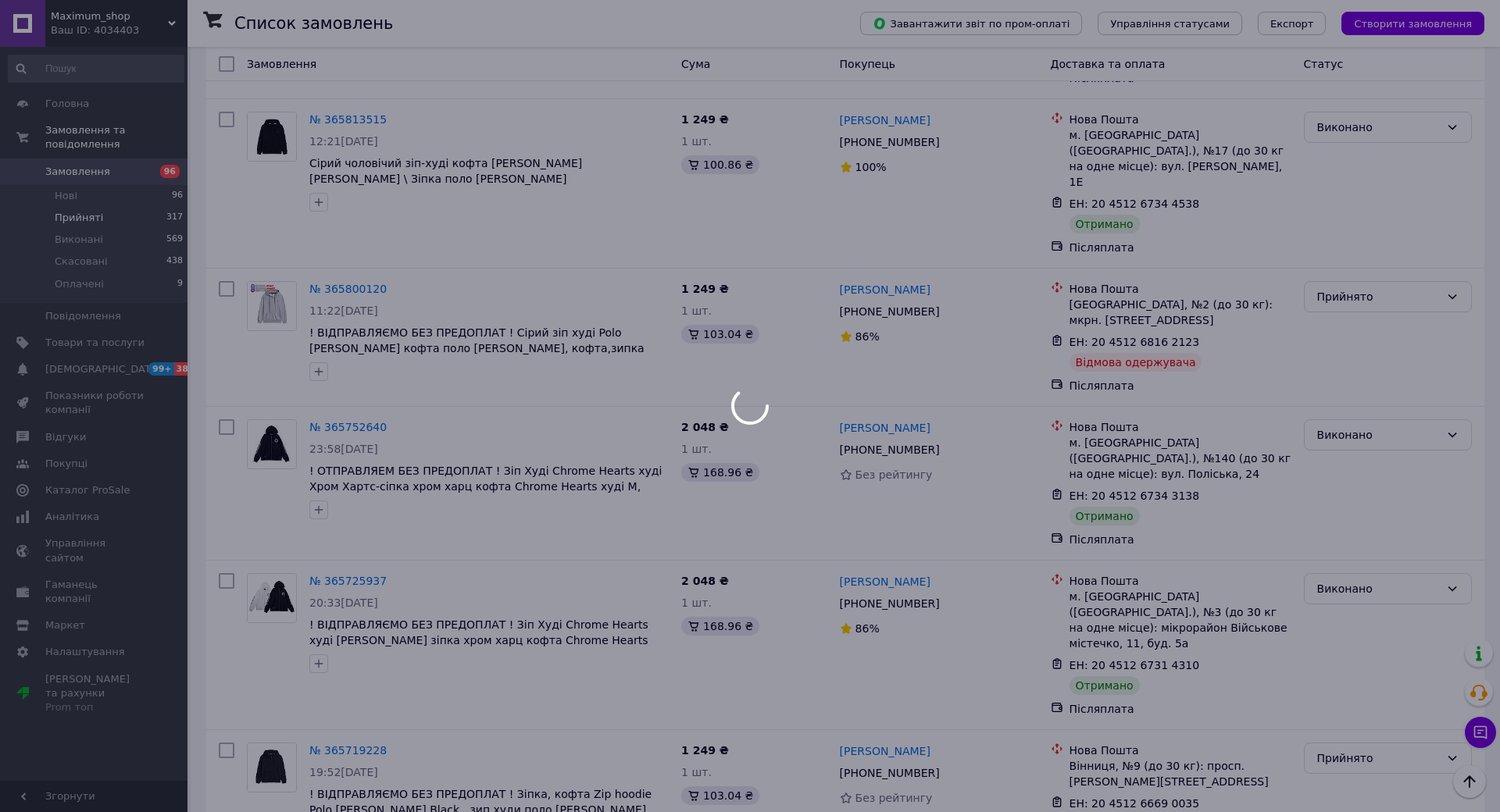
scroll to position [2385, 0]
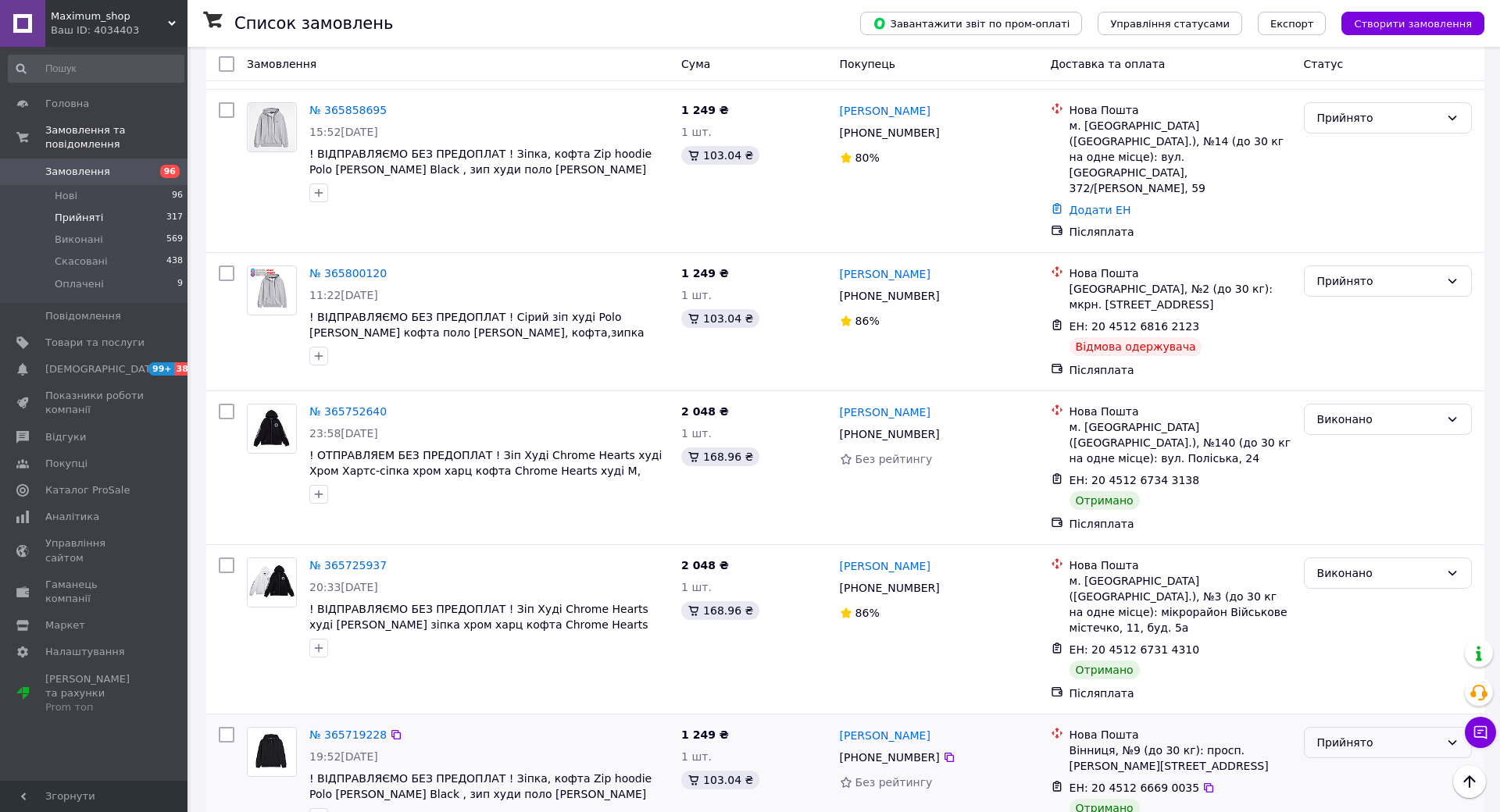
click at [1440, 734] on div "Прийнято" at bounding box center [1379, 742] width 123 height 17
click at [956, 751] on icon at bounding box center [948, 757] width 12 height 12
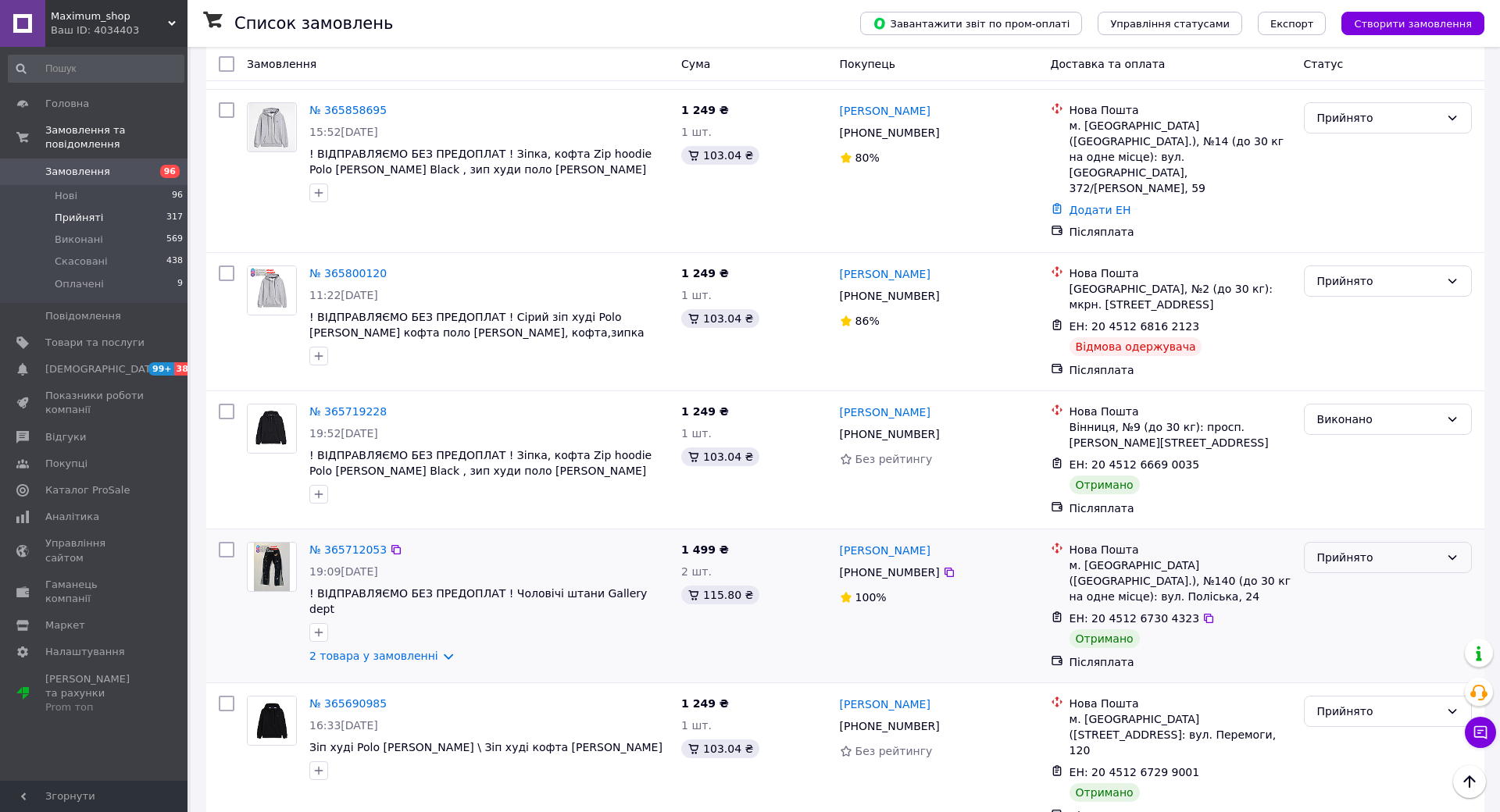
click at [1440, 549] on div "Прийнято" at bounding box center [1379, 558] width 123 height 17
click at [956, 566] on icon at bounding box center [948, 572] width 12 height 12
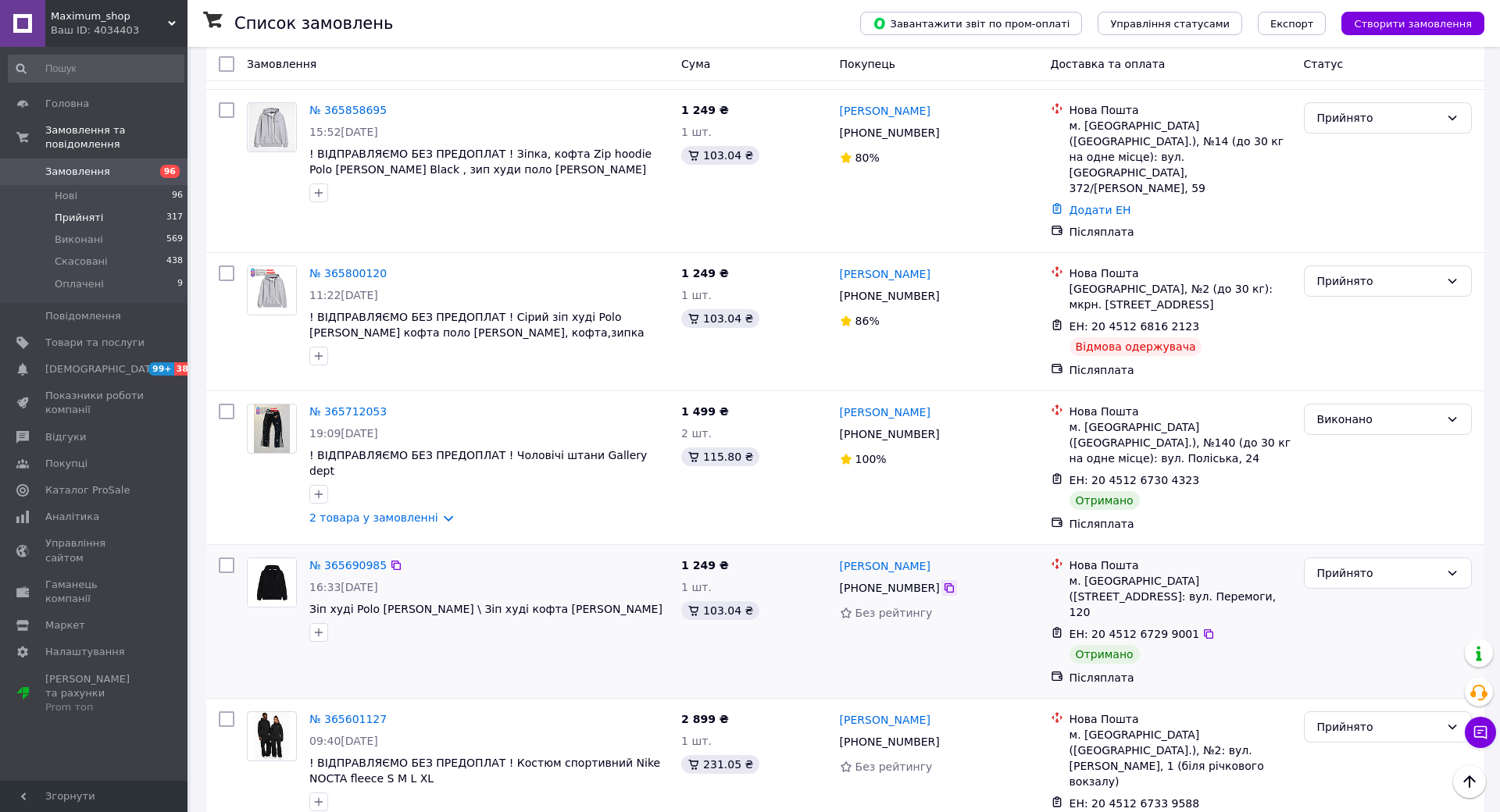
click at [954, 583] on icon at bounding box center [949, 588] width 9 height 9
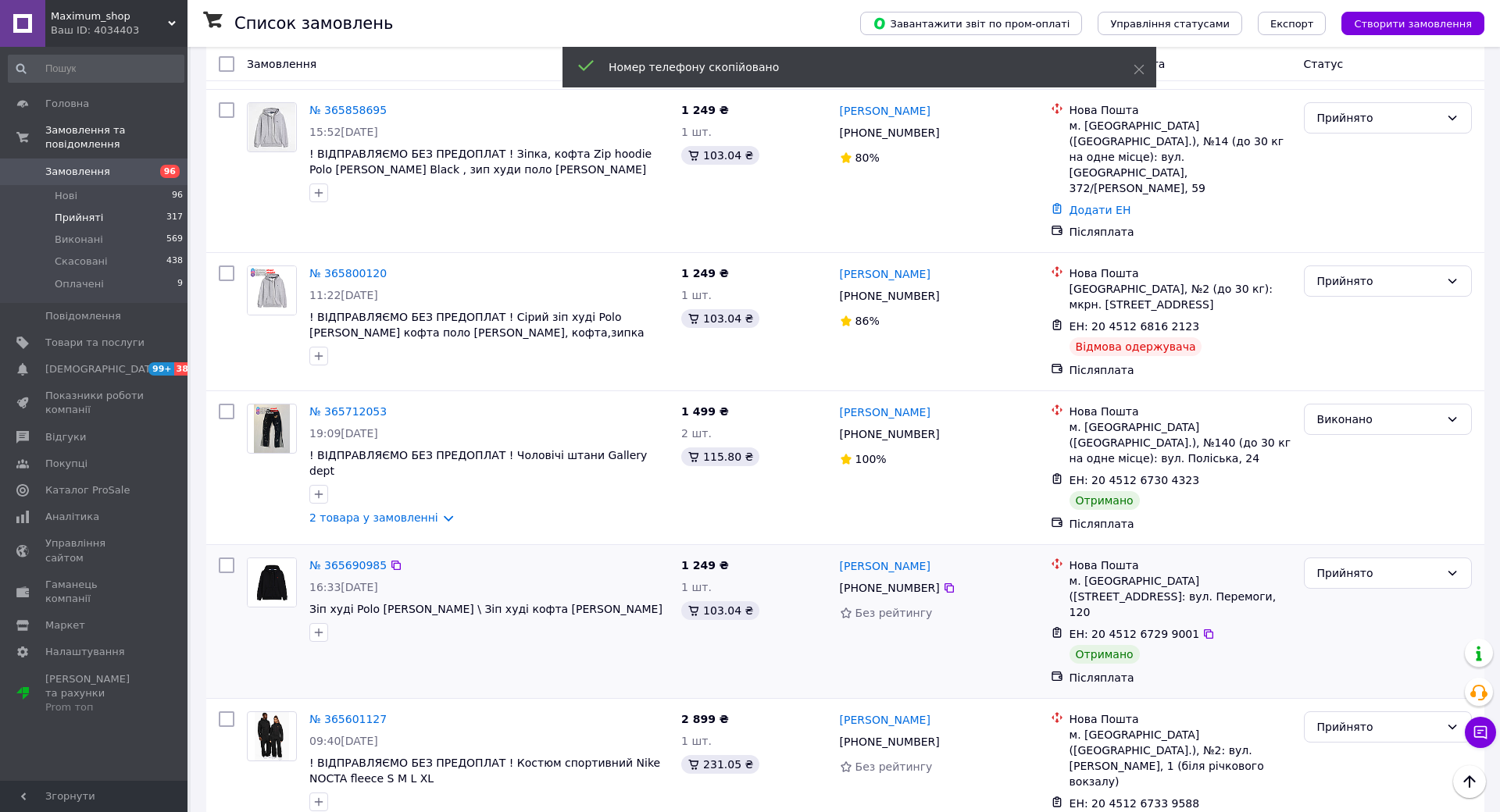
click at [1479, 551] on div "Прийнято" at bounding box center [1388, 621] width 181 height 141
click at [1472, 558] on div "Прийнято" at bounding box center [1388, 574] width 168 height 32
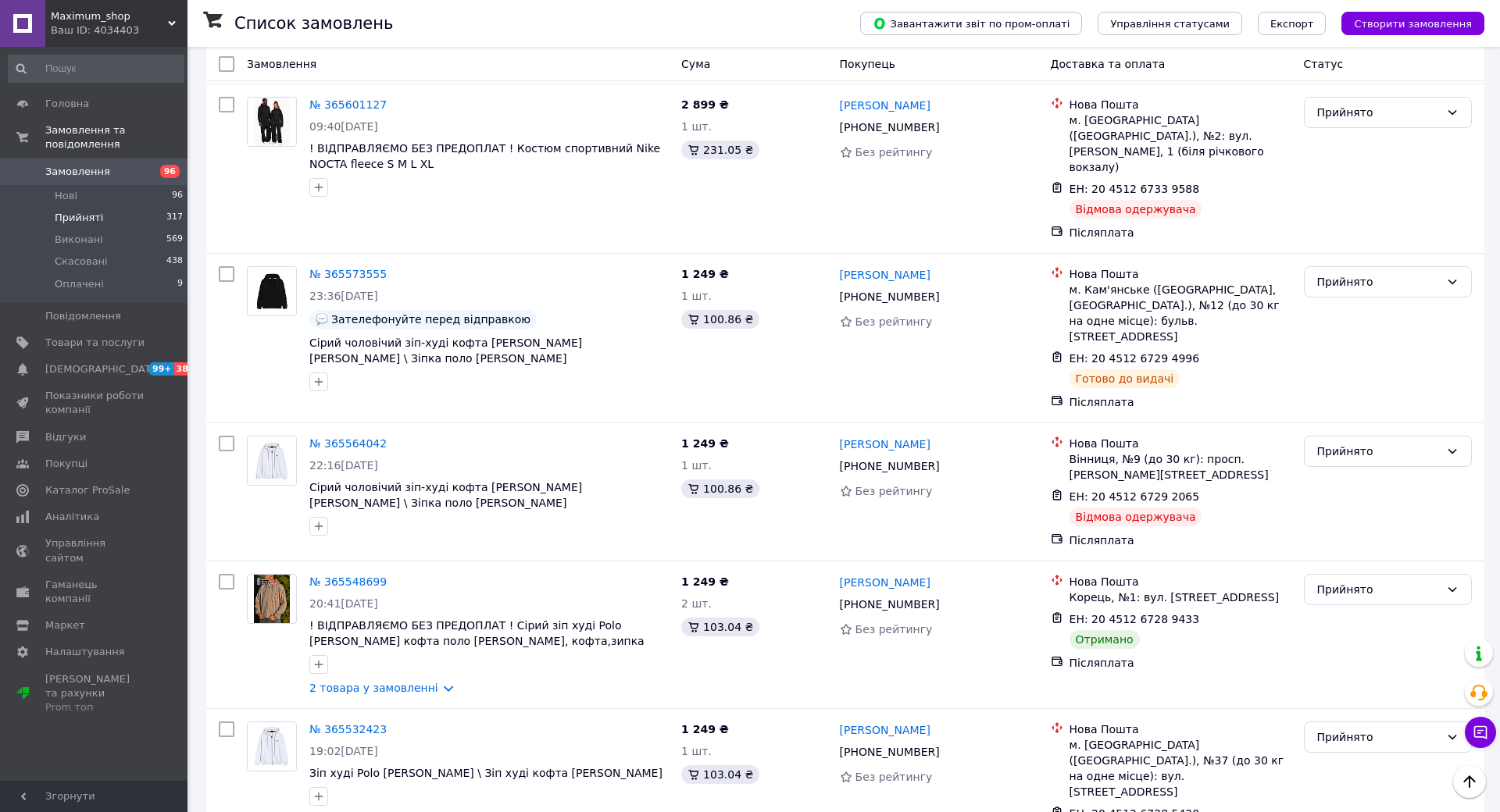
scroll to position [3253, 0]
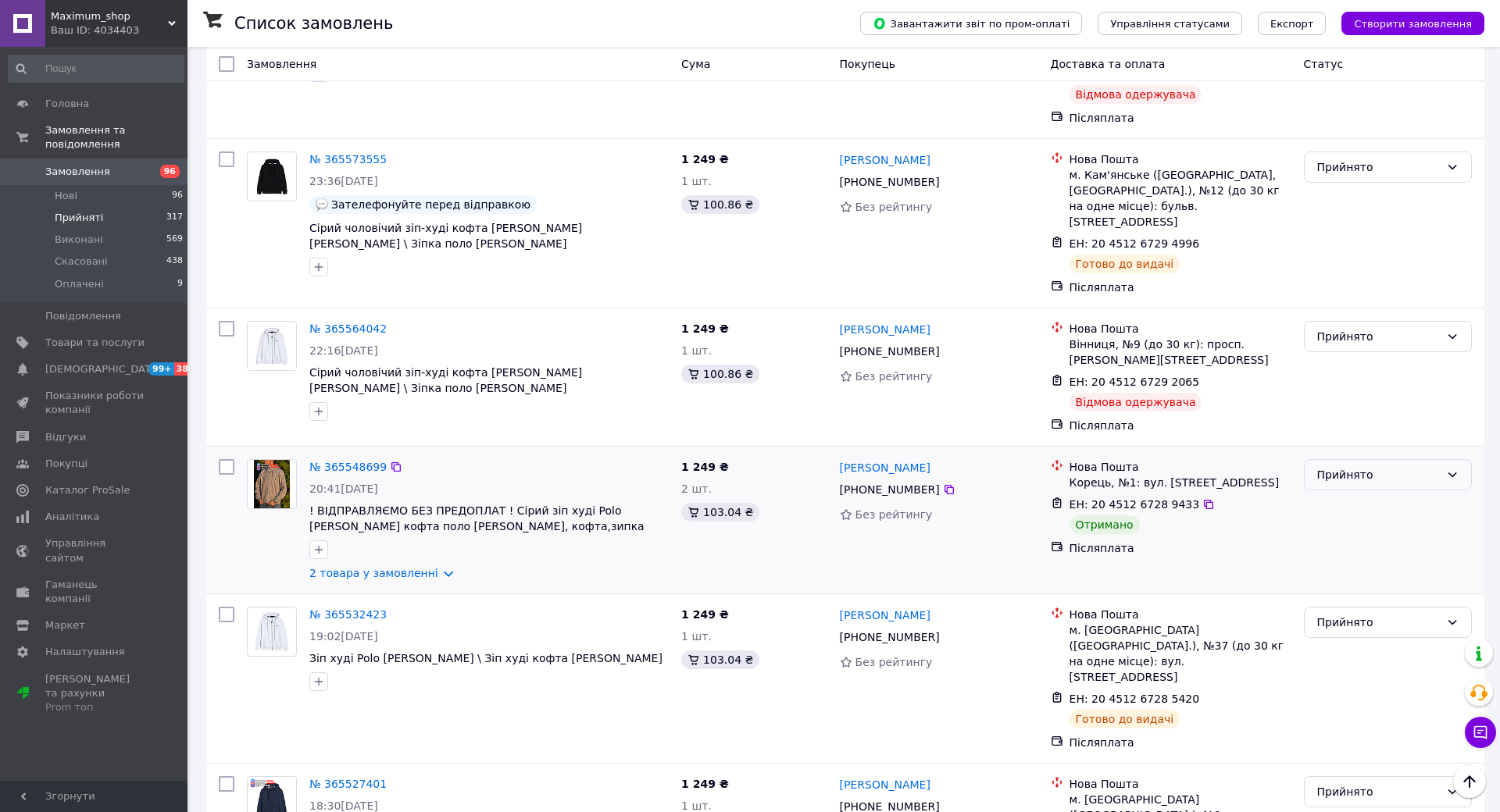
click at [1440, 467] on div "Прийнято" at bounding box center [1379, 475] width 123 height 17
click at [954, 485] on icon at bounding box center [949, 490] width 9 height 9
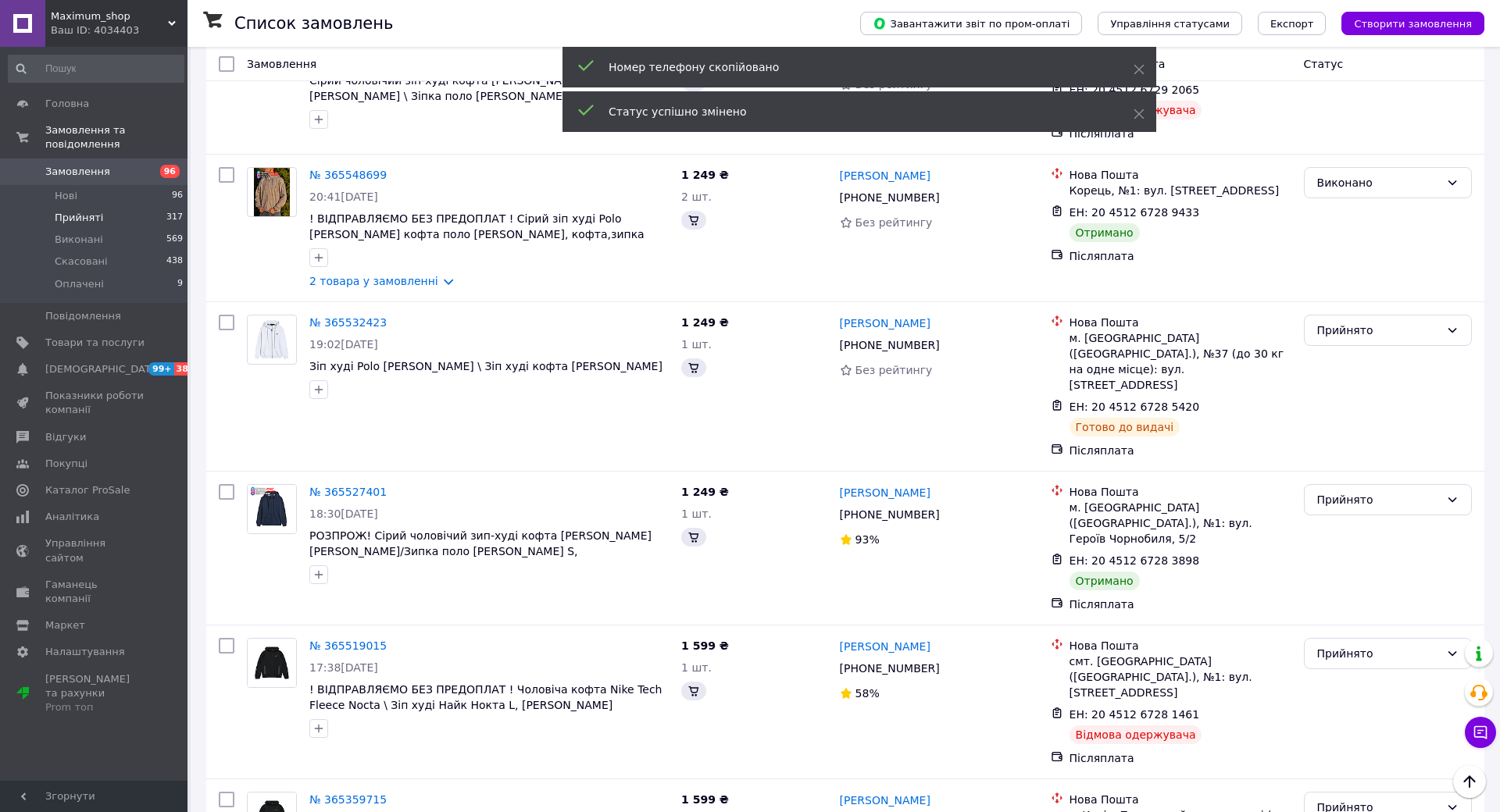
scroll to position [2989, 0]
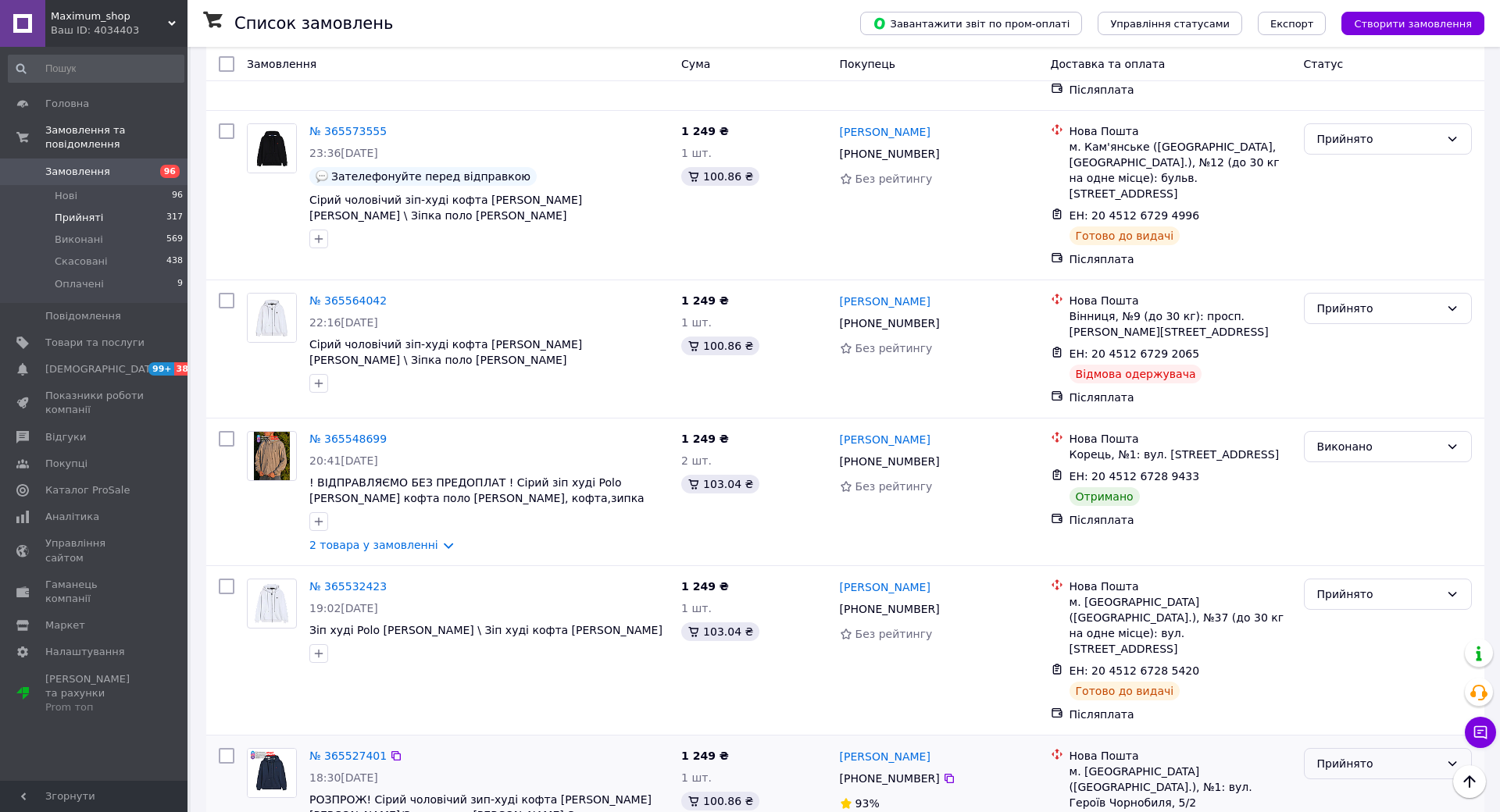
click at [1467, 748] on div "Прийнято" at bounding box center [1388, 764] width 168 height 32
click at [956, 772] on icon at bounding box center [948, 778] width 12 height 12
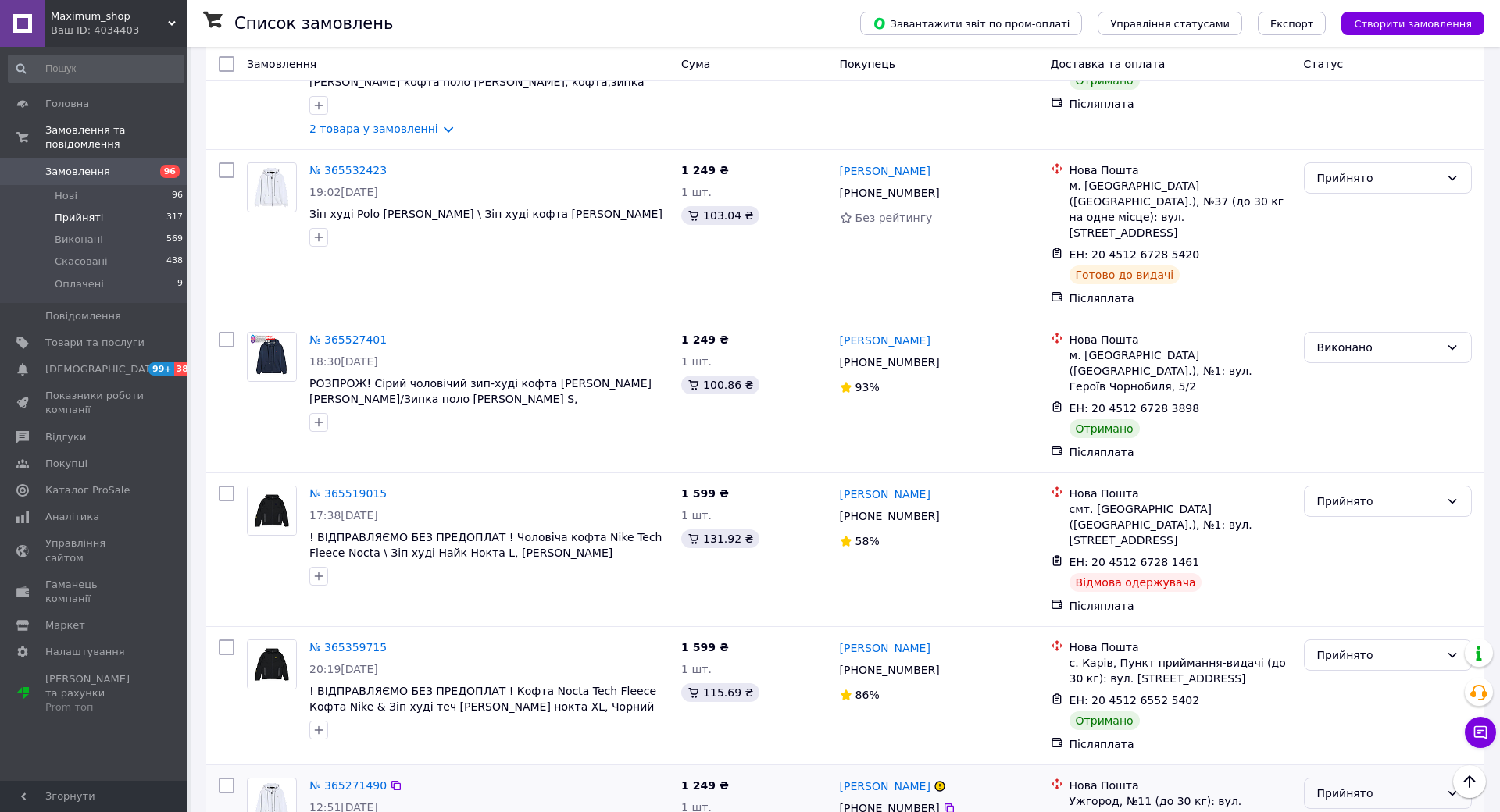
scroll to position [3561, 0]
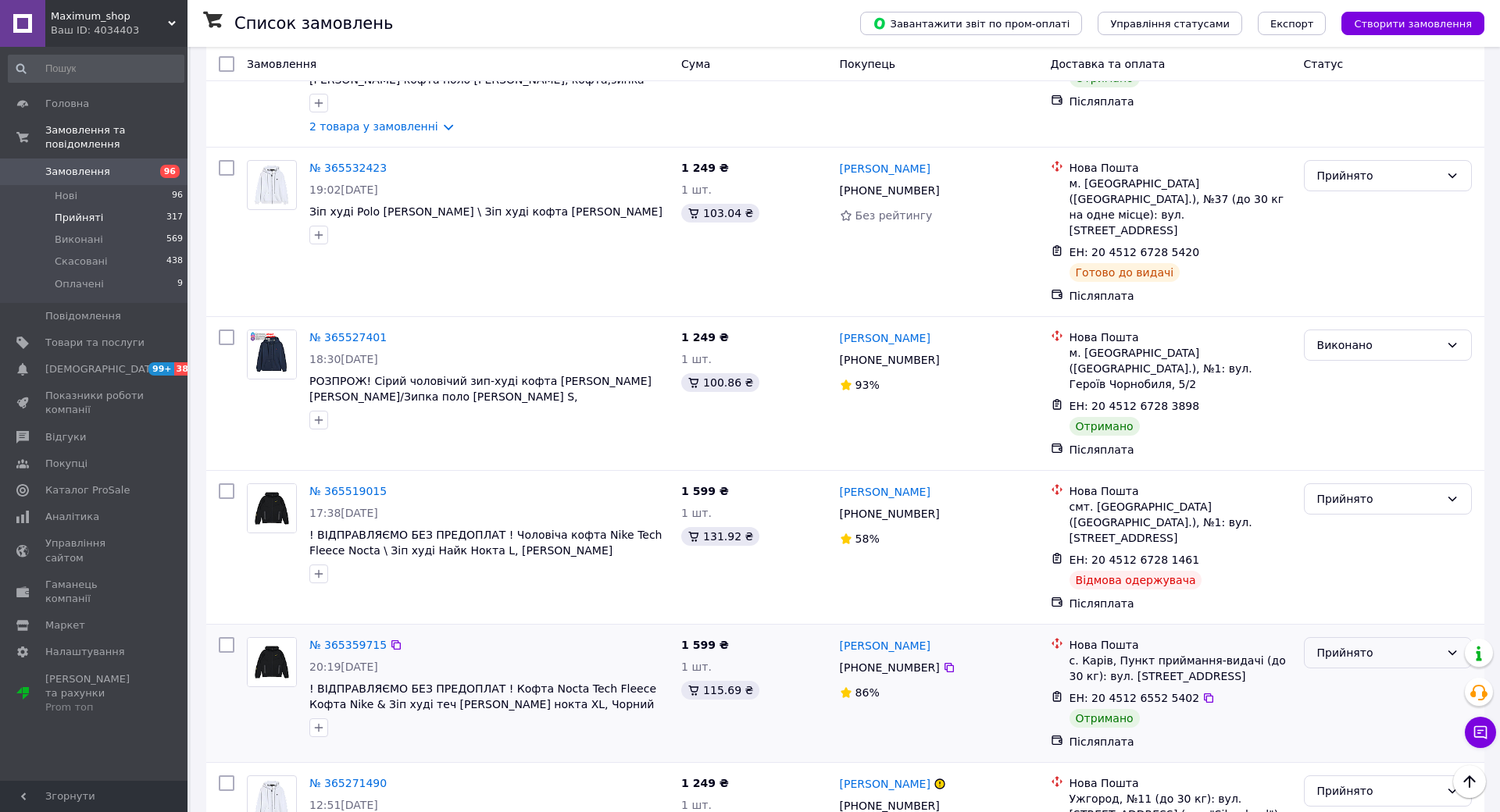
click at [1440, 644] on div "Прийнято" at bounding box center [1379, 653] width 123 height 17
click at [954, 663] on icon at bounding box center [949, 668] width 9 height 9
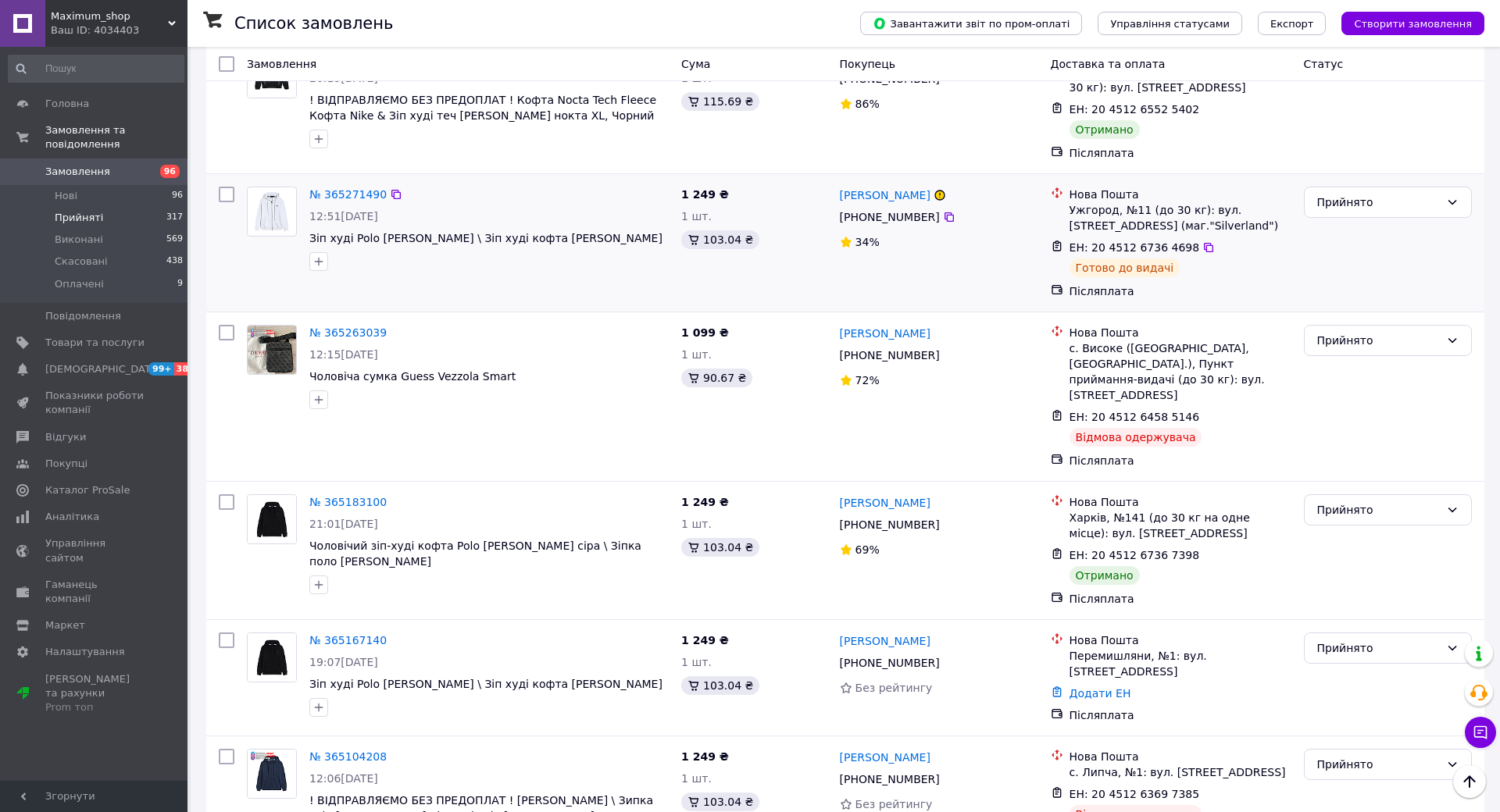
scroll to position [3604, 0]
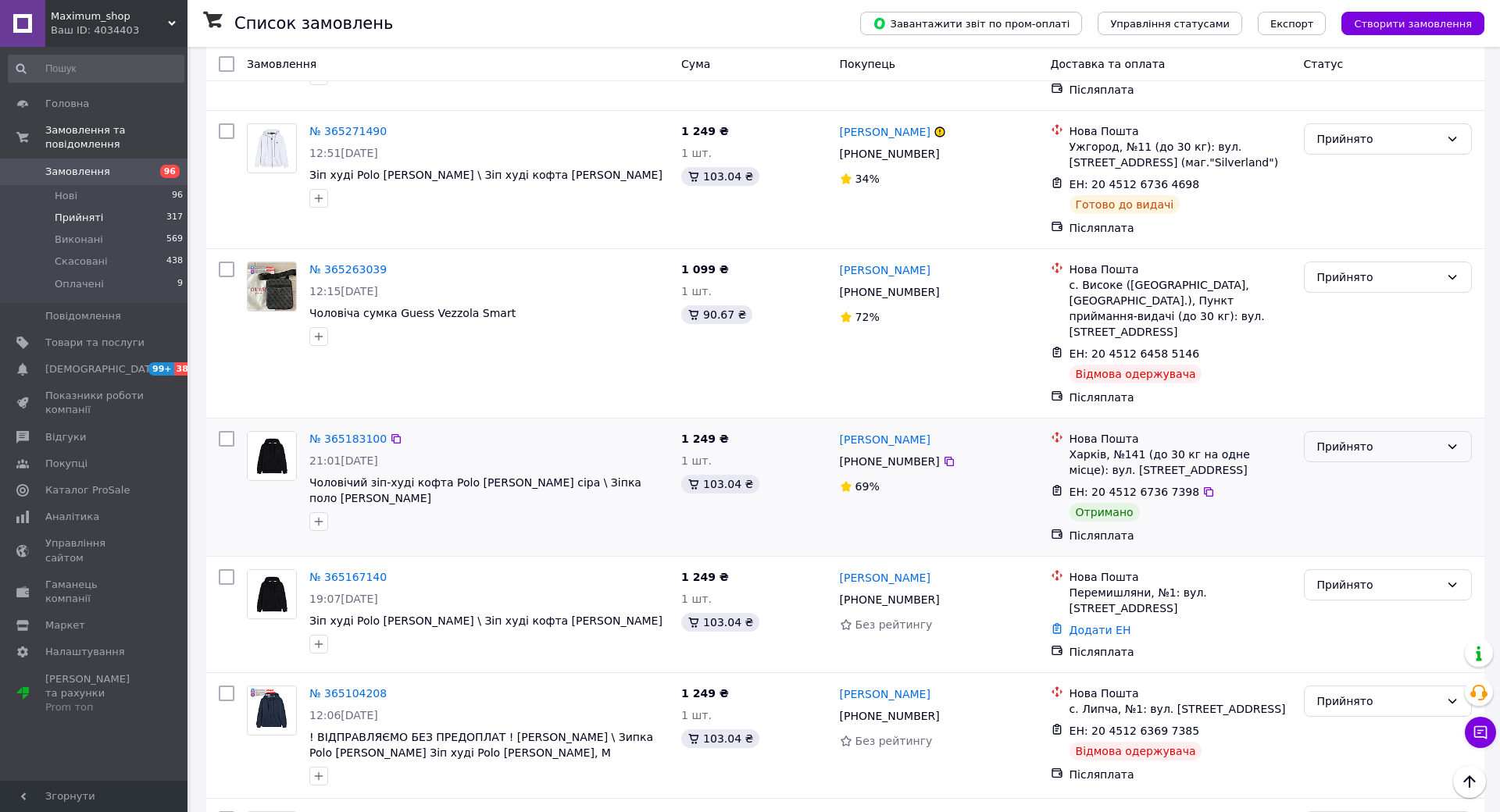
click at [1440, 438] on div "Прийнято" at bounding box center [1379, 446] width 123 height 17
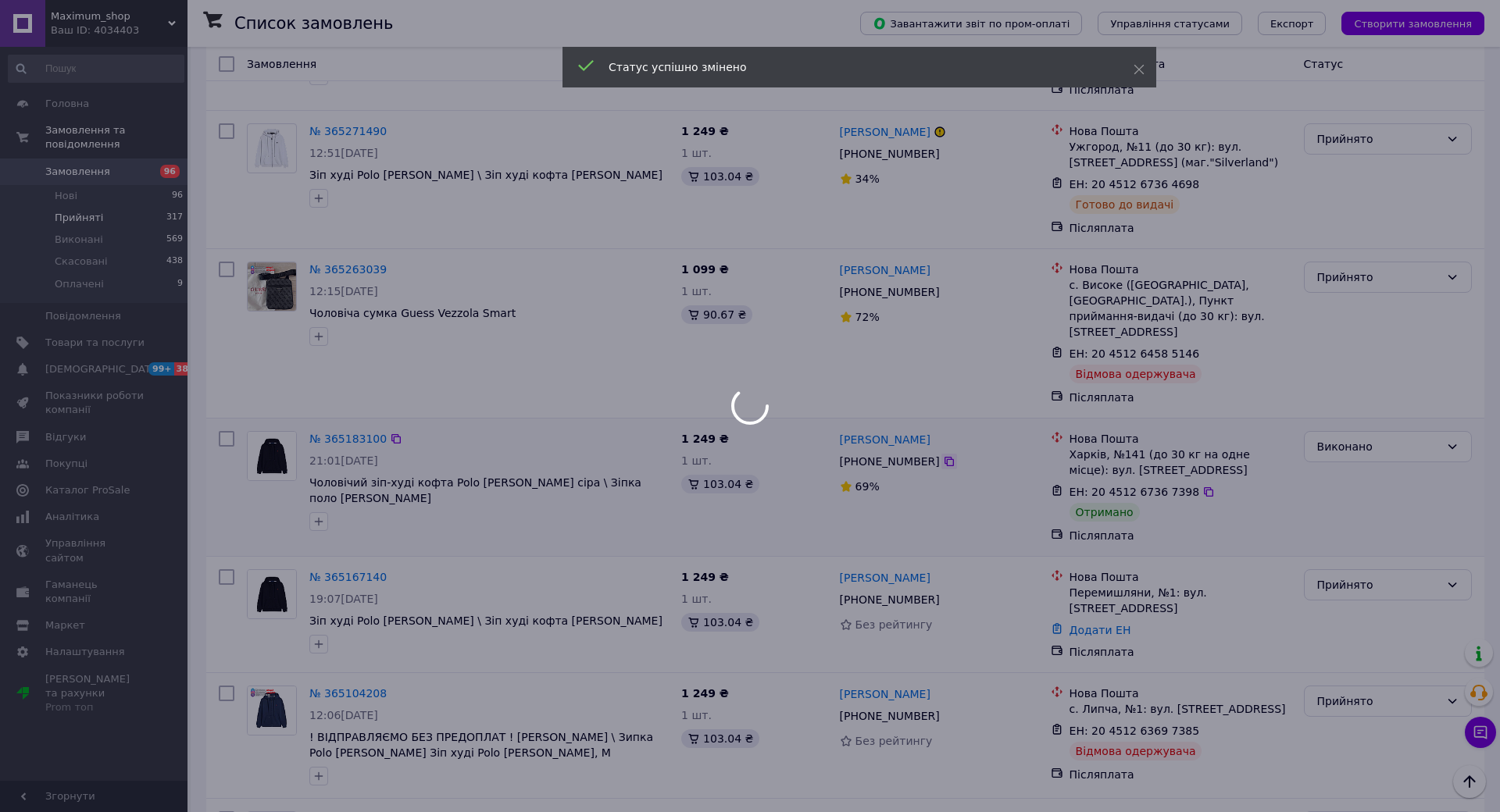
click at [954, 457] on icon at bounding box center [949, 462] width 9 height 9
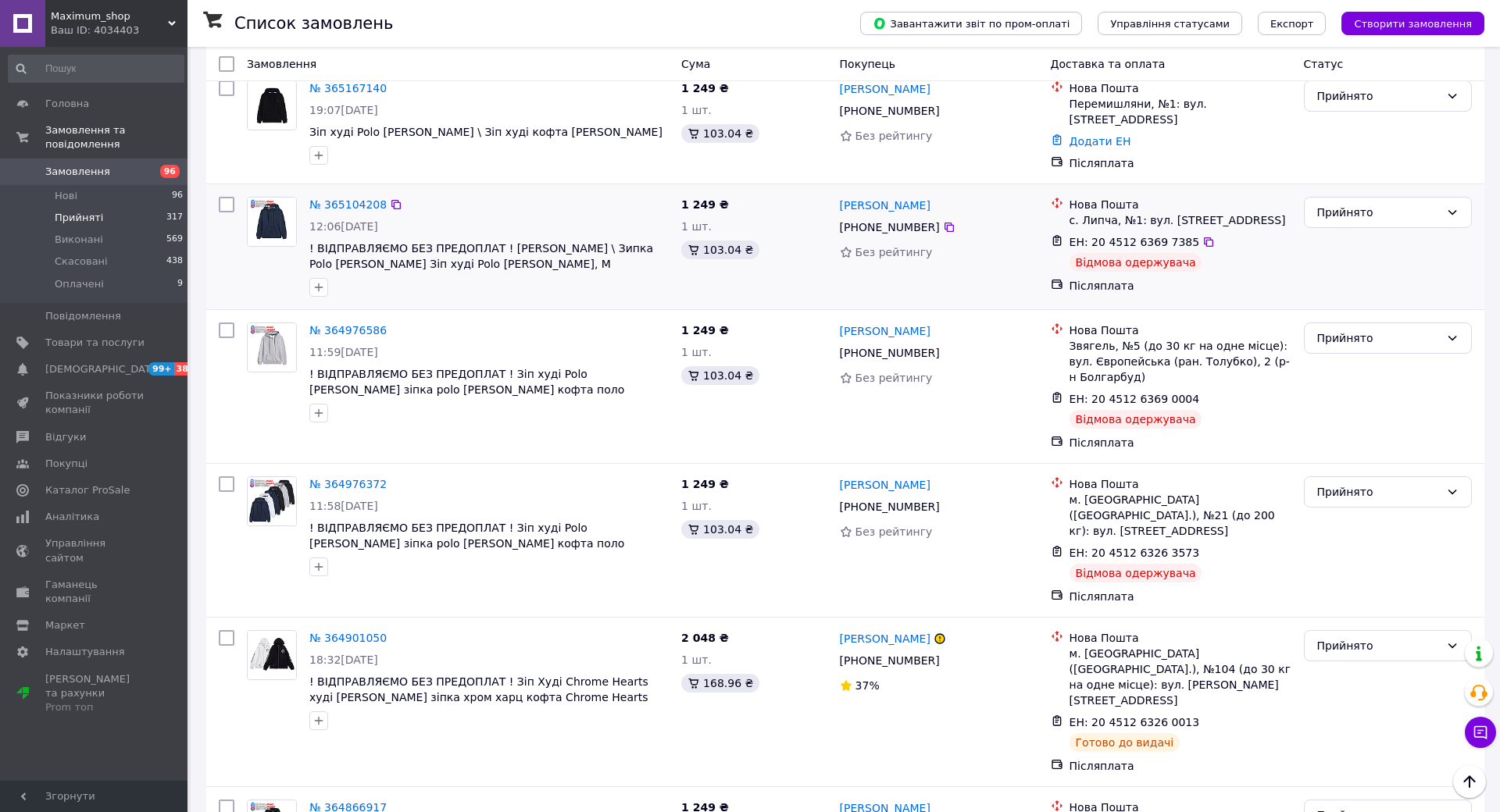
scroll to position [3986, 0]
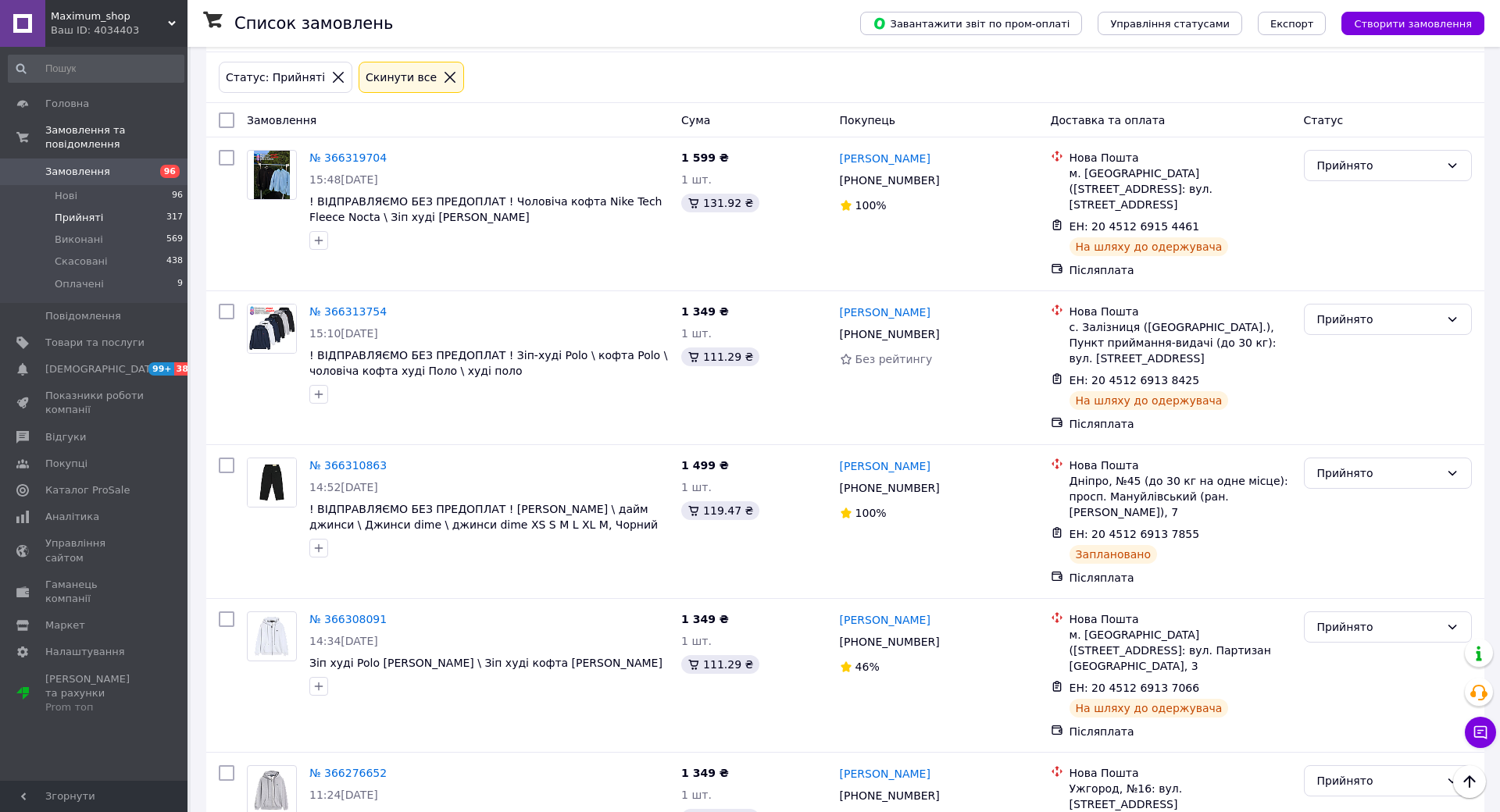
scroll to position [0, 0]
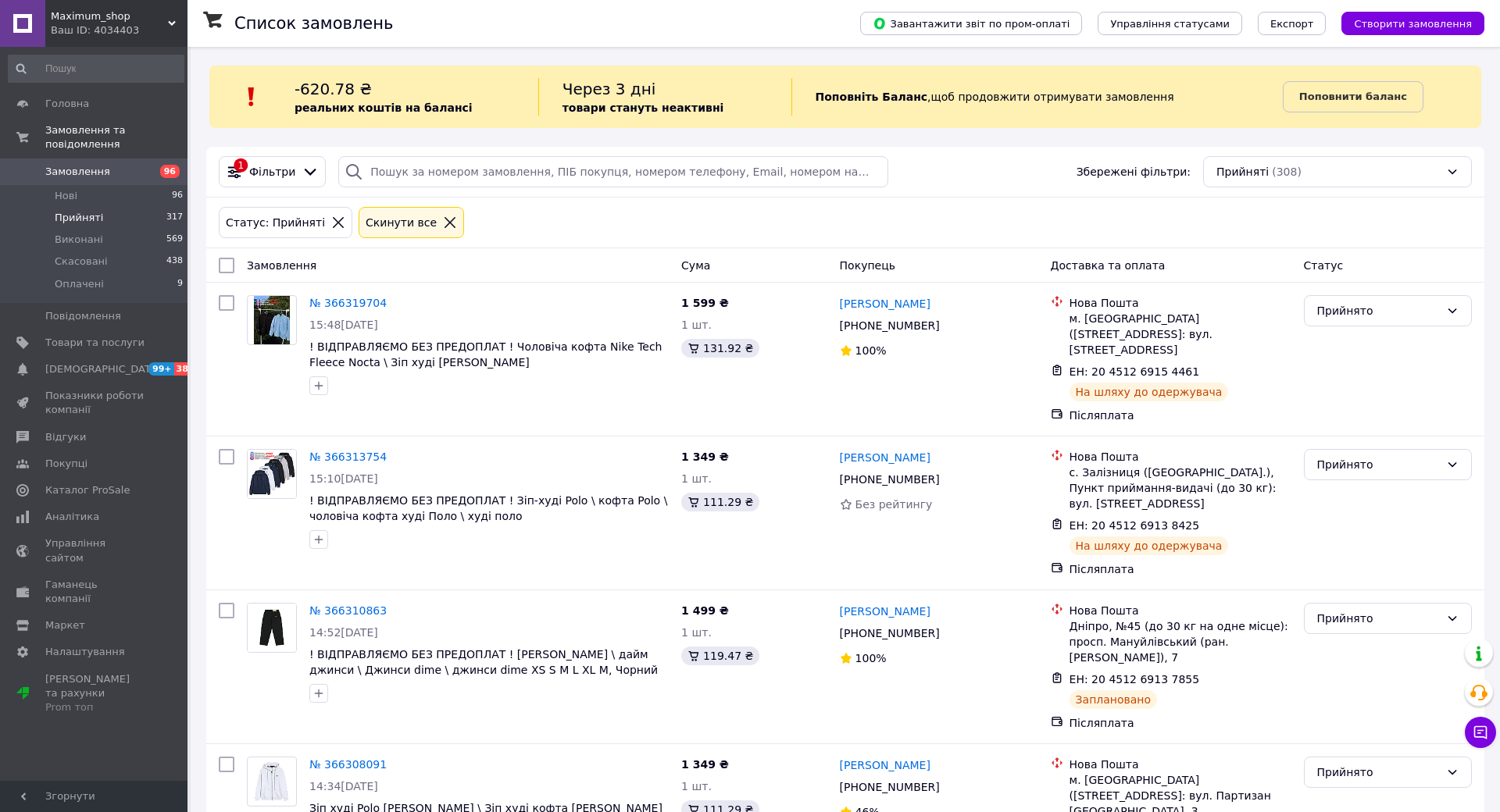
click at [145, 165] on span "96" at bounding box center [166, 171] width 43 height 14
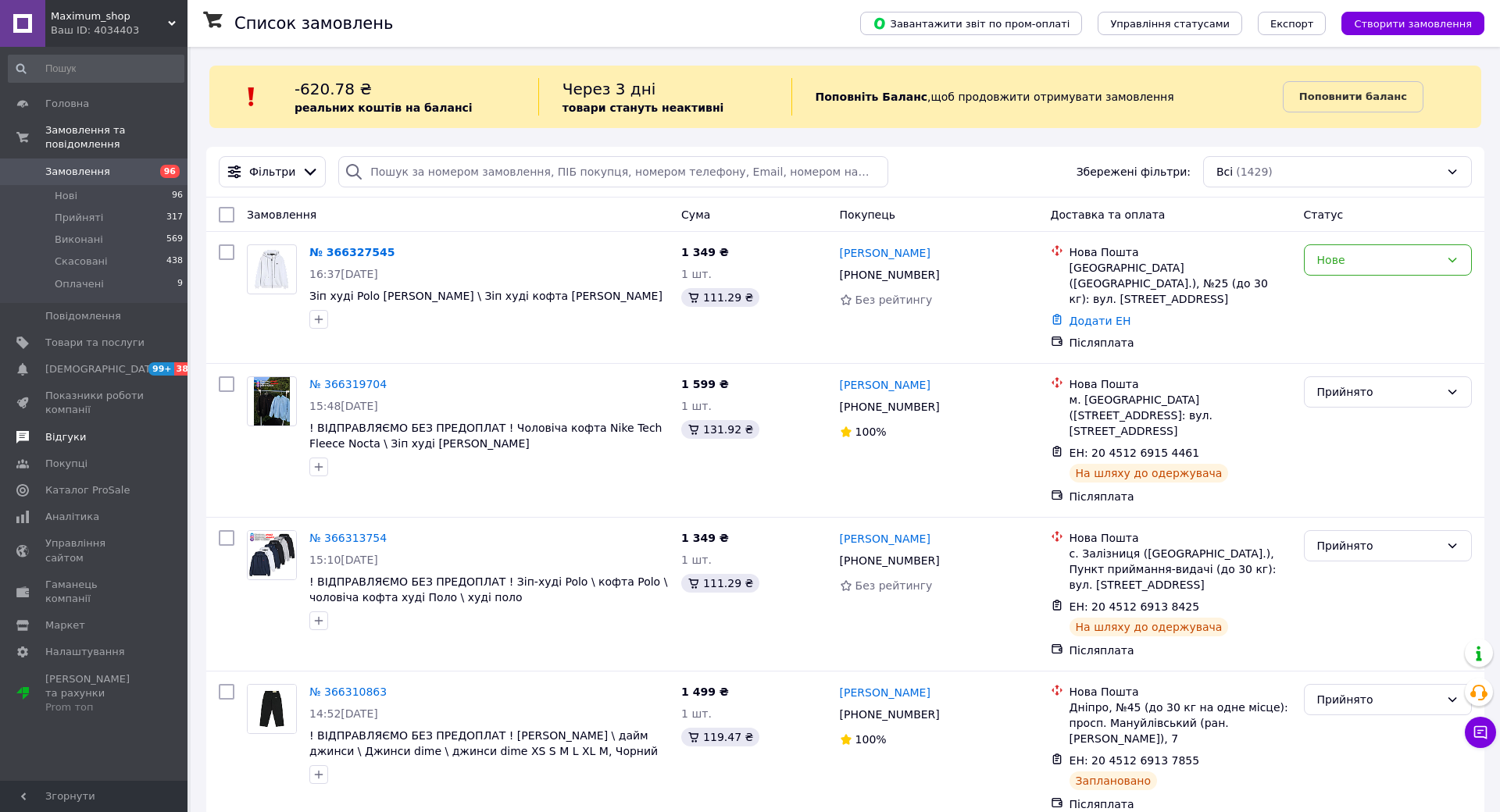
click at [86, 430] on span "Відгуки" at bounding box center [95, 437] width 100 height 14
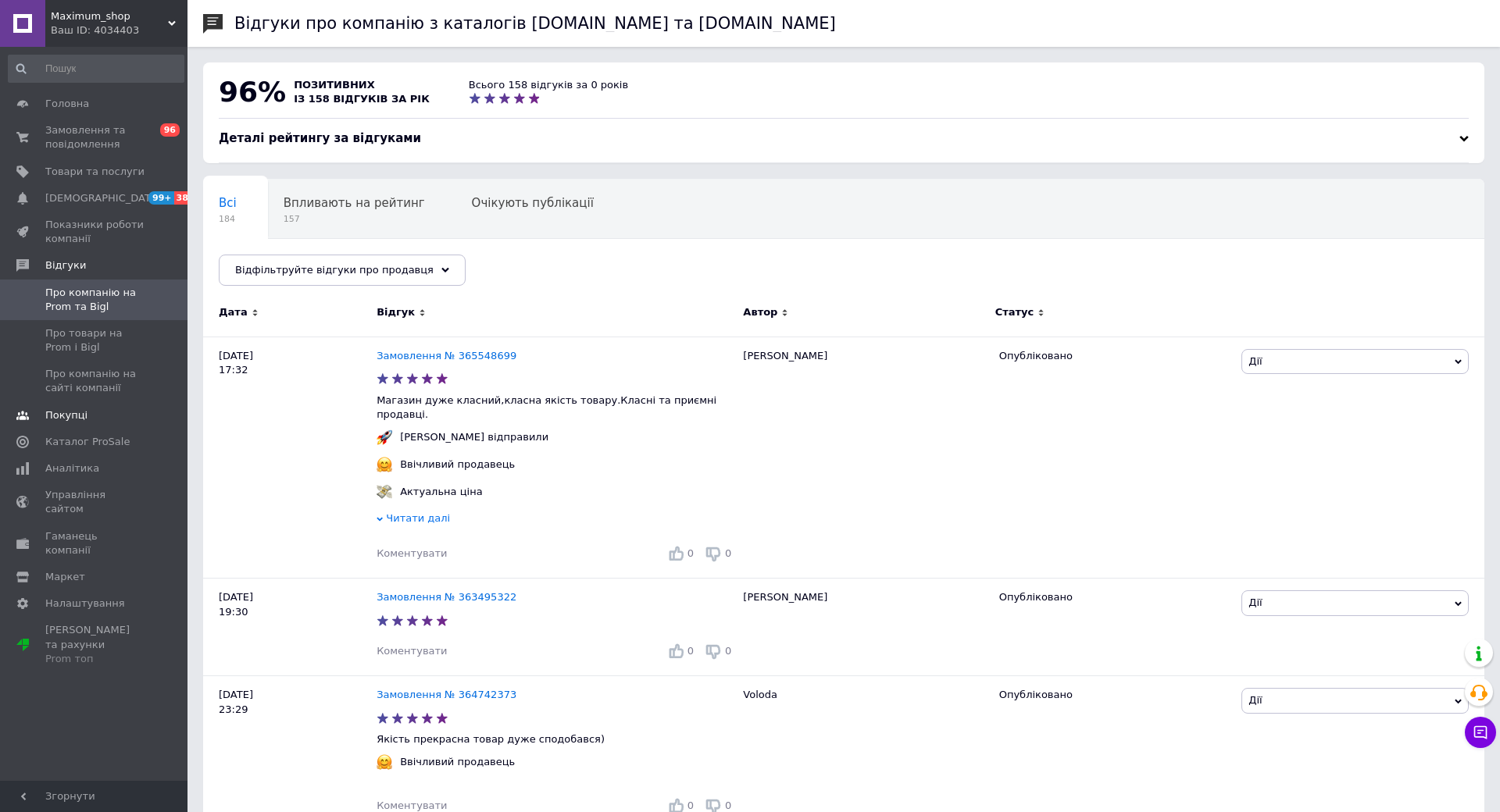
click at [115, 410] on span "Покупці" at bounding box center [95, 415] width 100 height 14
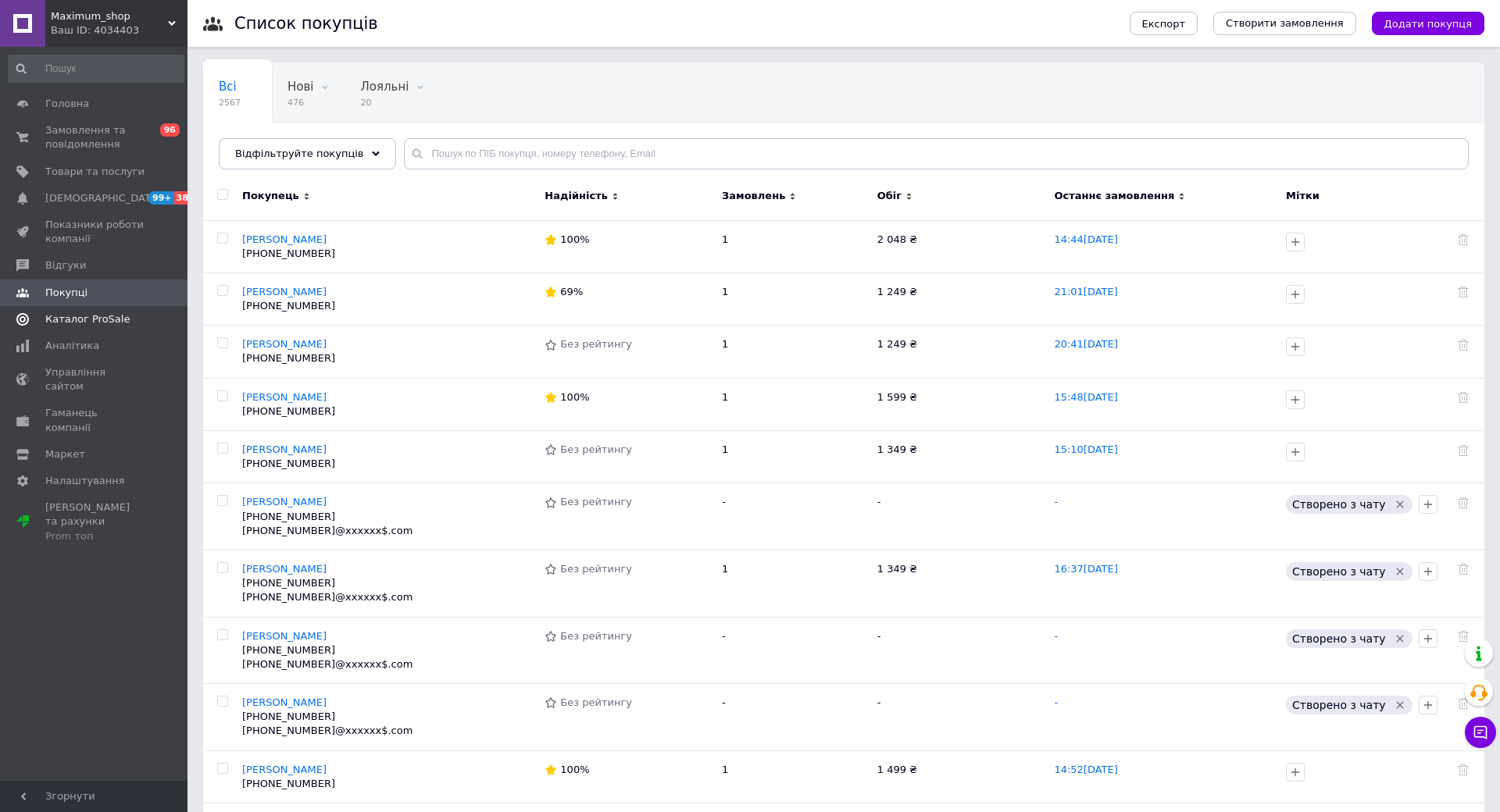
click at [133, 318] on span "Каталог ProSale" at bounding box center [95, 318] width 100 height 14
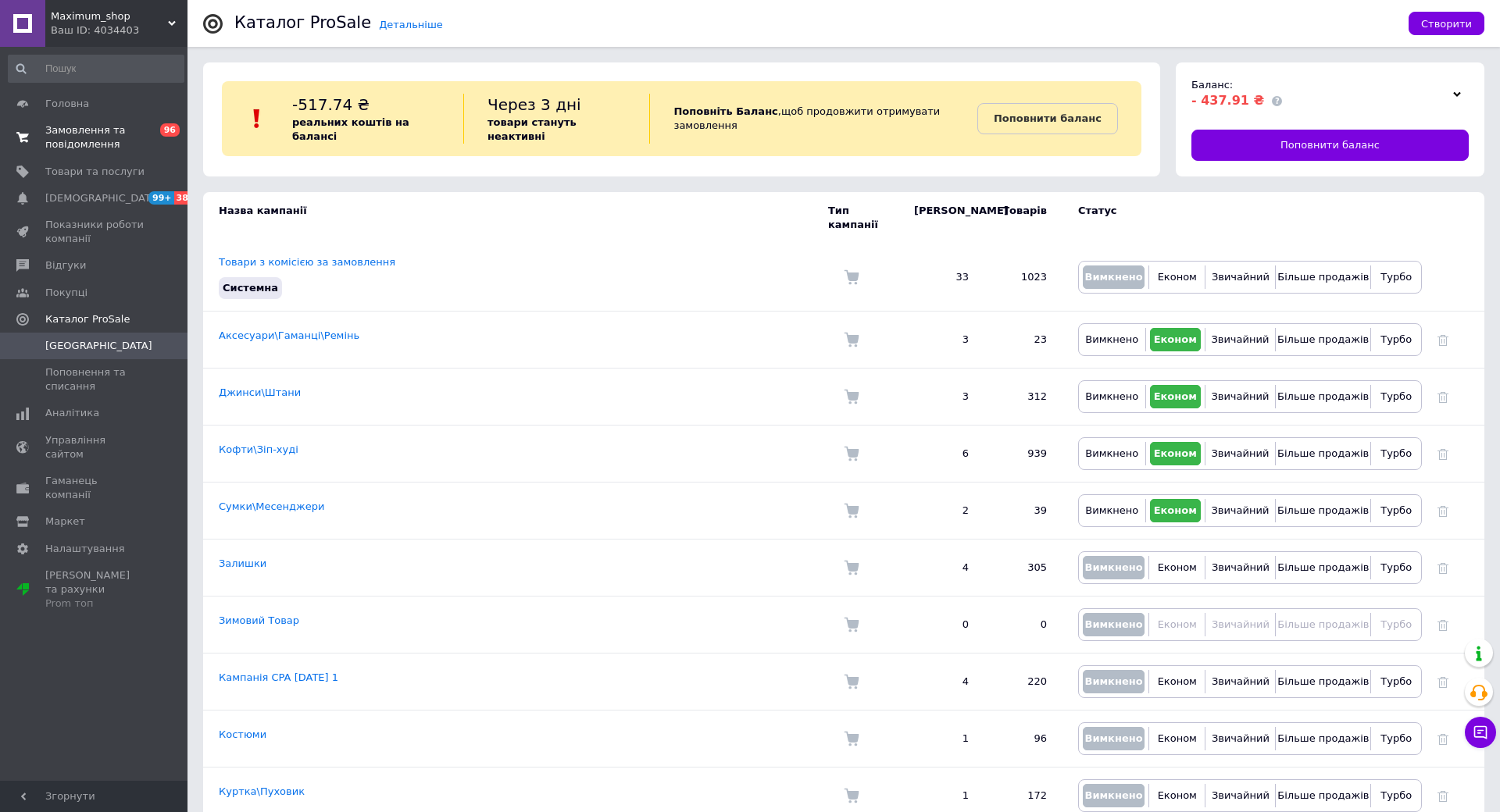
click at [143, 138] on span "Замовлення та повідомлення" at bounding box center [95, 138] width 100 height 28
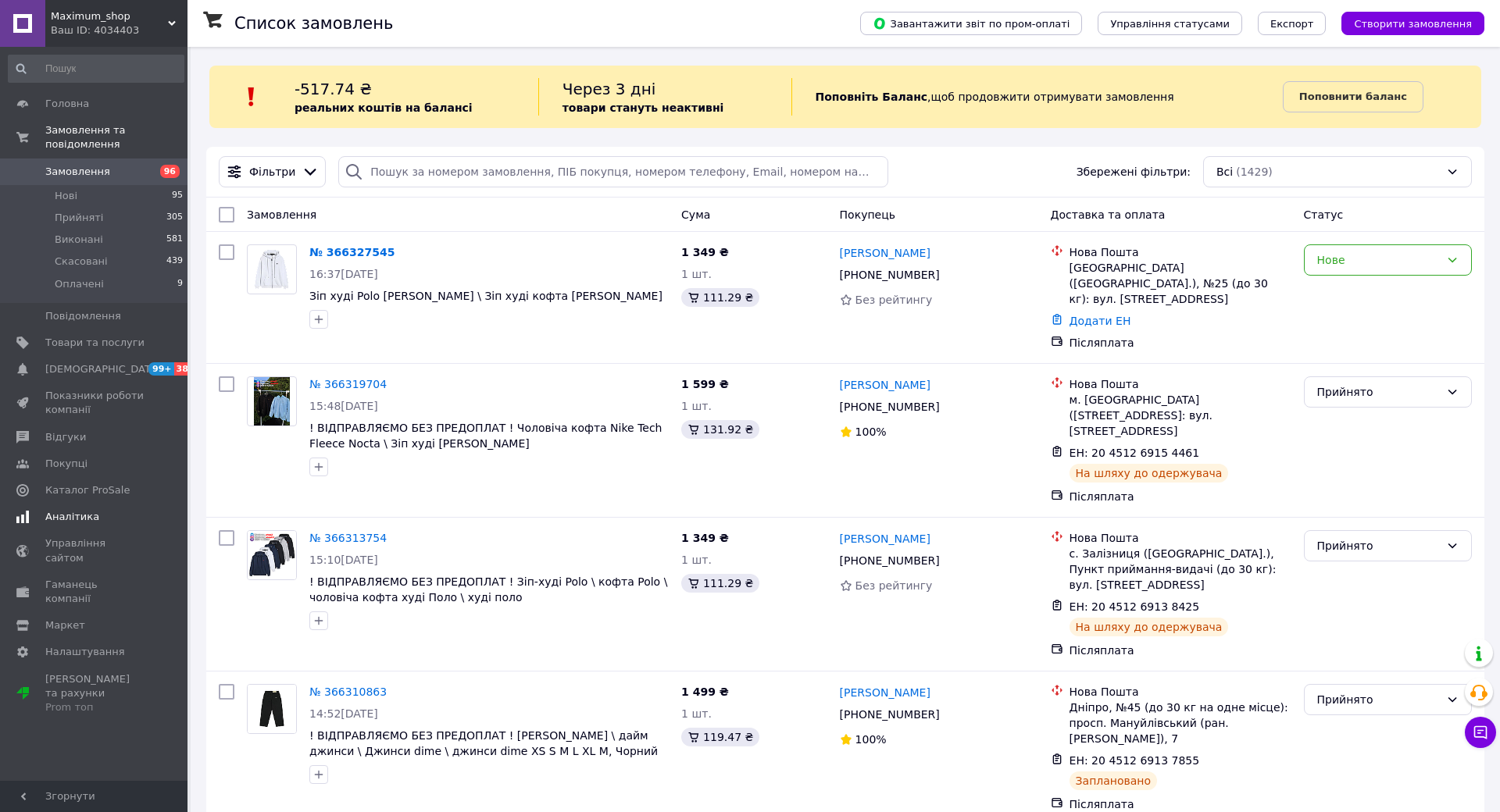
click at [113, 510] on span "Аналітика" at bounding box center [95, 517] width 100 height 14
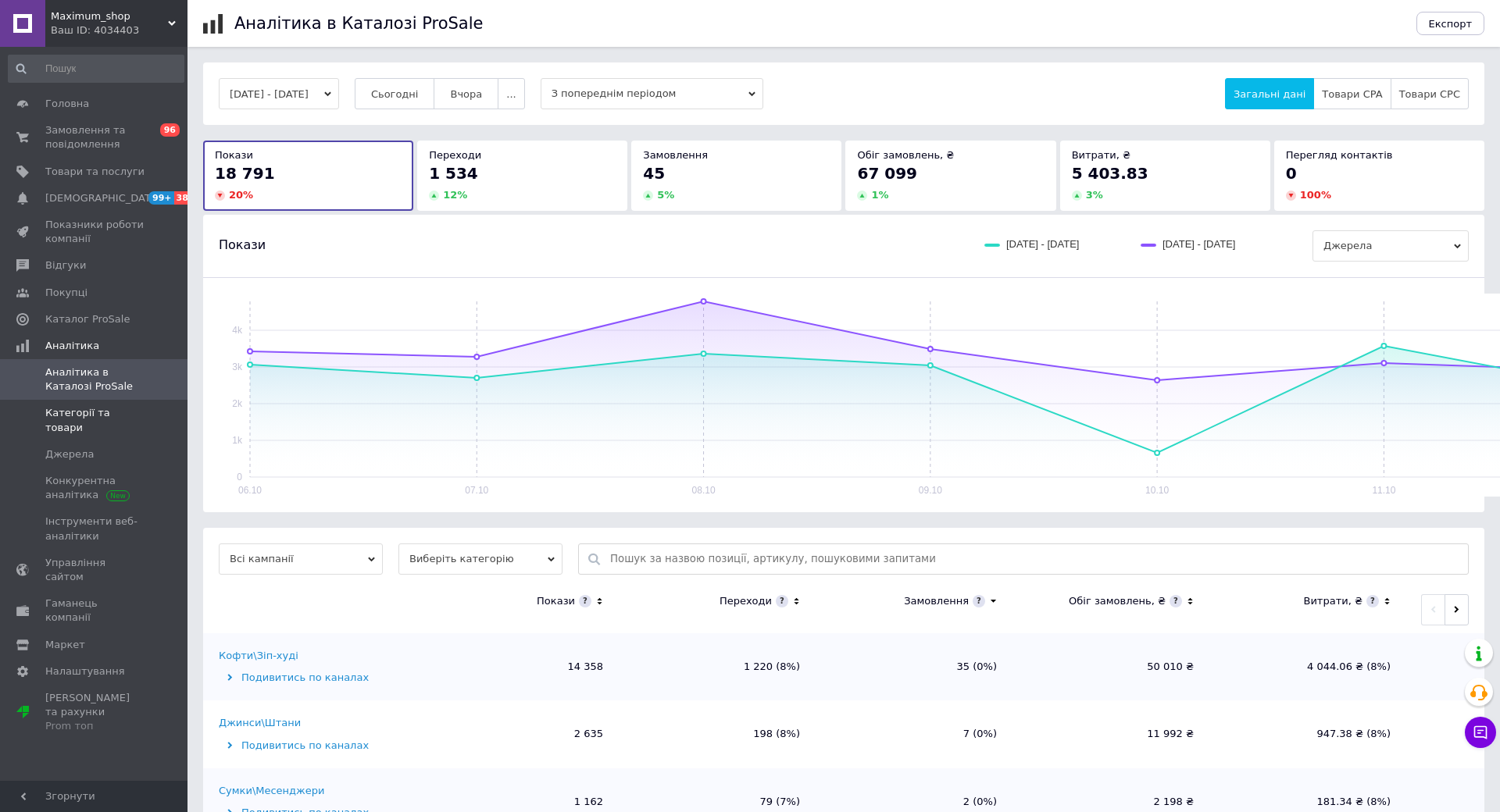
click at [125, 415] on span "Категорії та товари" at bounding box center [95, 420] width 100 height 28
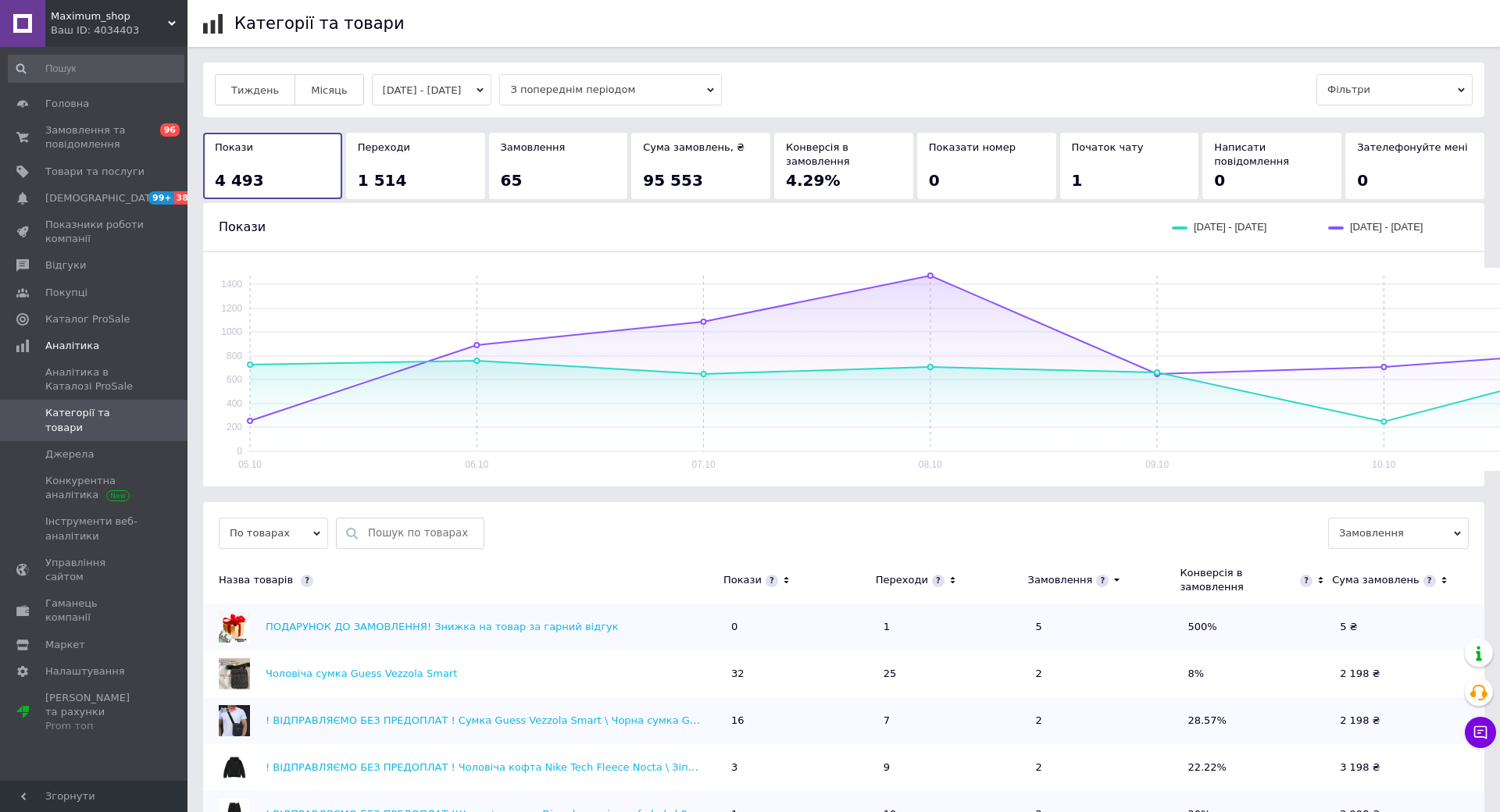
click at [958, 574] on icon at bounding box center [952, 580] width 10 height 13
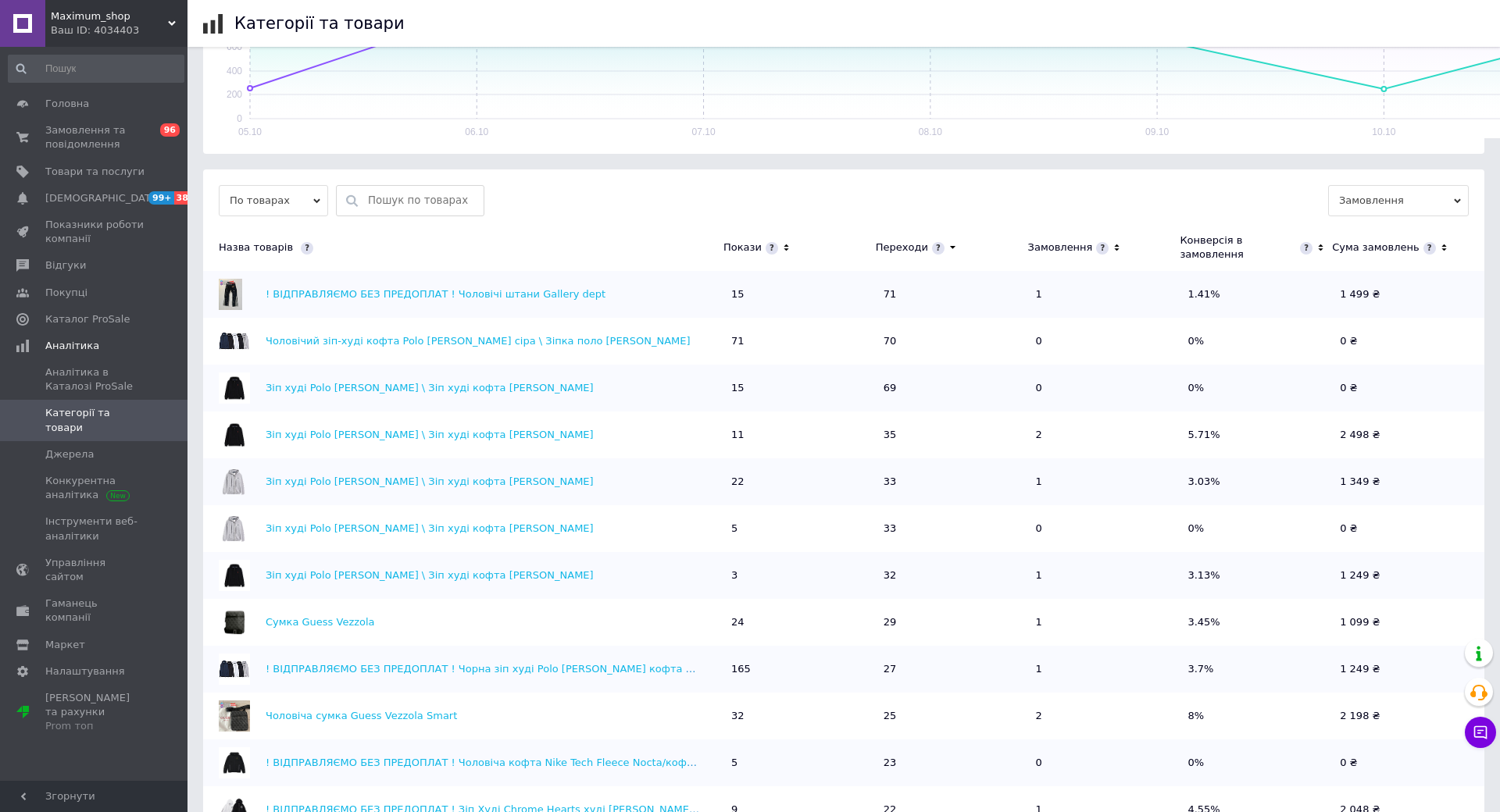
scroll to position [433, 0]
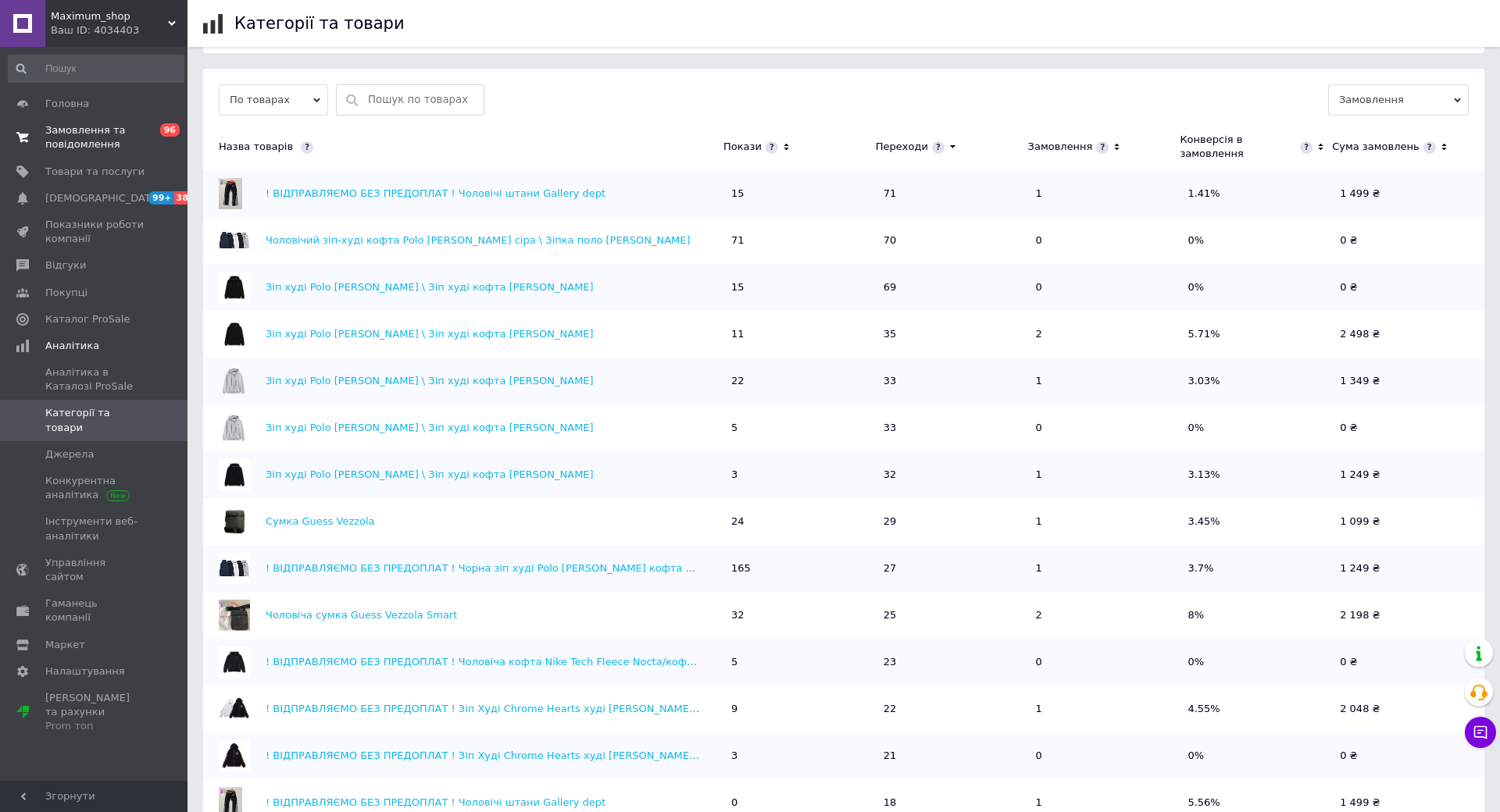
click at [152, 141] on span "0 96" at bounding box center [166, 138] width 43 height 28
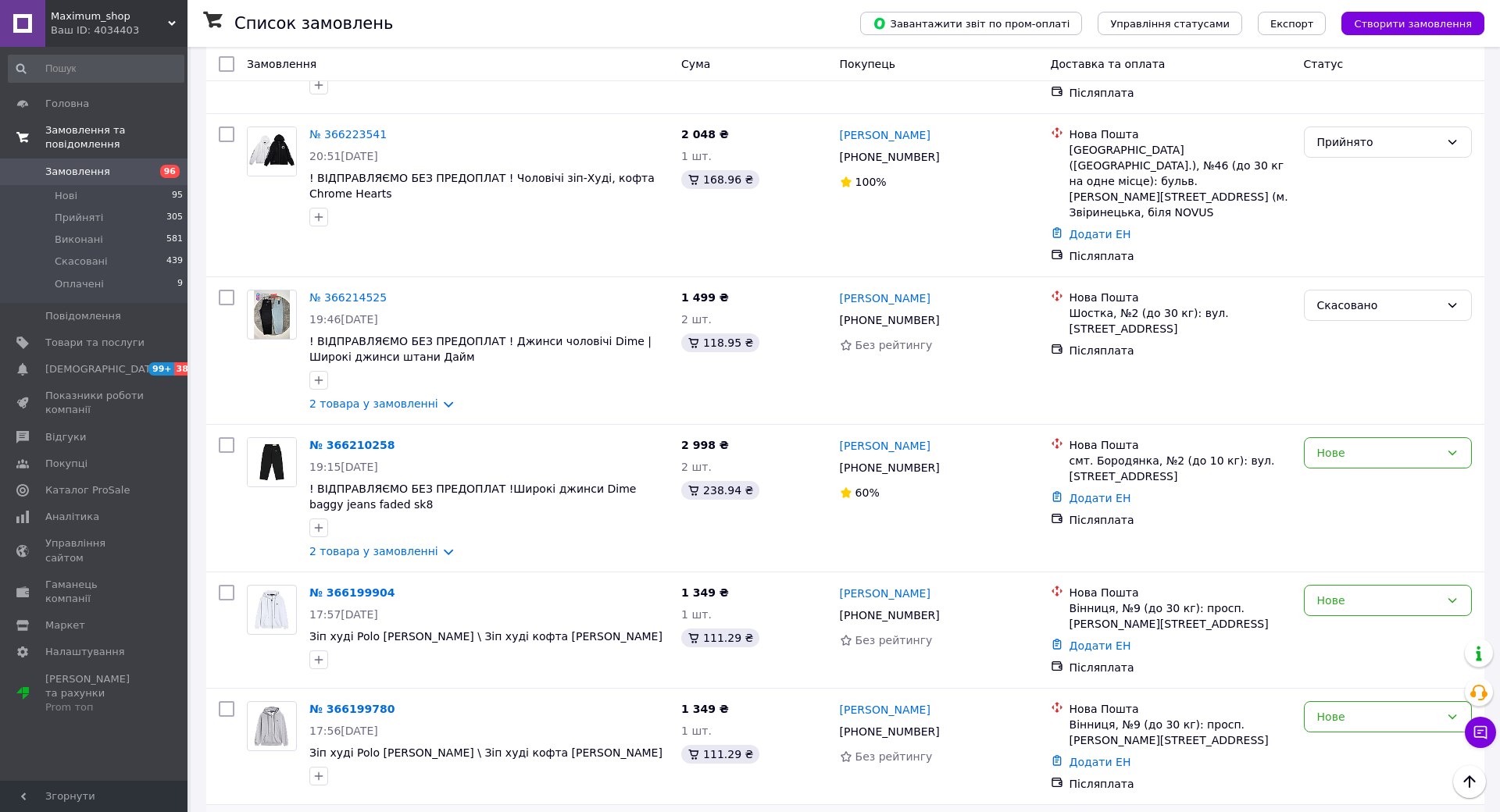
scroll to position [1736, 0]
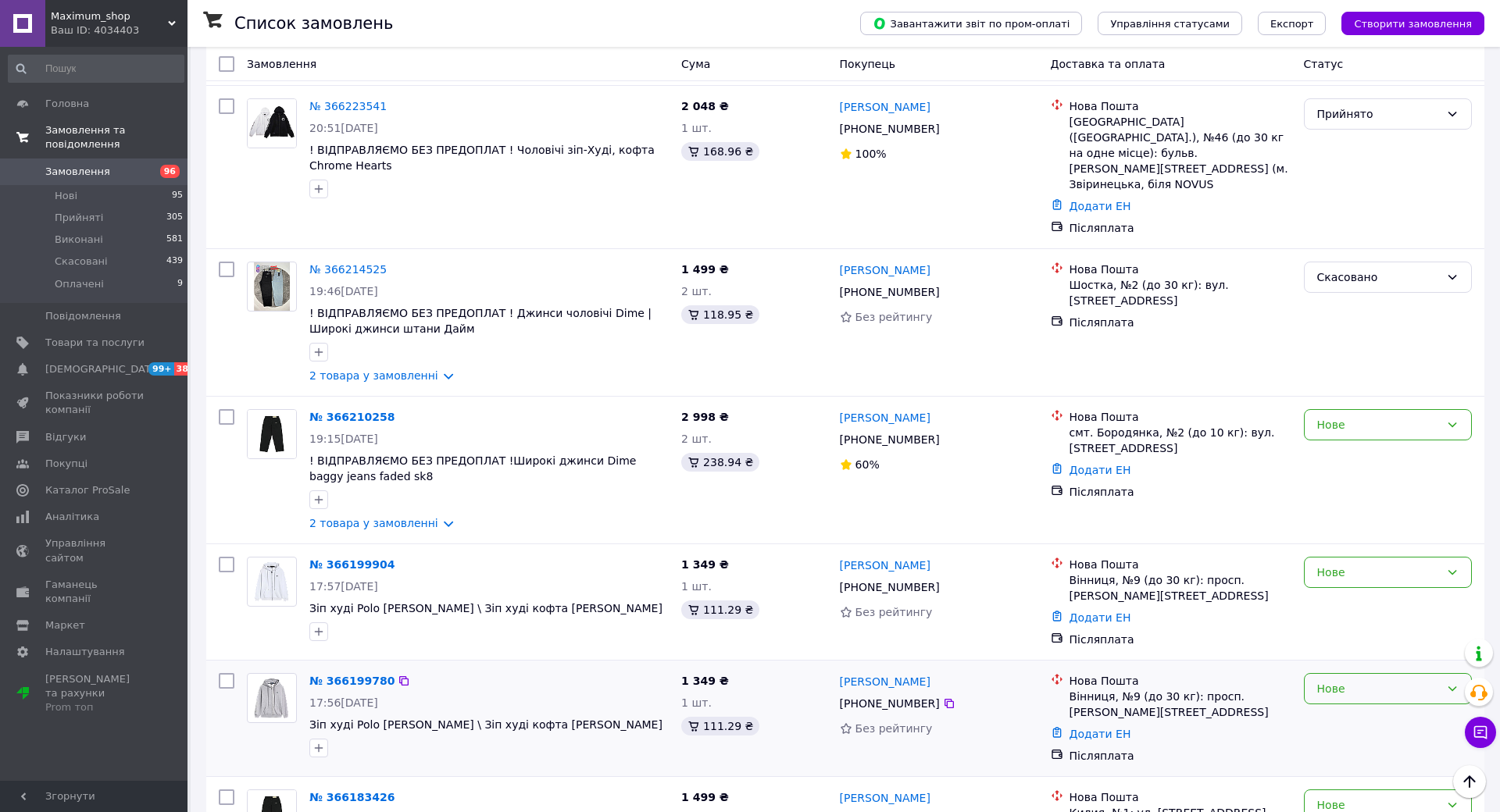
drag, startPoint x: 1464, startPoint y: 480, endPoint x: 1464, endPoint y: 490, distance: 10.0
click at [1440, 680] on div "Нове" at bounding box center [1379, 688] width 123 height 17
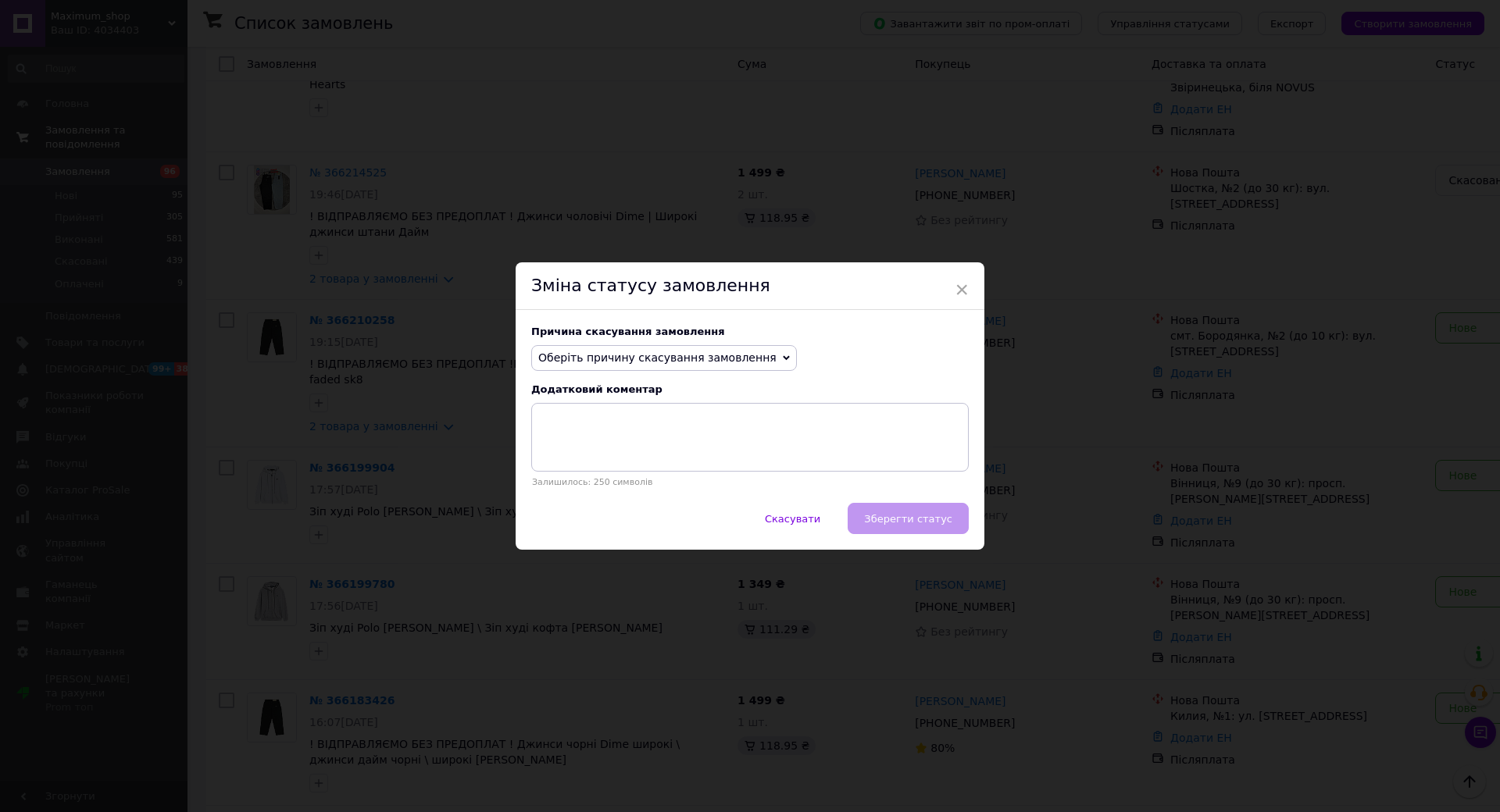
click at [777, 364] on span "Оберіть причину скасування замовлення" at bounding box center [658, 357] width 239 height 12
click at [715, 503] on li "Не вдається додзвонитися" at bounding box center [663, 497] width 264 height 21
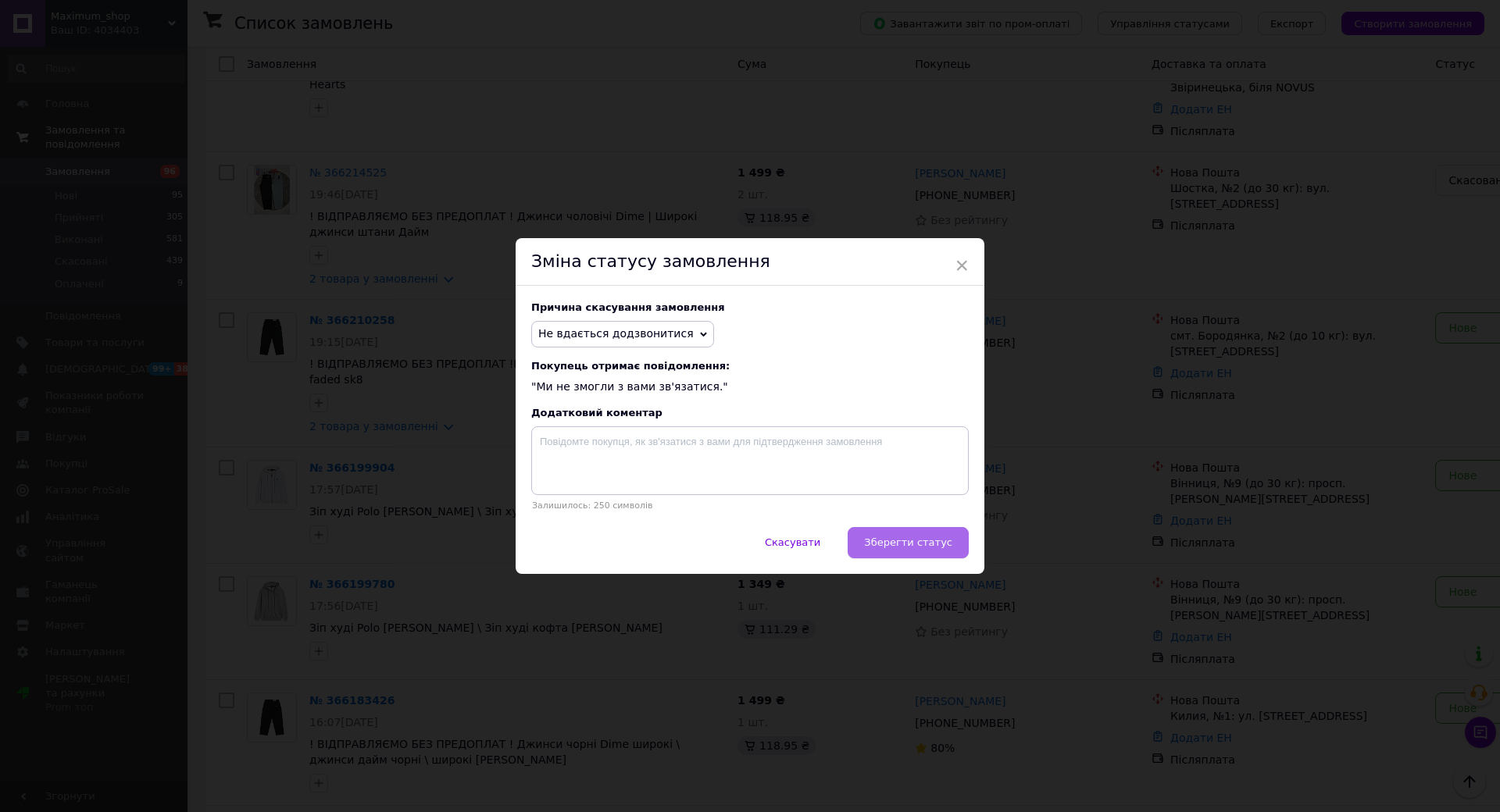
click at [952, 547] on span "Зберегти статус" at bounding box center [908, 542] width 89 height 12
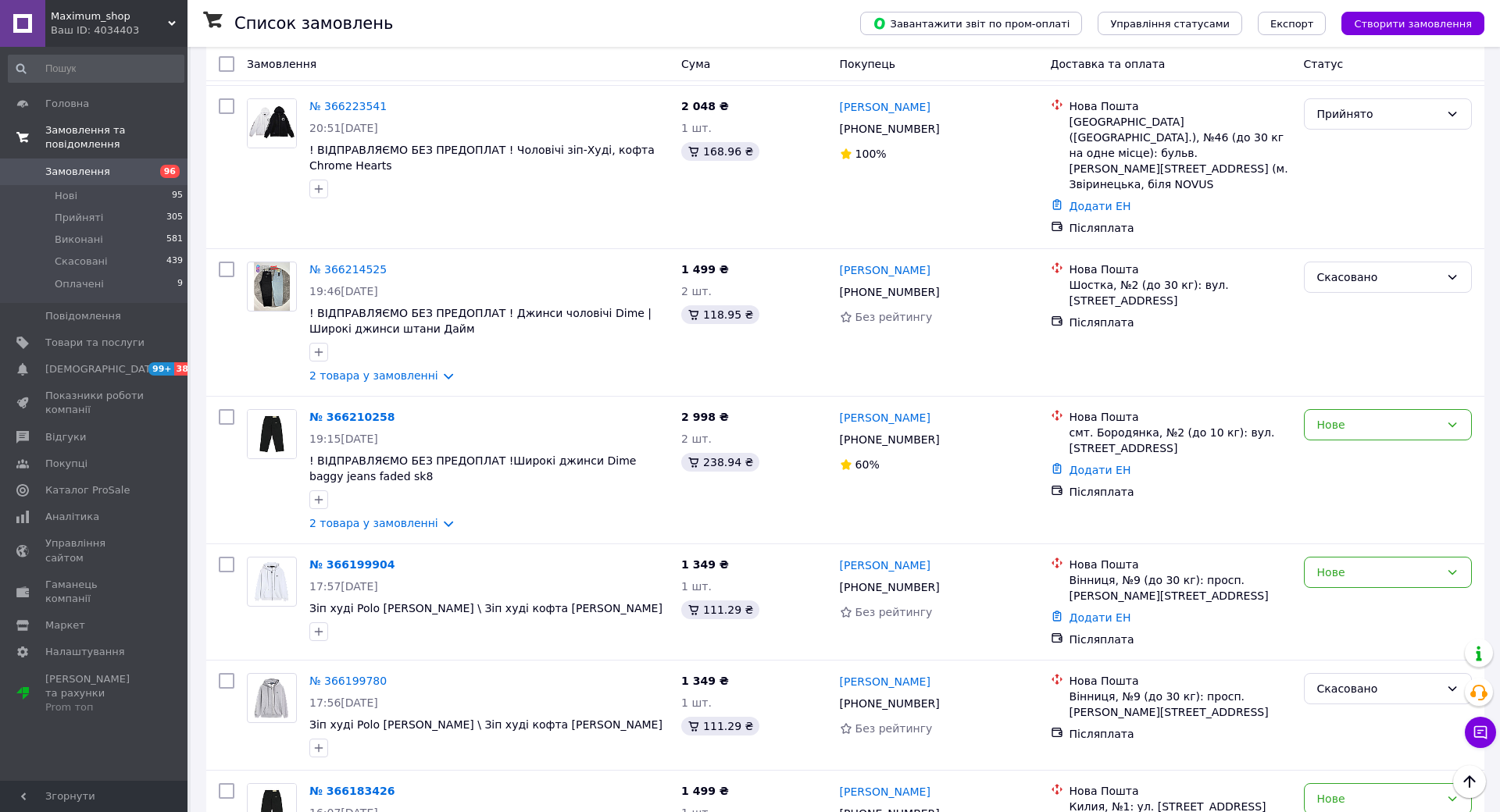
click at [1440, 564] on div "Нове" at bounding box center [1379, 573] width 123 height 17
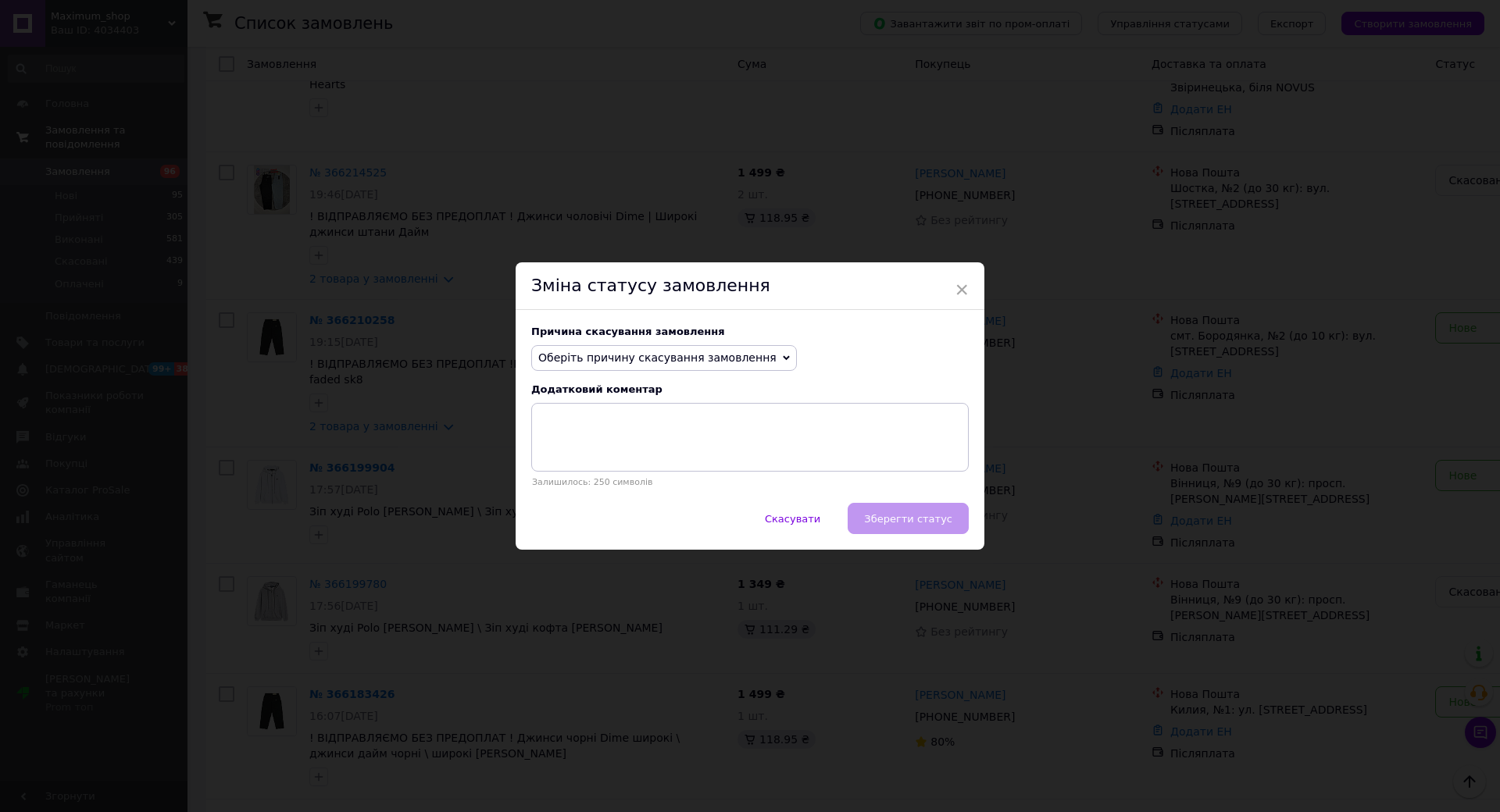
drag, startPoint x: 766, startPoint y: 354, endPoint x: 783, endPoint y: 365, distance: 20.2
click at [768, 354] on span "Оберіть причину скасування замовлення" at bounding box center [663, 359] width 266 height 27
drag, startPoint x: 759, startPoint y: 498, endPoint x: 916, endPoint y: 526, distance: 159.5
click at [760, 500] on li "Не вдається додзвонитися" at bounding box center [663, 497] width 264 height 21
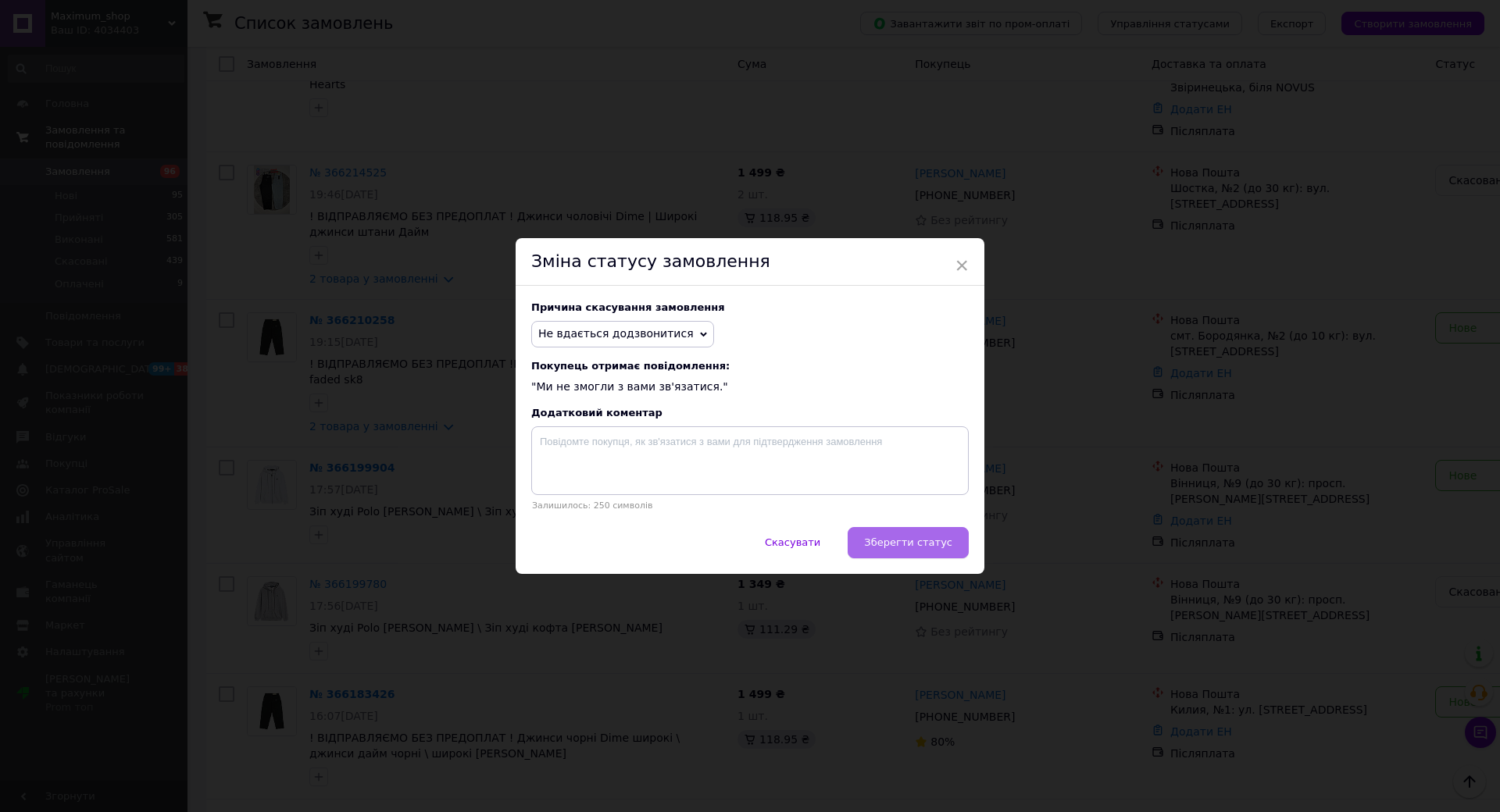
click at [969, 542] on button "Зберегти статус" at bounding box center [908, 543] width 121 height 32
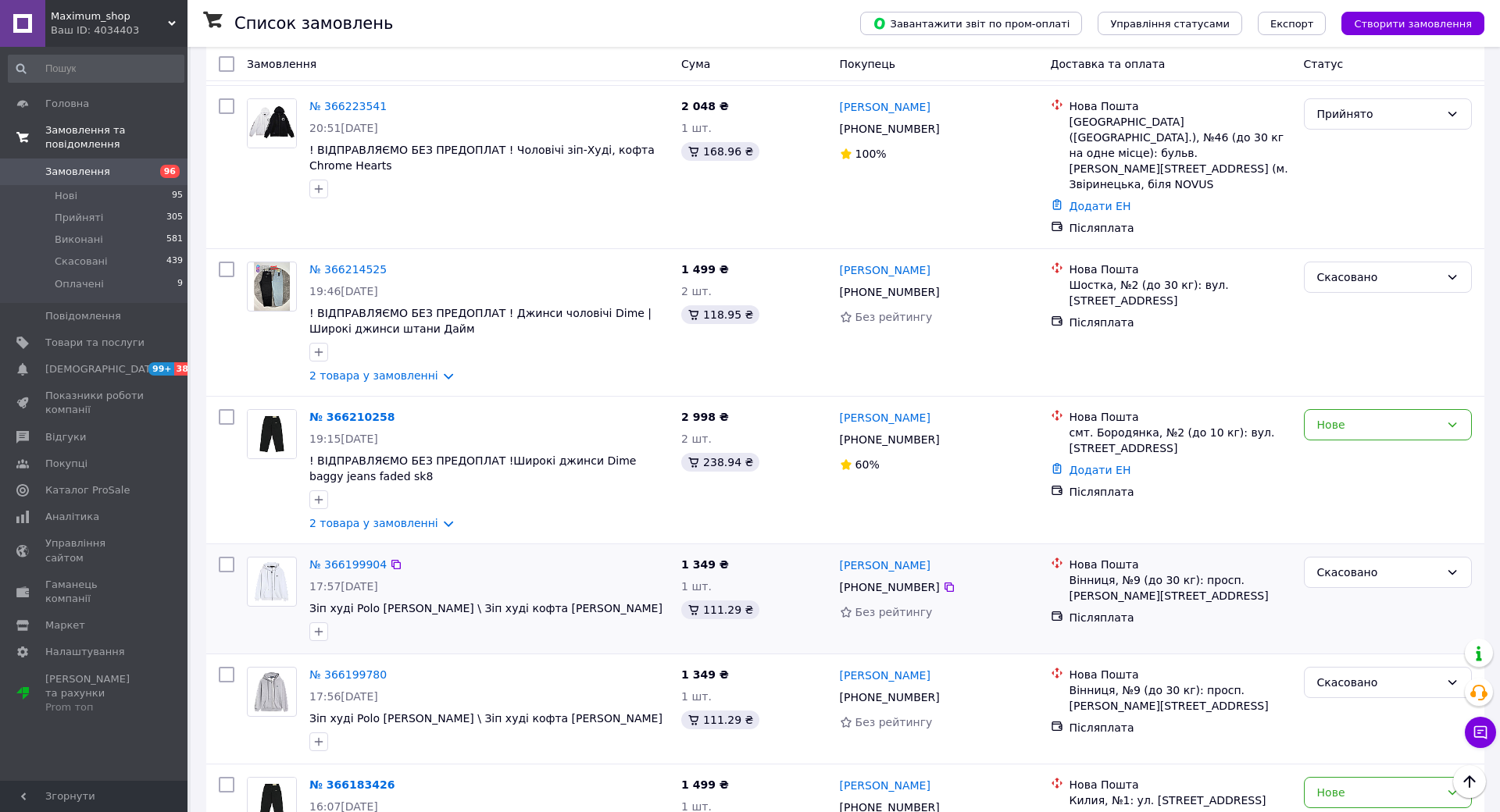
drag, startPoint x: 1019, startPoint y: 365, endPoint x: 912, endPoint y: 365, distance: 107.0
click at [912, 550] on div "[PERSON_NAME] [PHONE_NUMBER] Без рейтингу" at bounding box center [939, 599] width 211 height 97
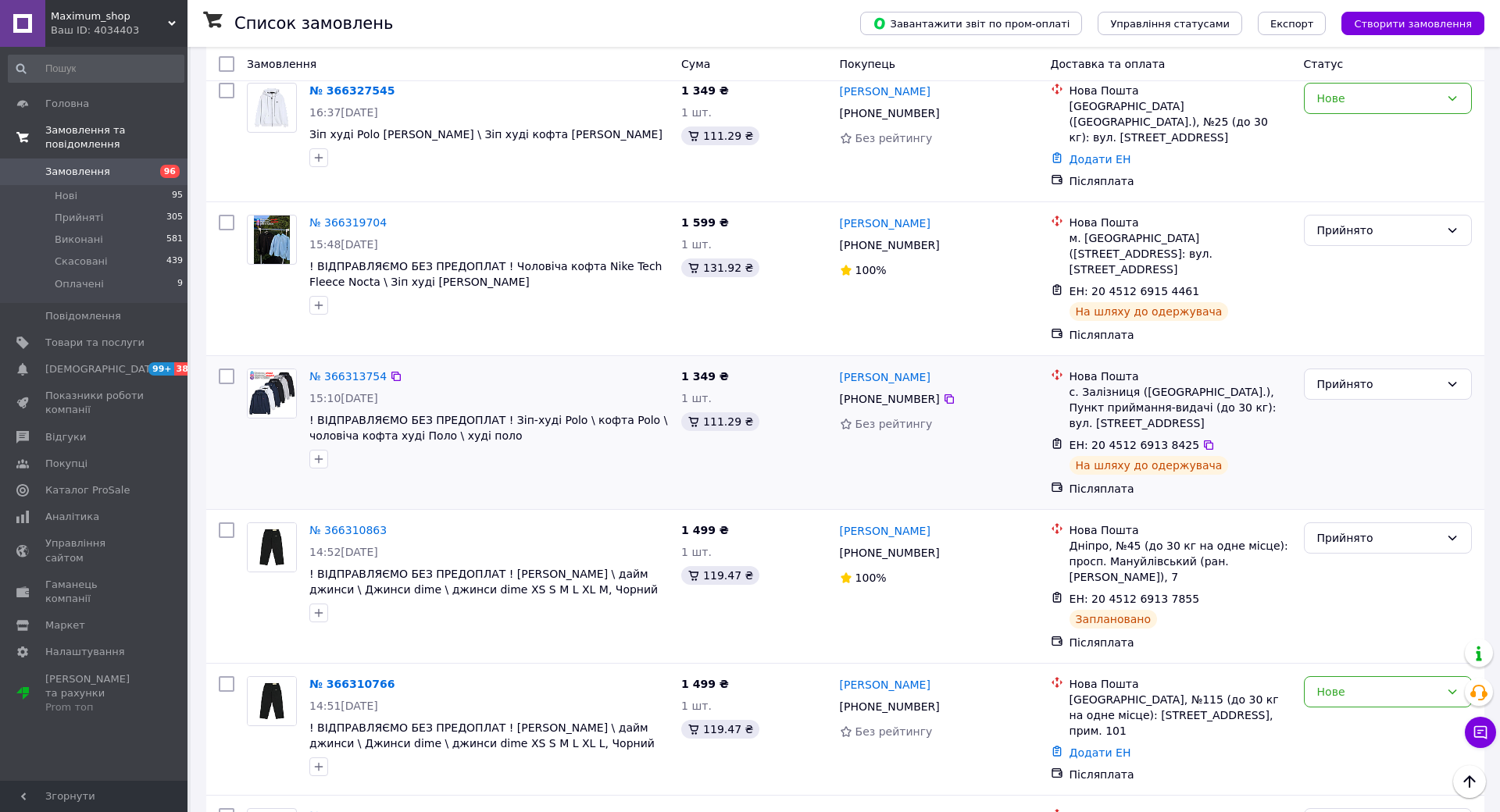
scroll to position [0, 0]
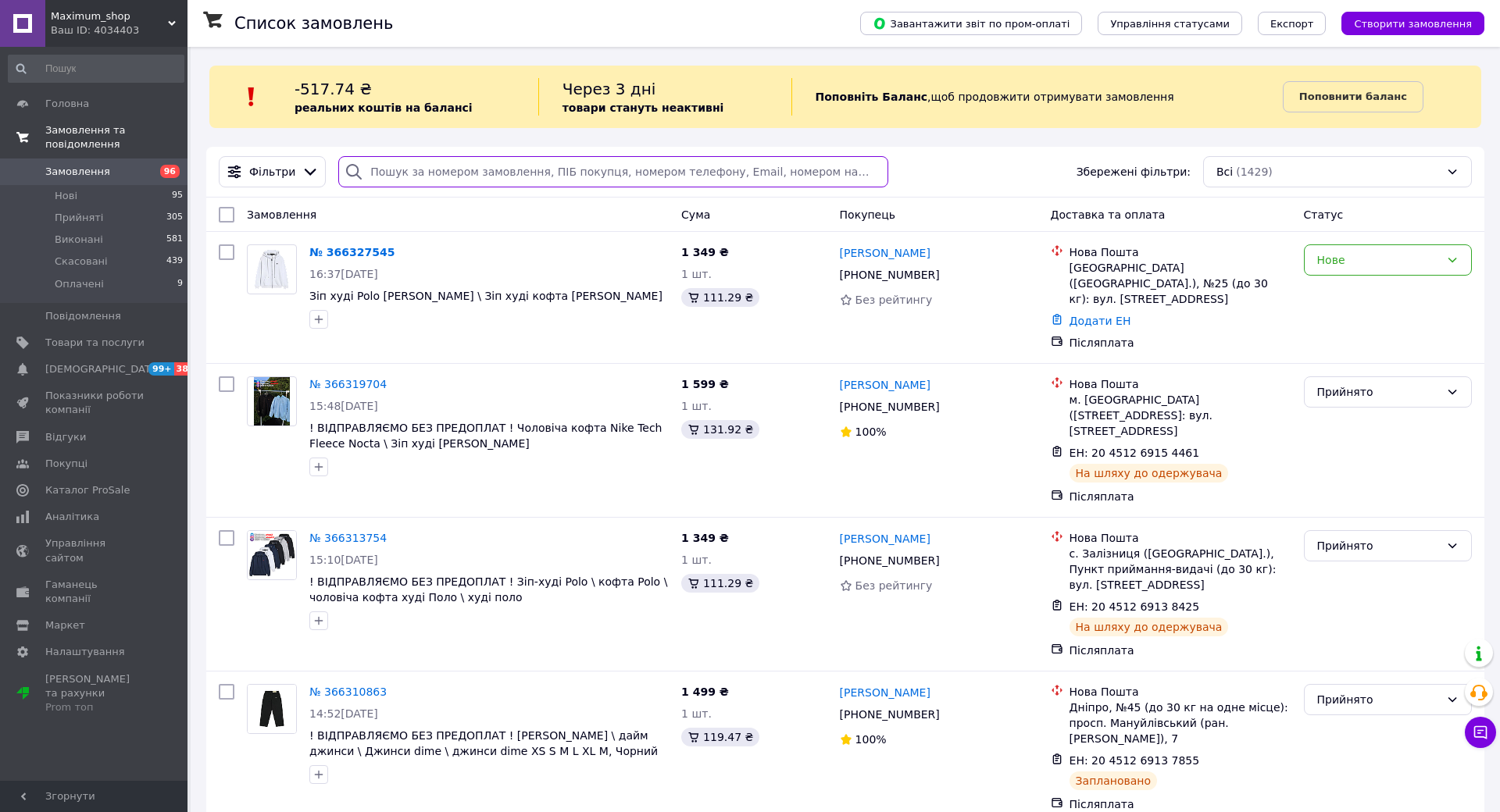
click at [534, 177] on input "search" at bounding box center [613, 172] width 550 height 32
paste input "[PERSON_NAME]"
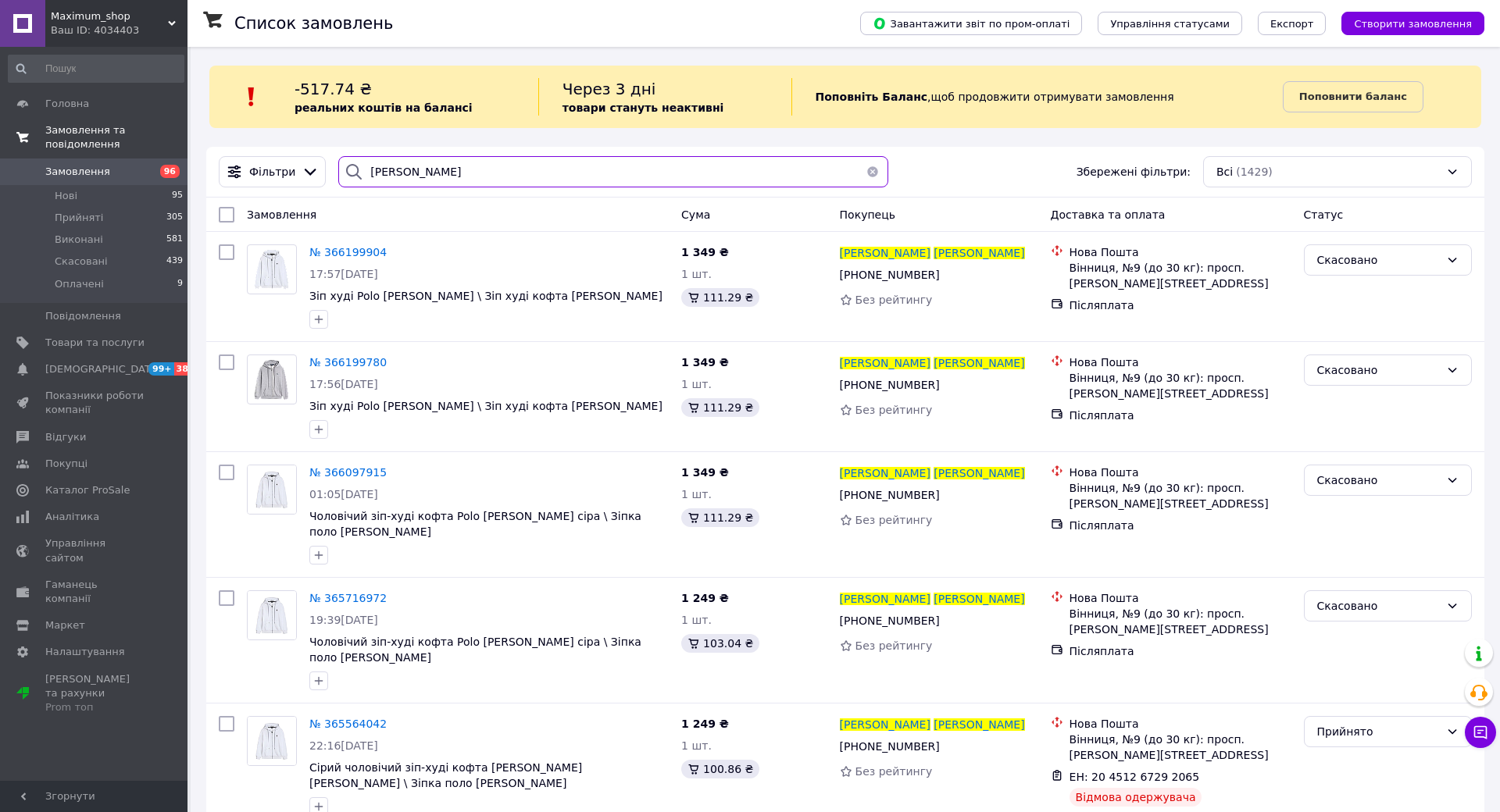
type input "[PERSON_NAME]"
click at [129, 165] on span "Замовлення" at bounding box center [95, 171] width 100 height 14
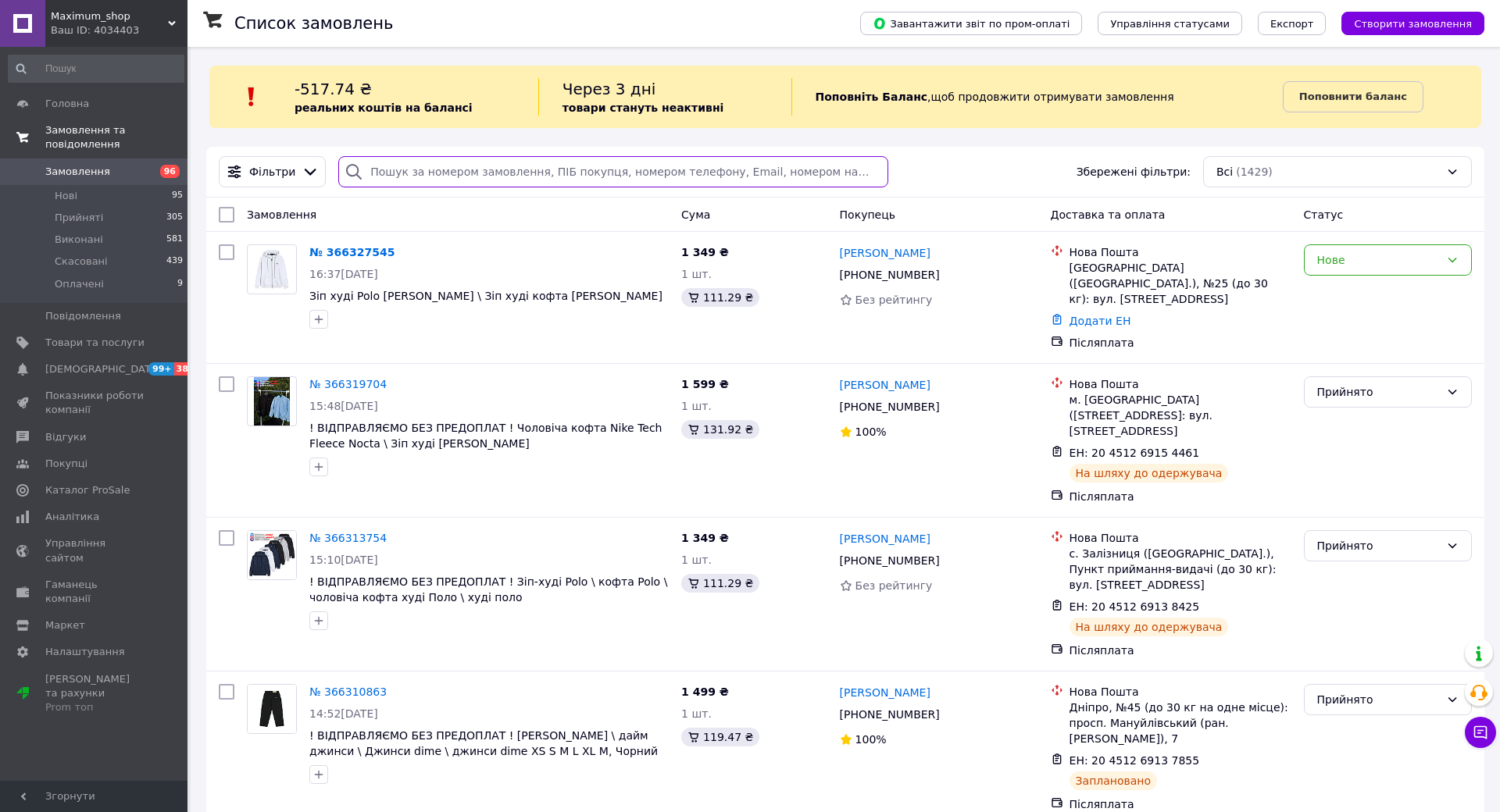
click at [629, 183] on input "search" at bounding box center [613, 172] width 550 height 32
paste input "380989739537"
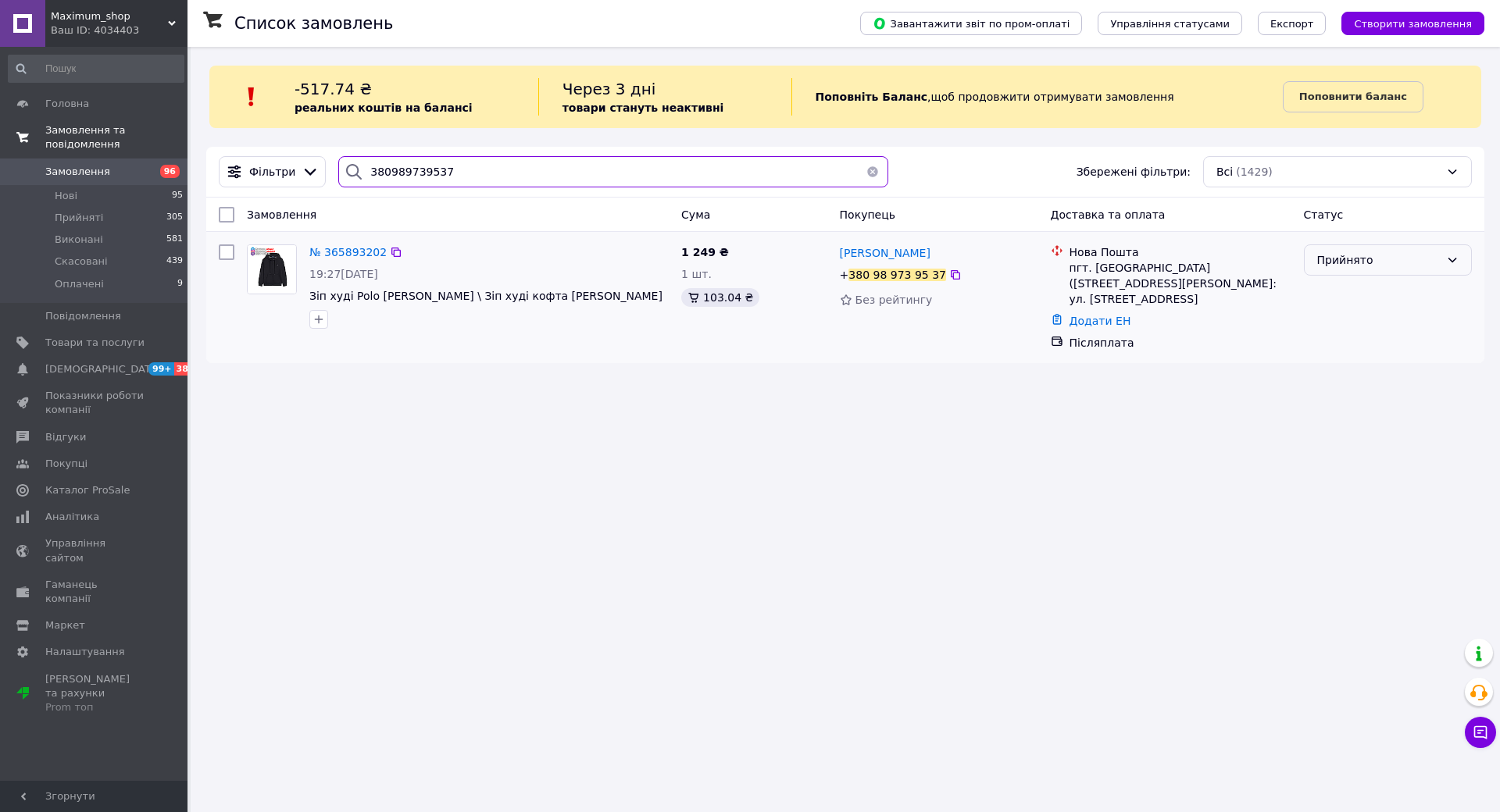
type input "380989739537"
drag, startPoint x: 1581, startPoint y: 263, endPoint x: 1575, endPoint y: 278, distance: 16.2
click at [1440, 264] on div "Прийнято" at bounding box center [1379, 260] width 123 height 17
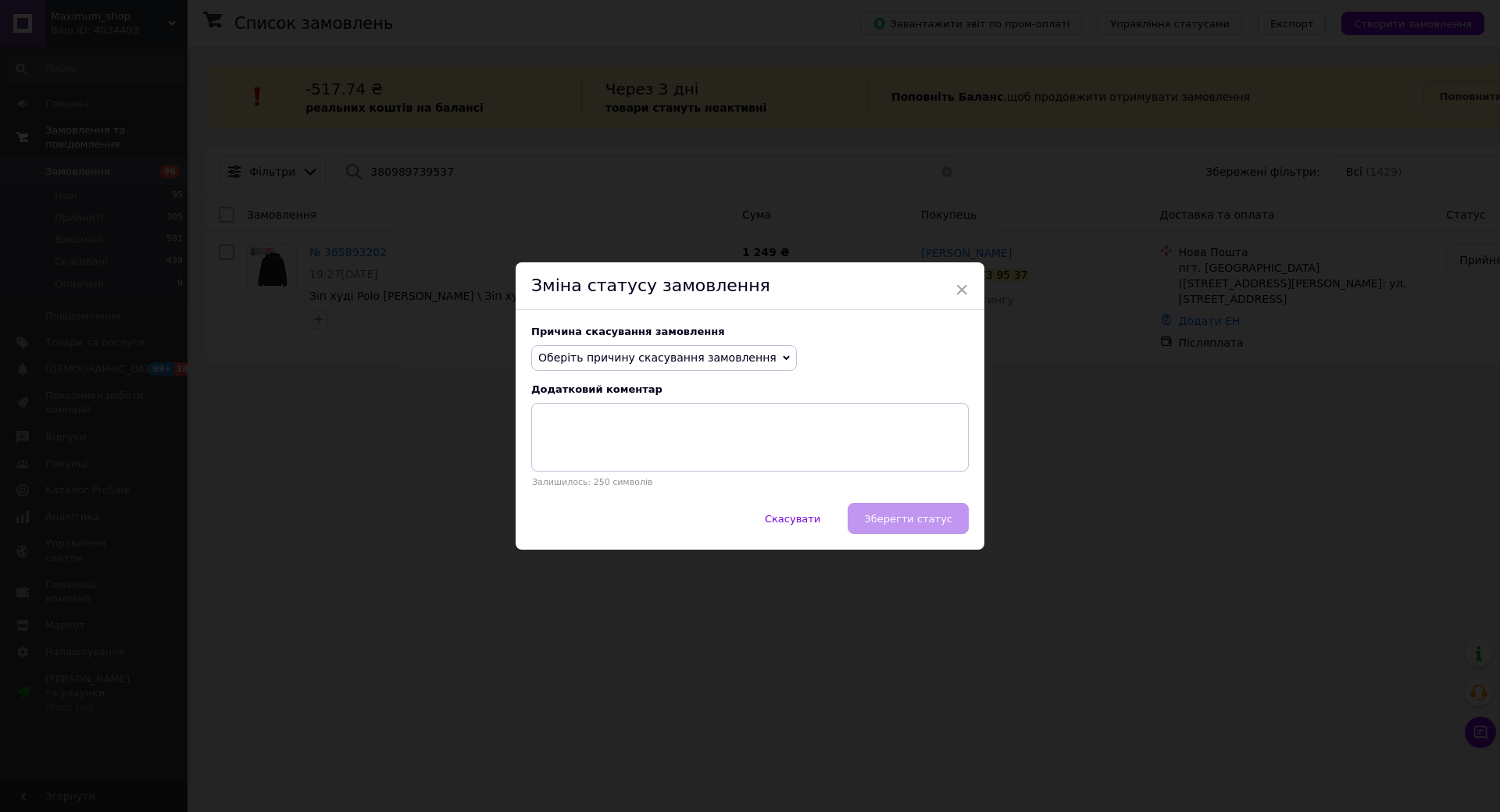
click at [777, 364] on span "Оберіть причину скасування замовлення" at bounding box center [658, 357] width 239 height 12
click at [735, 399] on li "Немає в наявності" at bounding box center [663, 387] width 264 height 21
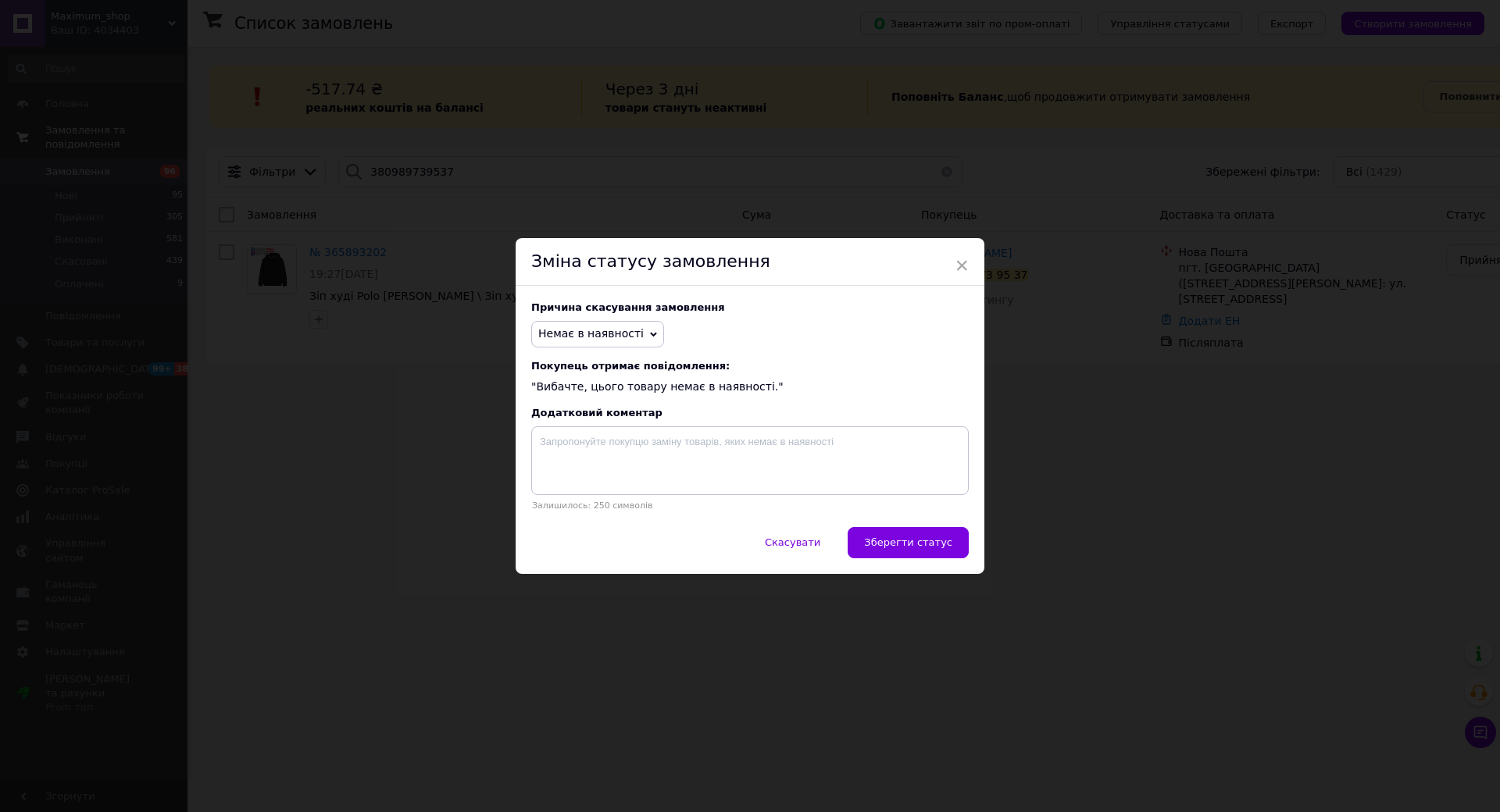
drag, startPoint x: 999, startPoint y: 540, endPoint x: 990, endPoint y: 539, distance: 9.1
click at [969, 541] on button "Зберегти статус" at bounding box center [908, 543] width 121 height 32
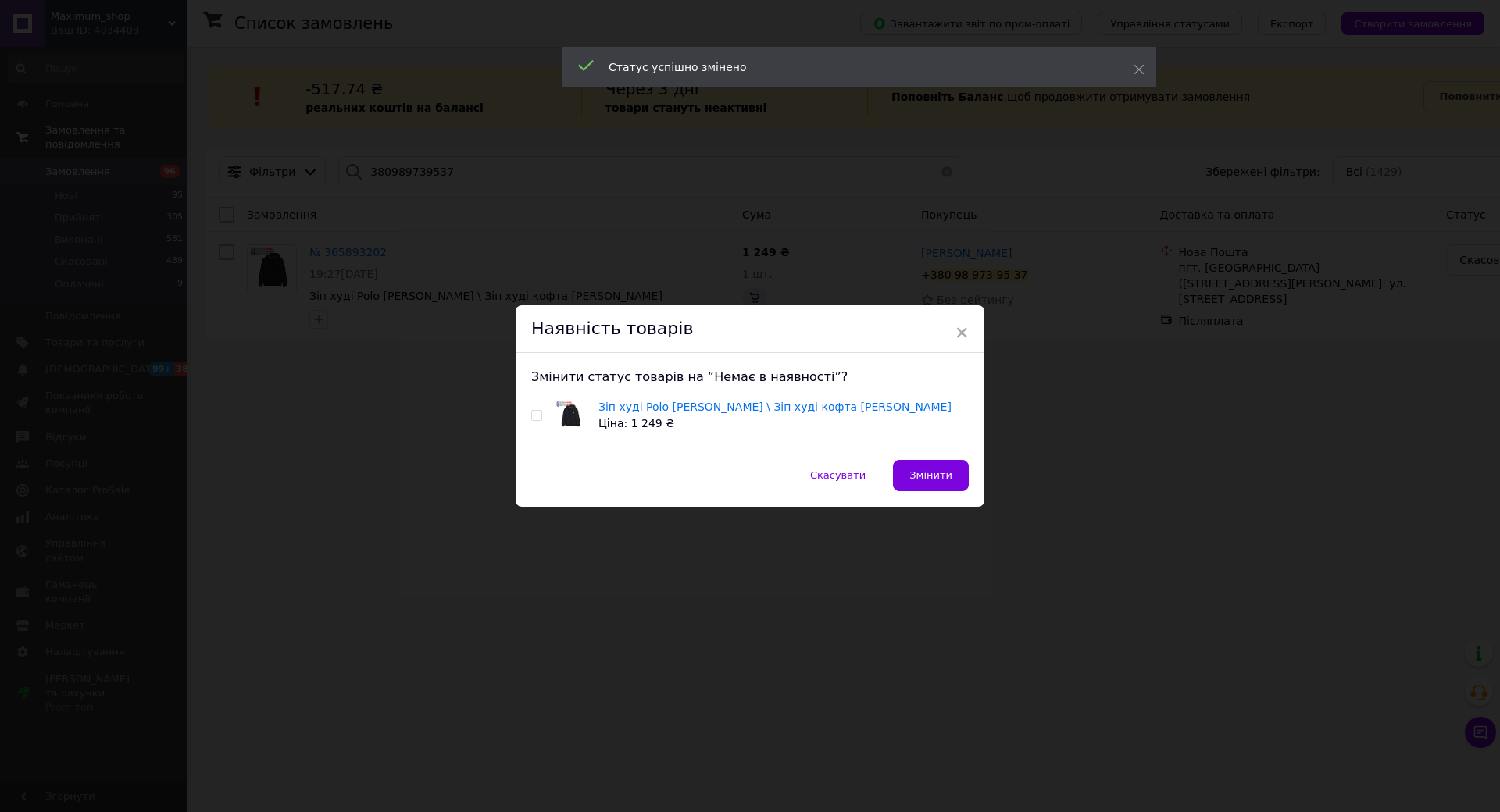
drag, startPoint x: 933, startPoint y: 472, endPoint x: 907, endPoint y: 472, distance: 26.0
click at [882, 473] on button "Скасувати" at bounding box center [838, 476] width 89 height 32
